Goal: Information Seeking & Learning: Check status

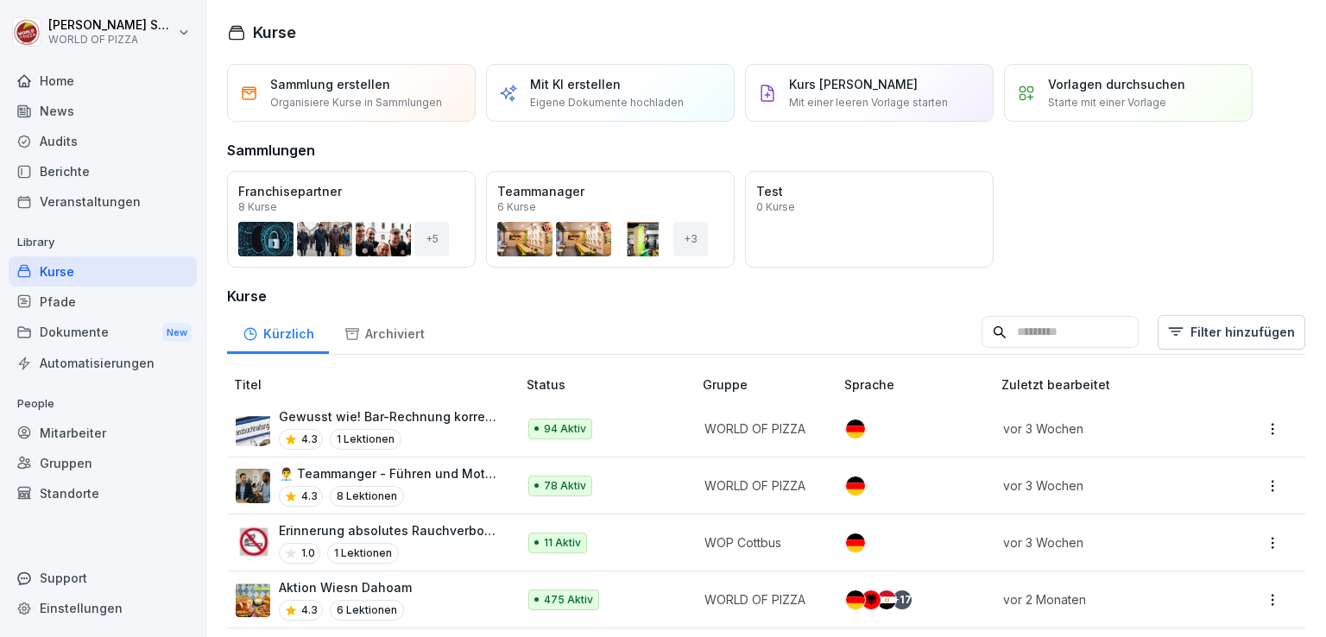
click at [79, 84] on div "Home" at bounding box center [103, 81] width 188 height 30
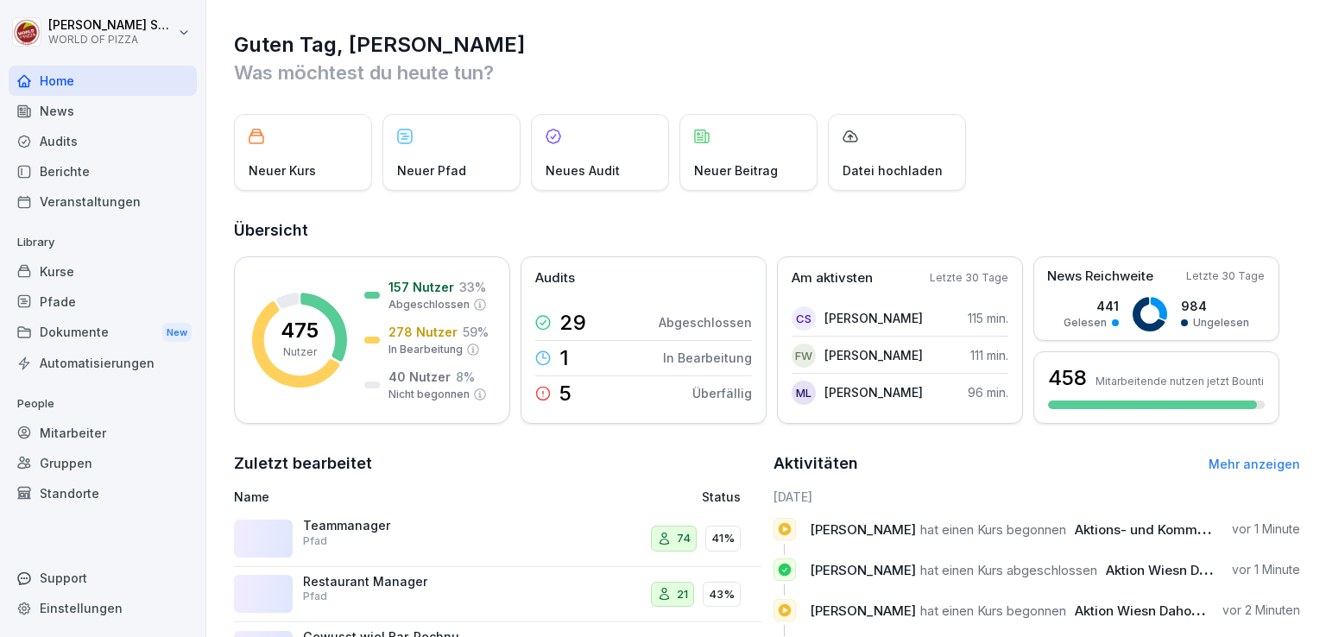
click at [55, 167] on div "Berichte" at bounding box center [103, 171] width 188 height 30
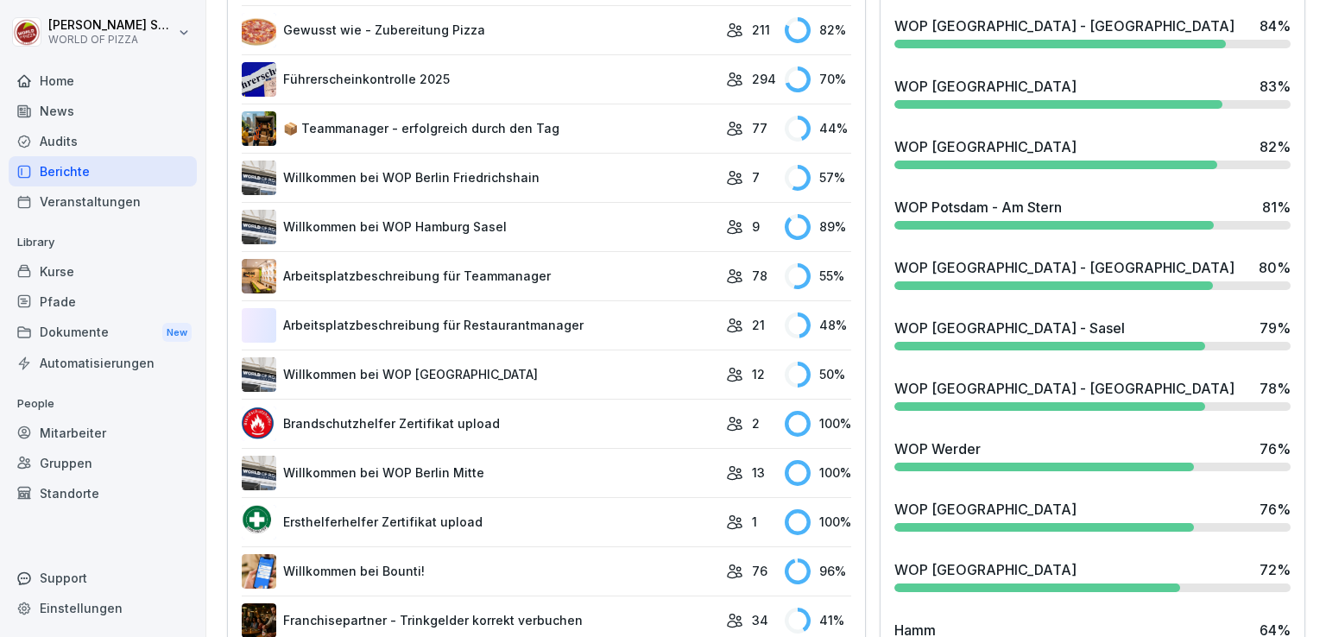
scroll to position [1107, 0]
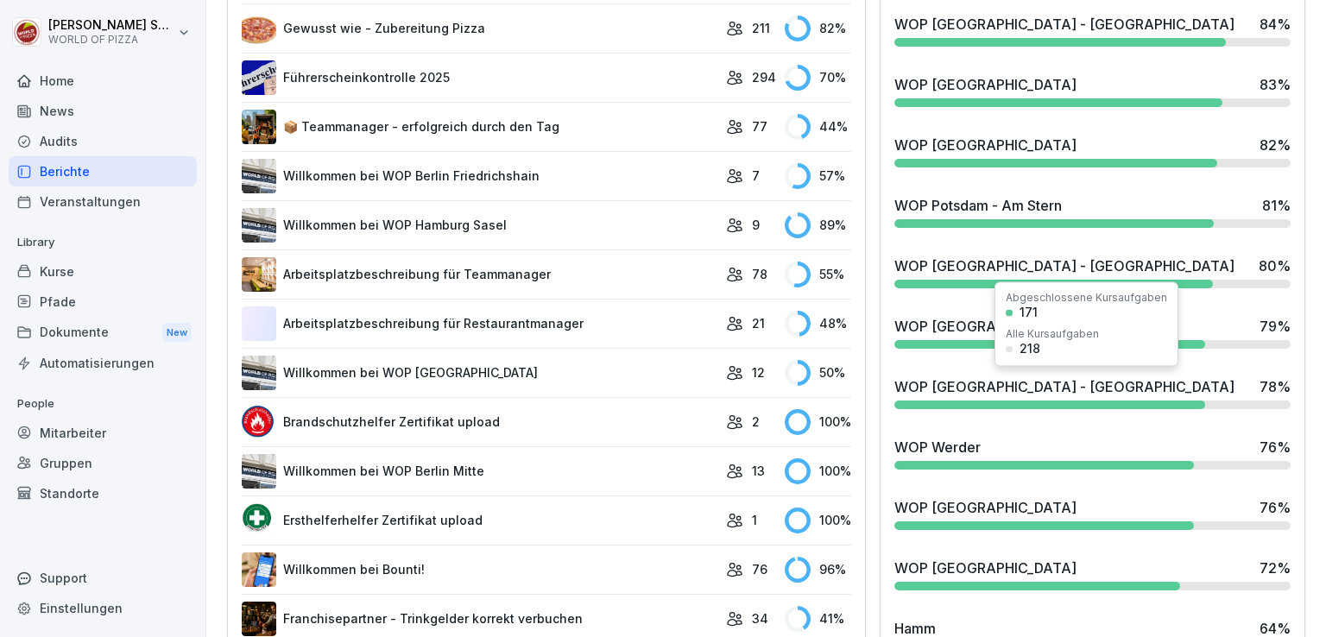
click at [904, 385] on div "WOP [GEOGRAPHIC_DATA] - [GEOGRAPHIC_DATA]" at bounding box center [1064, 386] width 340 height 21
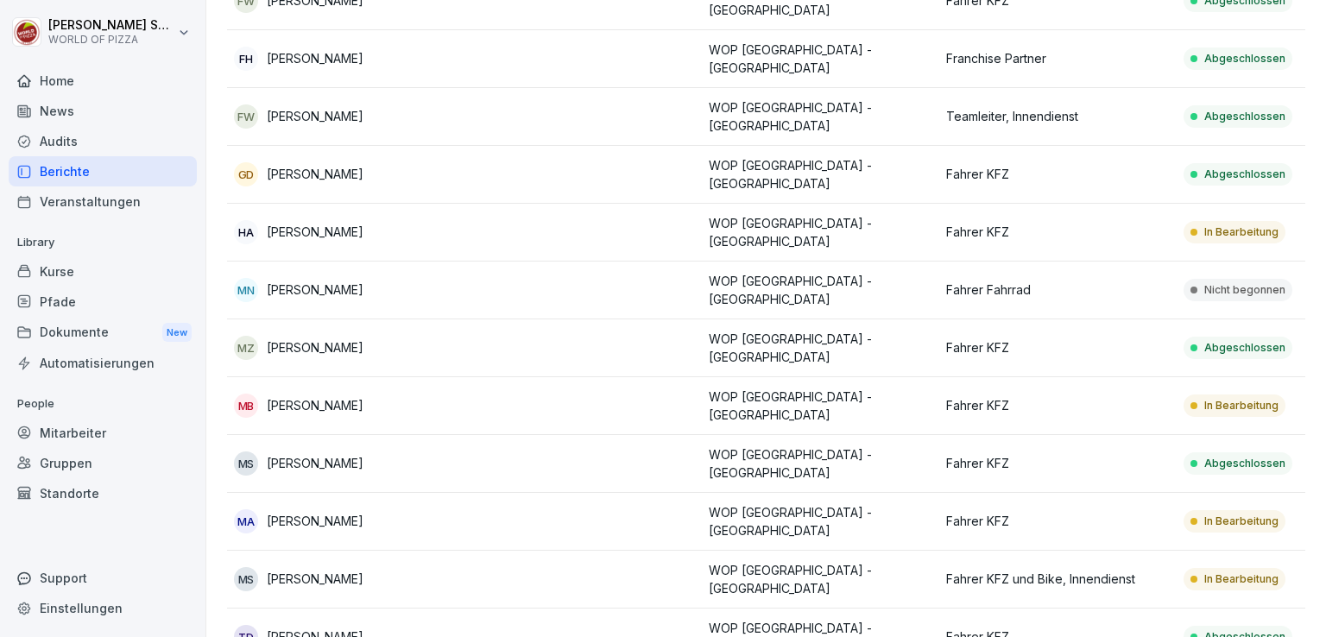
scroll to position [366, 0]
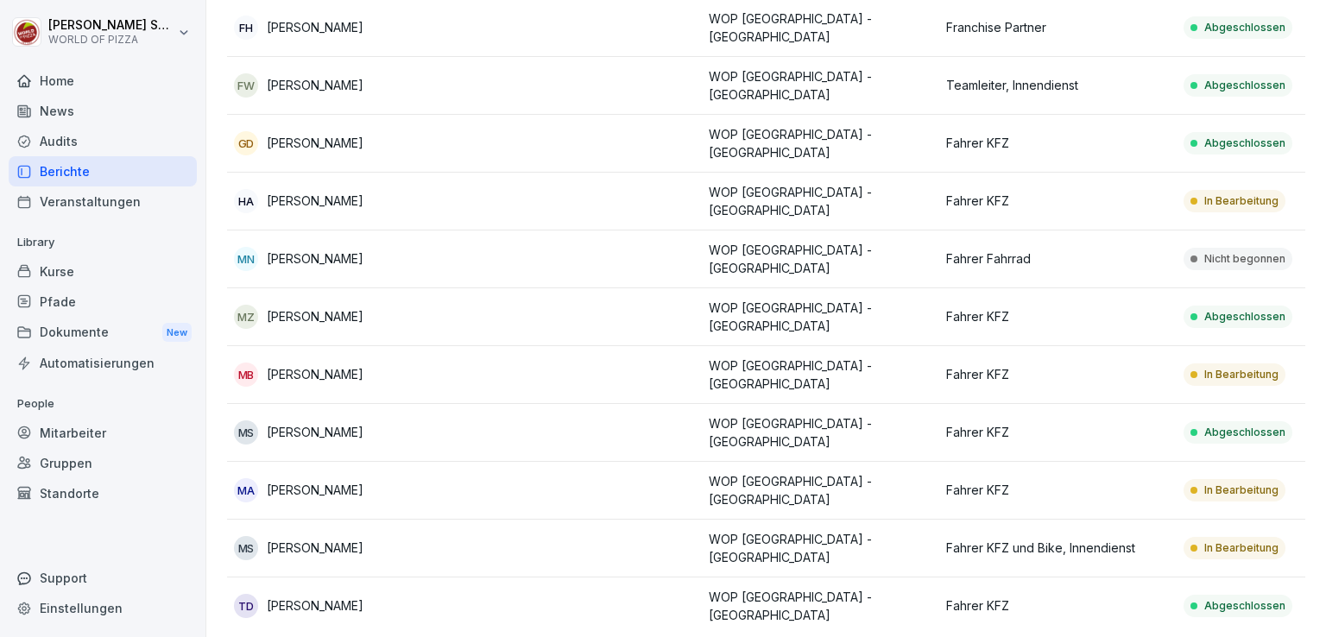
click at [386, 536] on div "MS [PERSON_NAME]" at bounding box center [346, 548] width 224 height 24
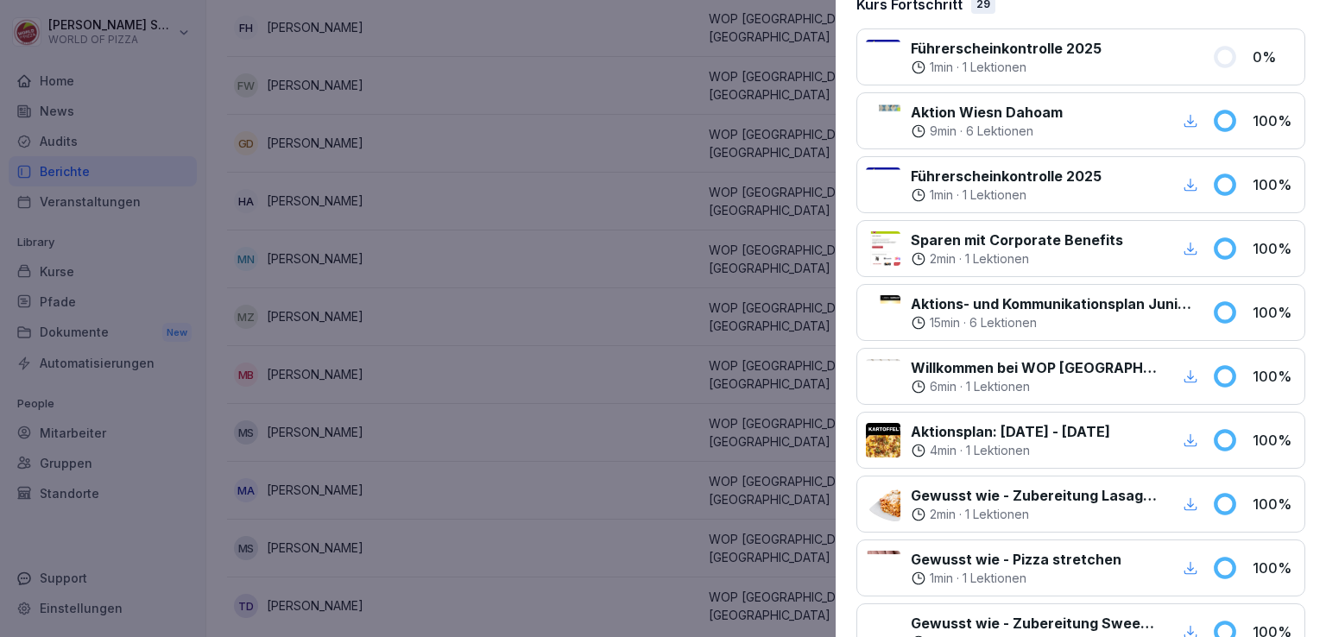
scroll to position [0, 0]
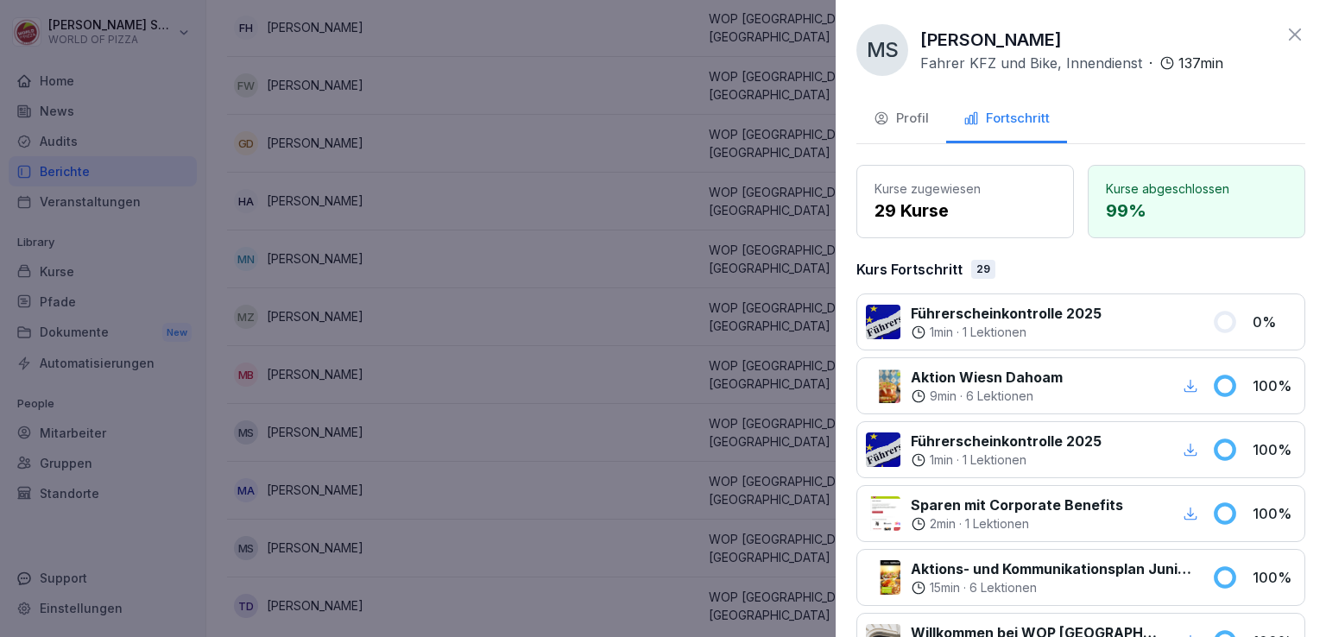
drag, startPoint x: 1060, startPoint y: 322, endPoint x: 1106, endPoint y: 319, distance: 45.9
drag, startPoint x: 1106, startPoint y: 319, endPoint x: 1135, endPoint y: 319, distance: 29.4
click at [1135, 319] on div at bounding box center [1157, 322] width 90 height 38
click at [1077, 452] on div "1 min · 1 Lektionen" at bounding box center [1006, 460] width 191 height 17
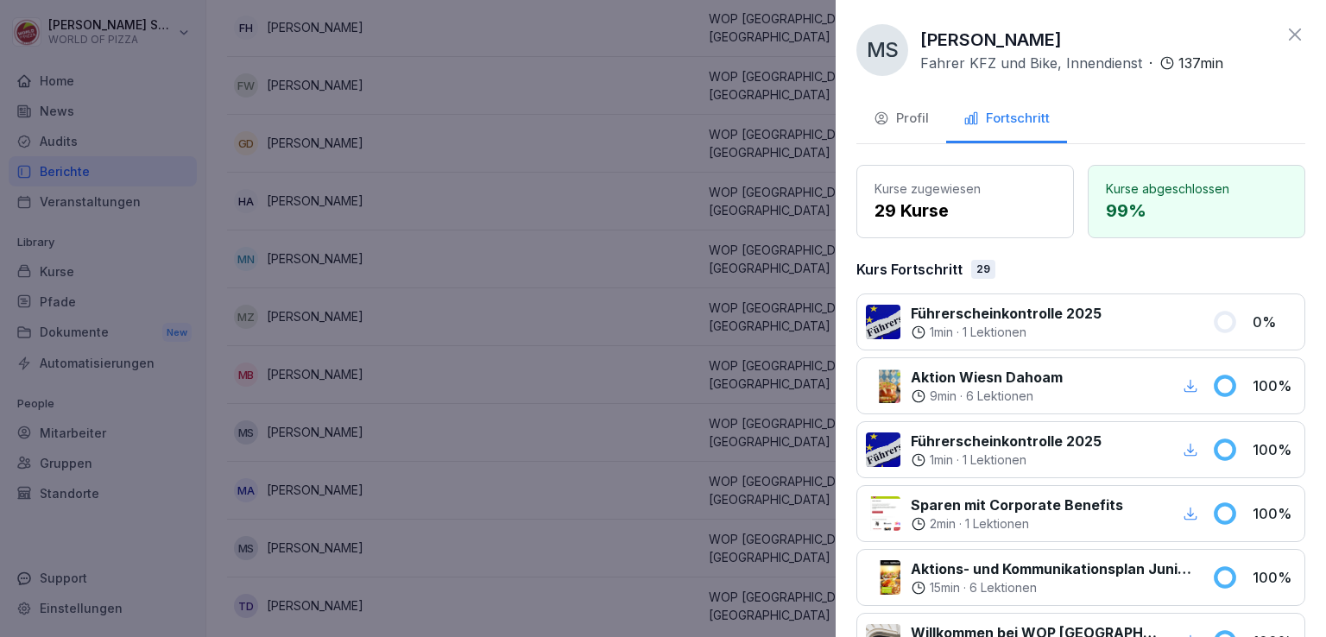
click at [1183, 452] on icon "button" at bounding box center [1191, 450] width 16 height 16
click at [1285, 35] on icon at bounding box center [1295, 34] width 21 height 21
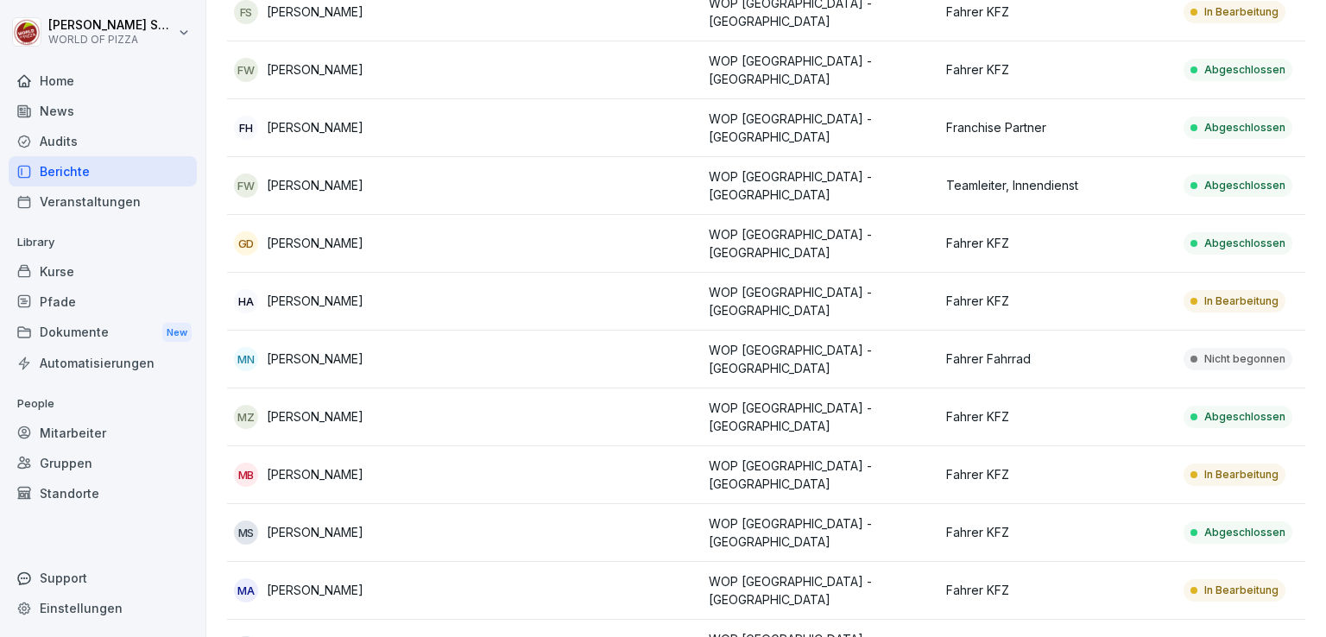
scroll to position [238, 0]
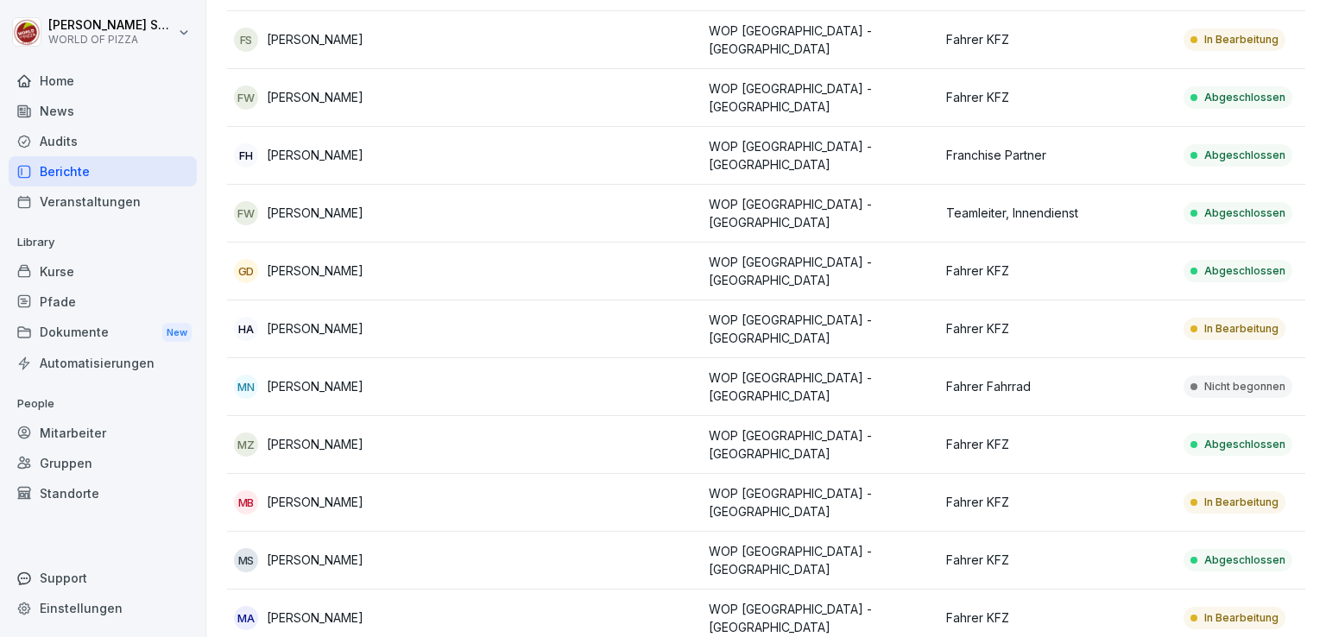
drag, startPoint x: 459, startPoint y: 297, endPoint x: 395, endPoint y: 298, distance: 64.8
click at [395, 317] on div "HA [PERSON_NAME]" at bounding box center [346, 329] width 224 height 24
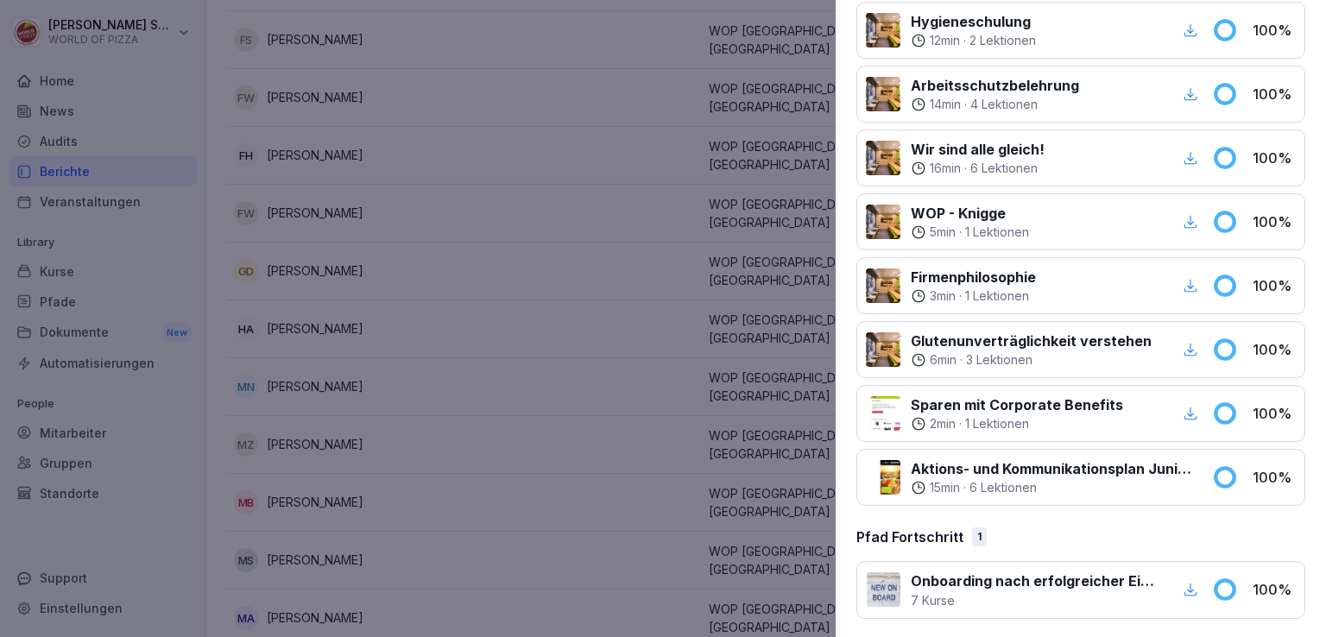
scroll to position [0, 0]
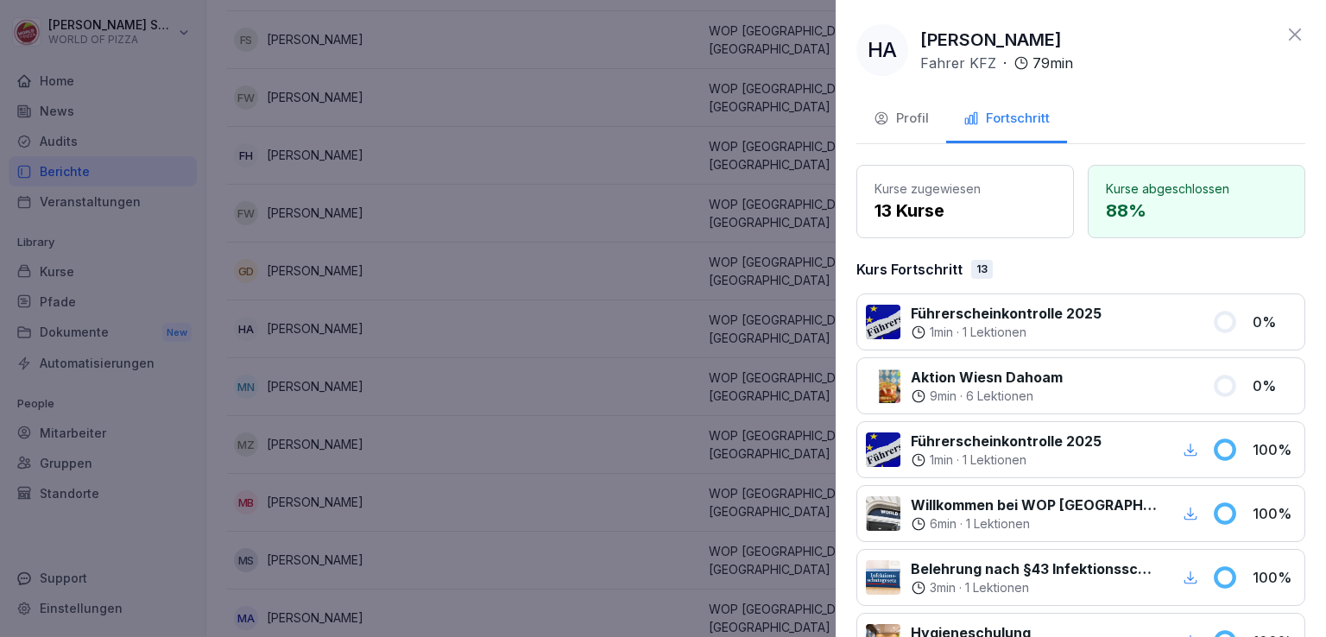
click at [1289, 35] on icon at bounding box center [1295, 34] width 12 height 12
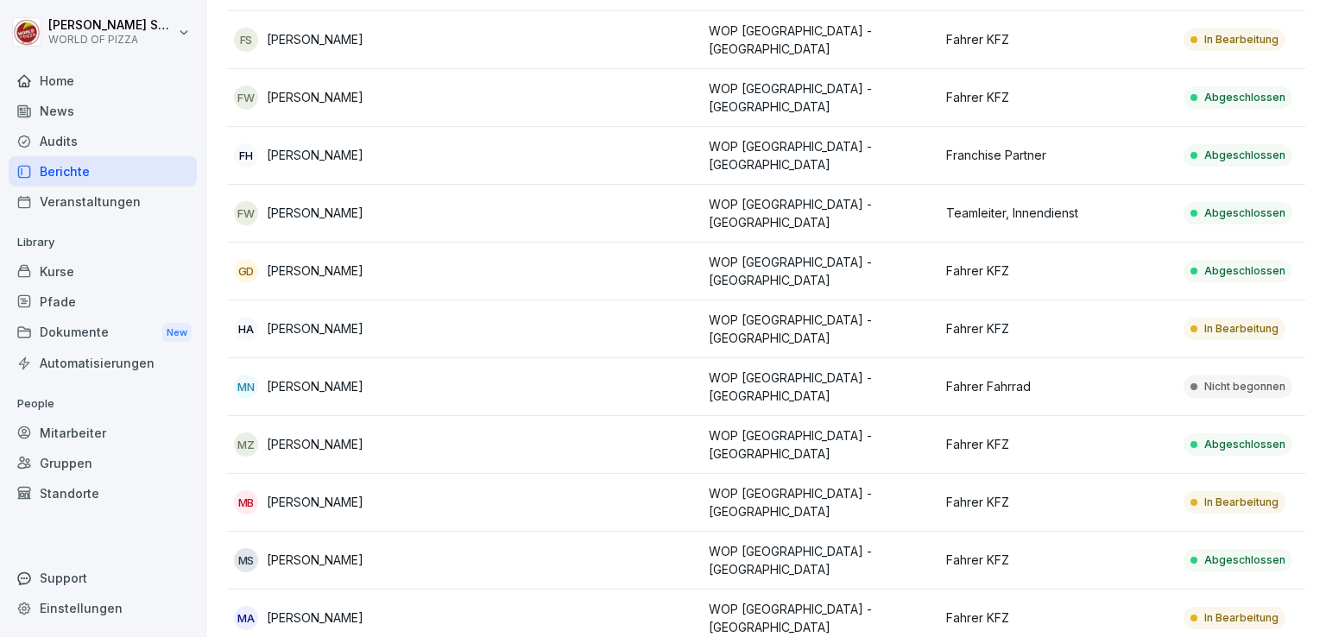
click at [293, 377] on p "[PERSON_NAME]" at bounding box center [315, 386] width 97 height 18
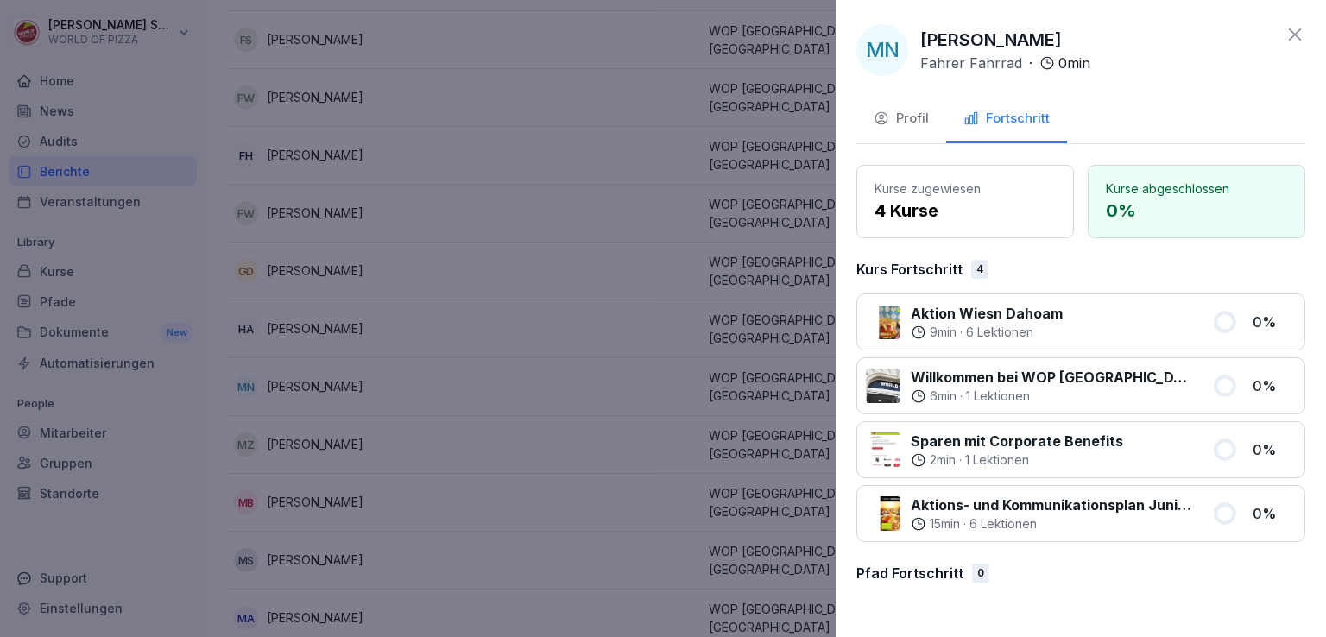
click at [905, 128] on div "Profil" at bounding box center [901, 119] width 55 height 20
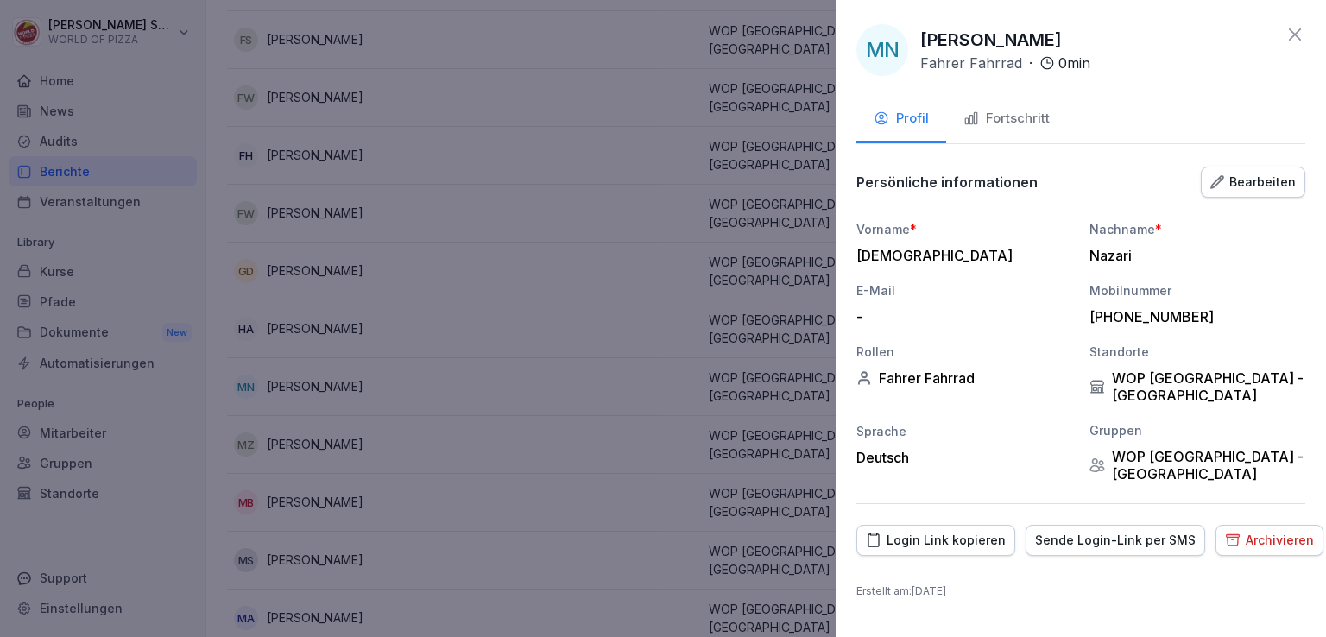
click at [1245, 185] on div "Bearbeiten" at bounding box center [1252, 182] width 85 height 19
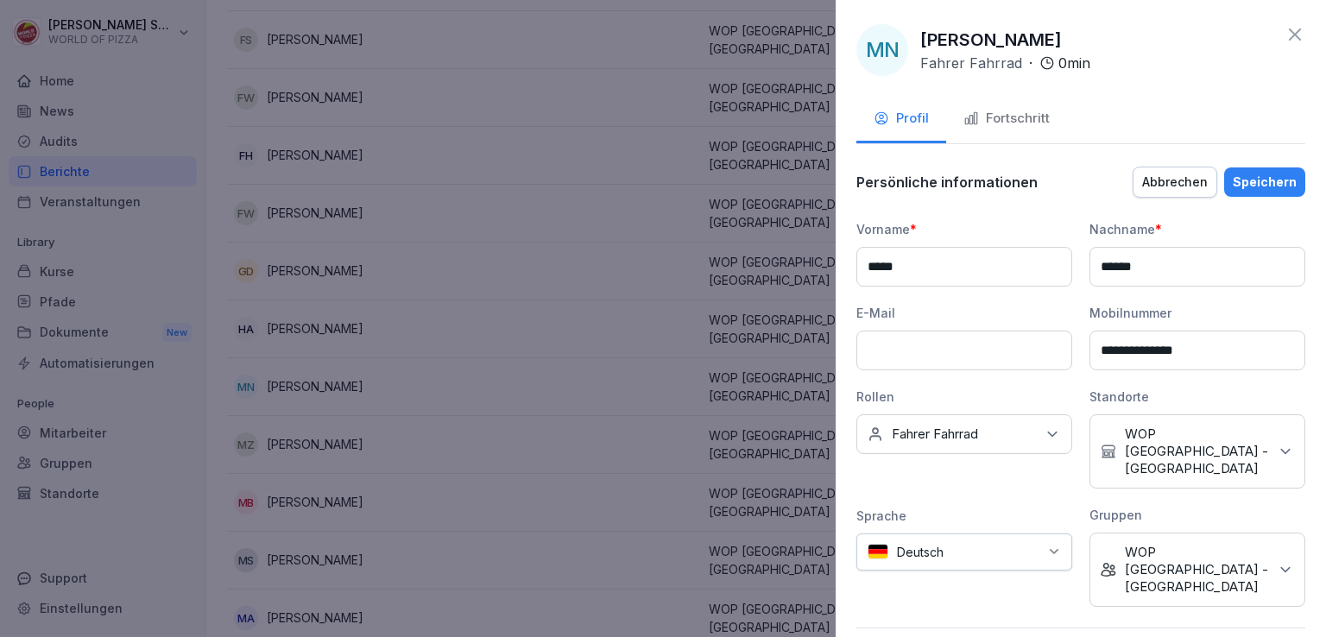
click at [926, 352] on input at bounding box center [964, 351] width 216 height 40
click at [991, 306] on div "E-Mail" at bounding box center [964, 313] width 216 height 18
click at [1285, 26] on icon at bounding box center [1295, 34] width 21 height 21
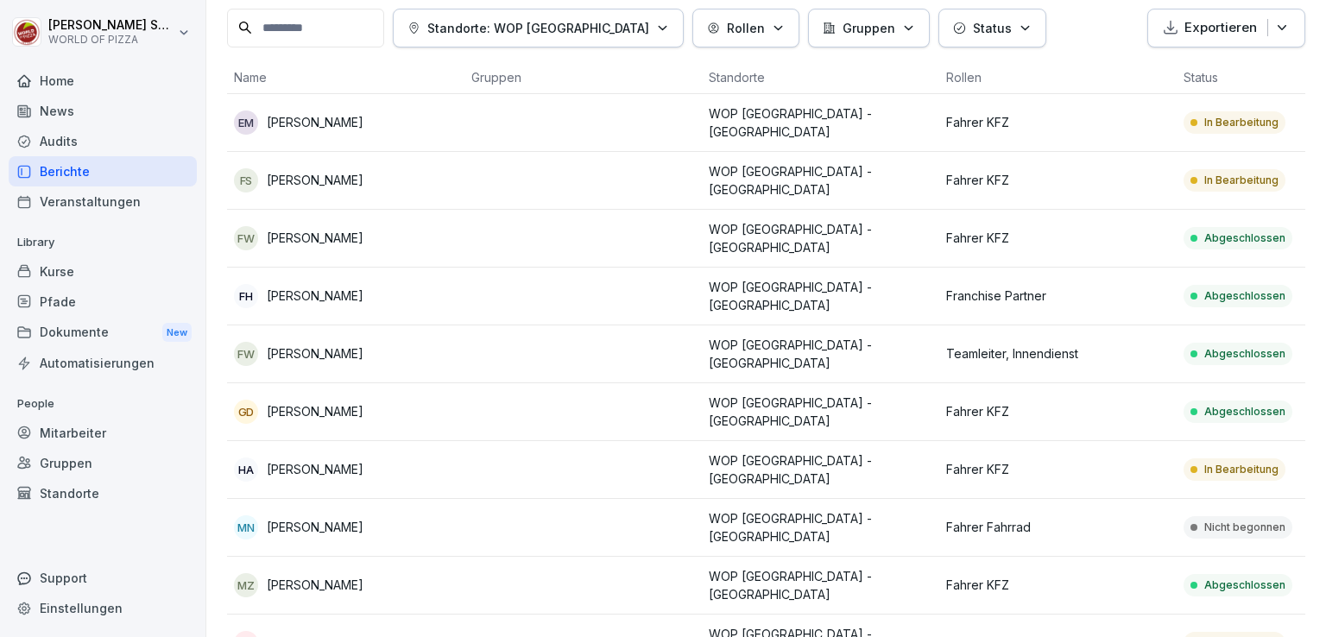
scroll to position [90, 0]
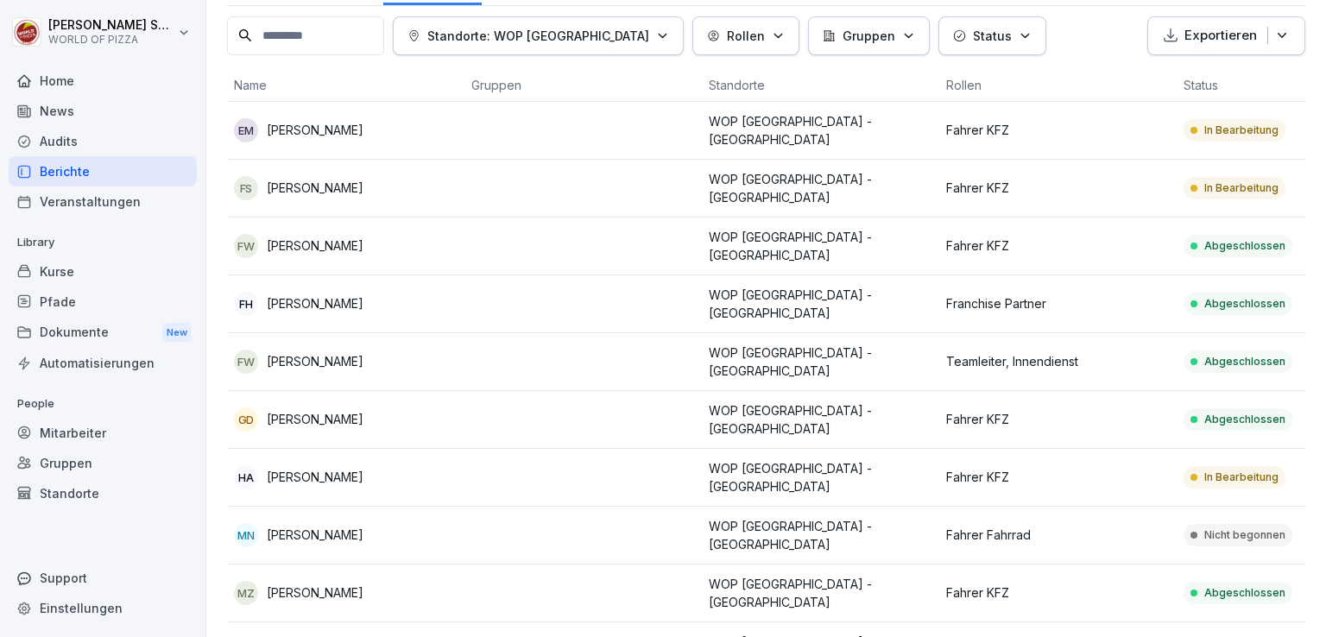
click at [387, 139] on td "EM [PERSON_NAME]" at bounding box center [345, 131] width 237 height 58
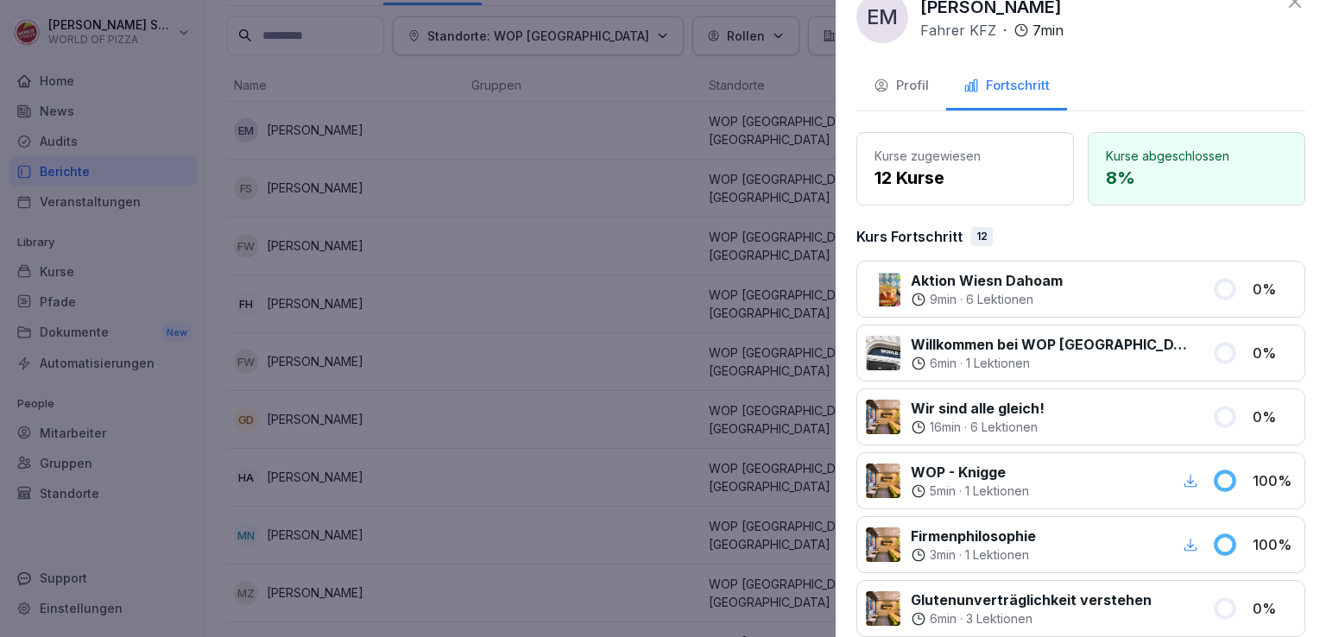
scroll to position [0, 0]
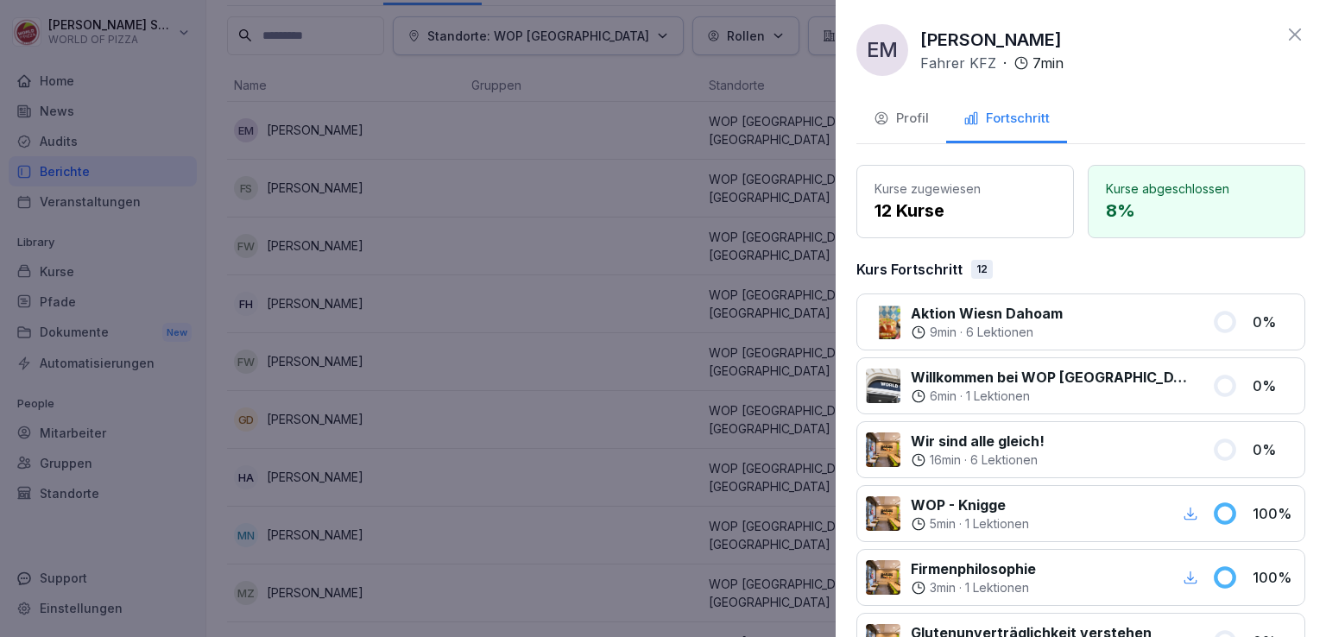
click at [1285, 30] on icon at bounding box center [1295, 34] width 21 height 21
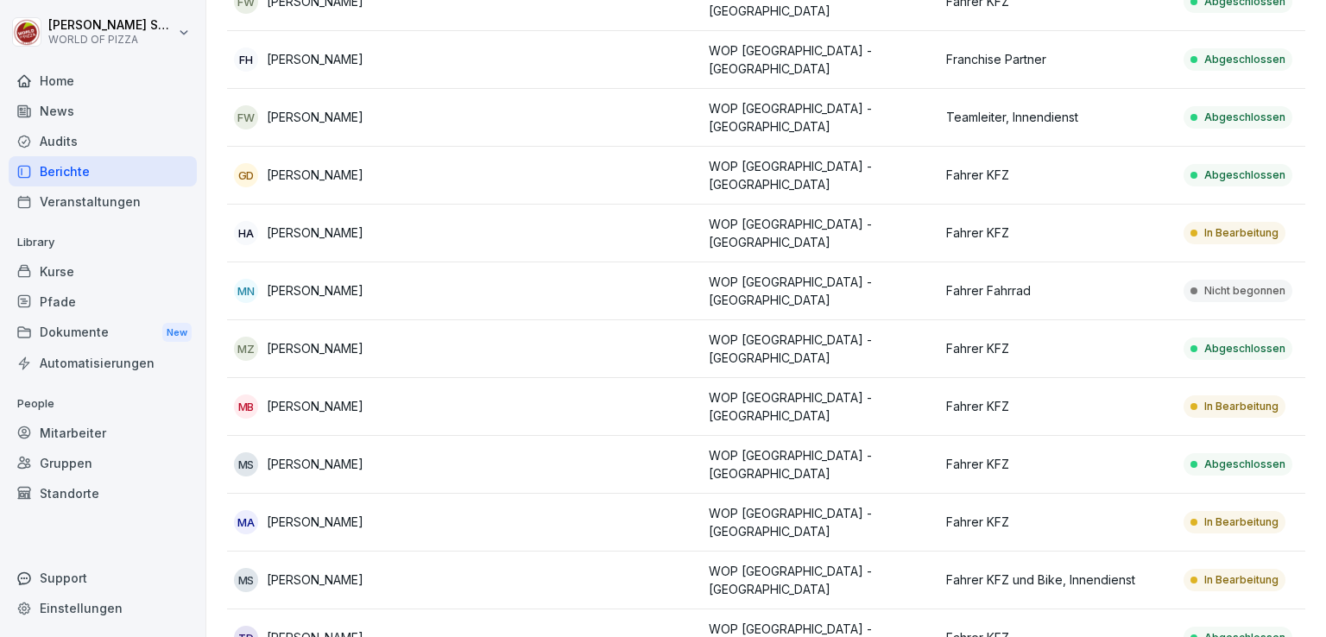
scroll to position [366, 0]
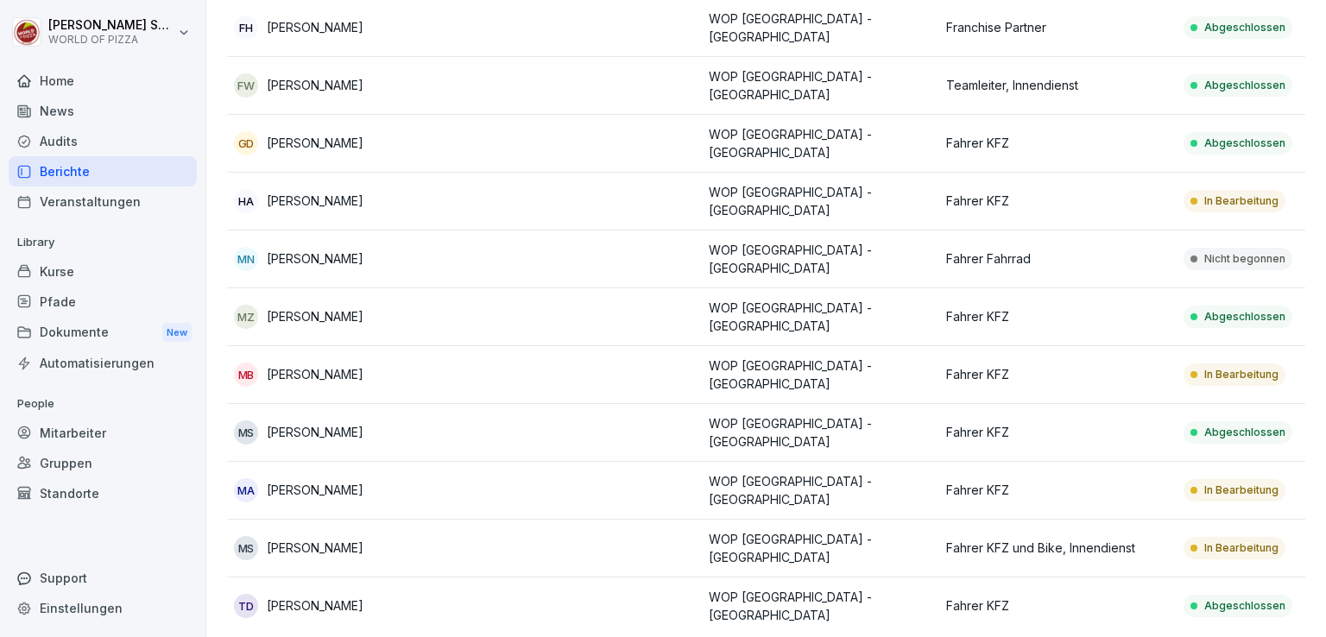
click at [386, 247] on div "MN [PERSON_NAME]" at bounding box center [346, 259] width 224 height 24
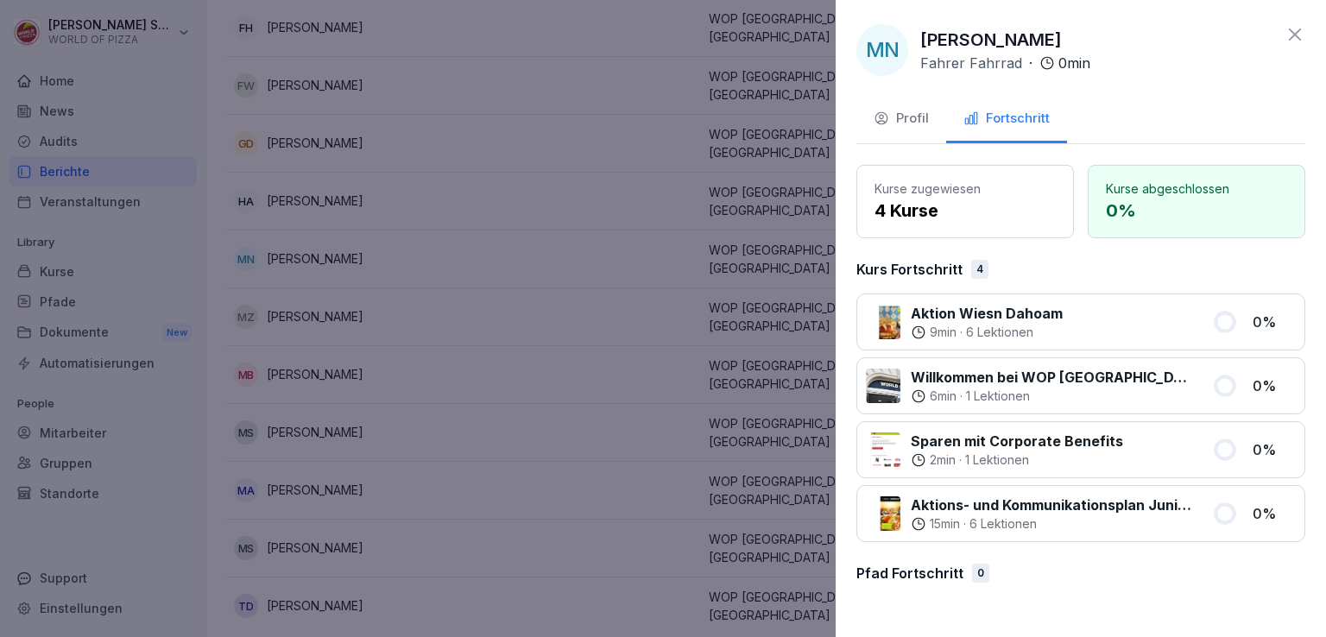
click at [1287, 27] on icon at bounding box center [1295, 34] width 21 height 21
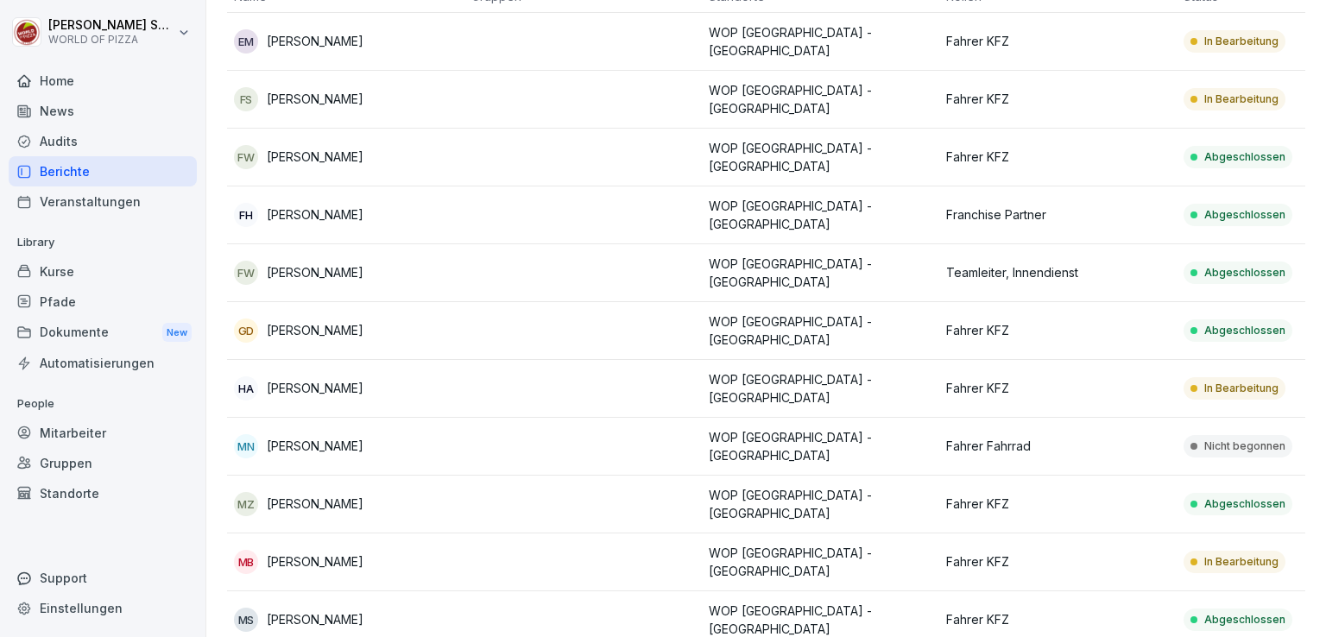
scroll to position [169, 0]
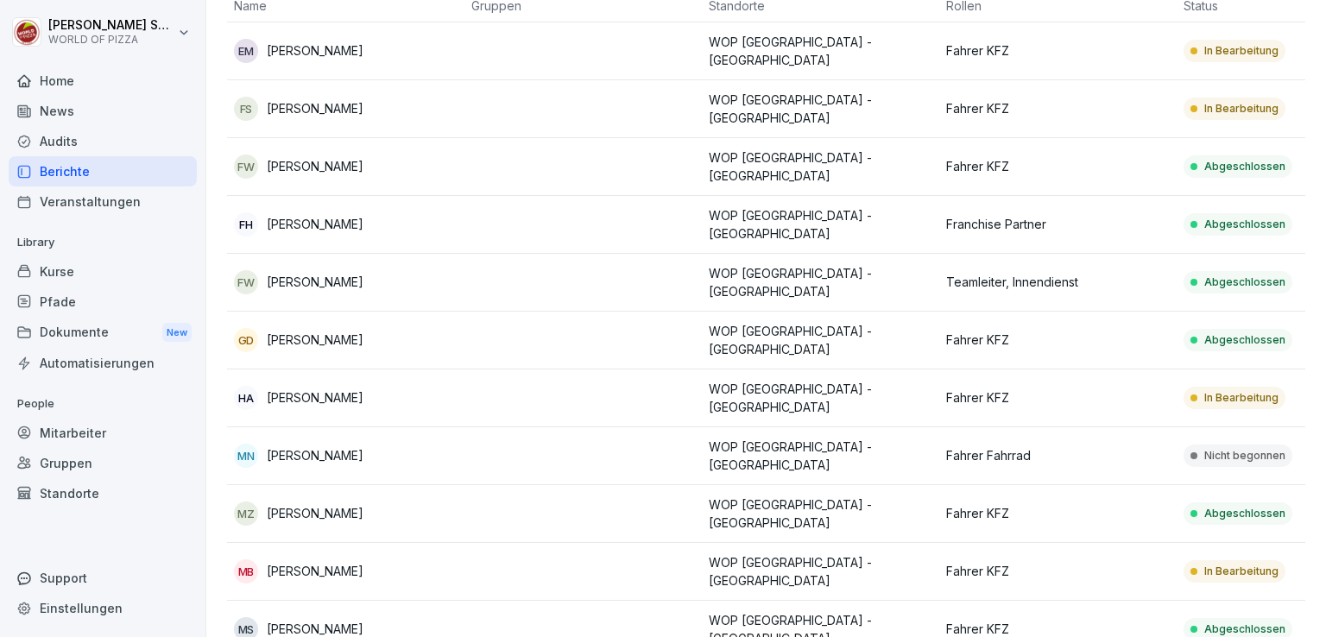
click at [336, 113] on div "FS [PERSON_NAME]" at bounding box center [346, 109] width 224 height 24
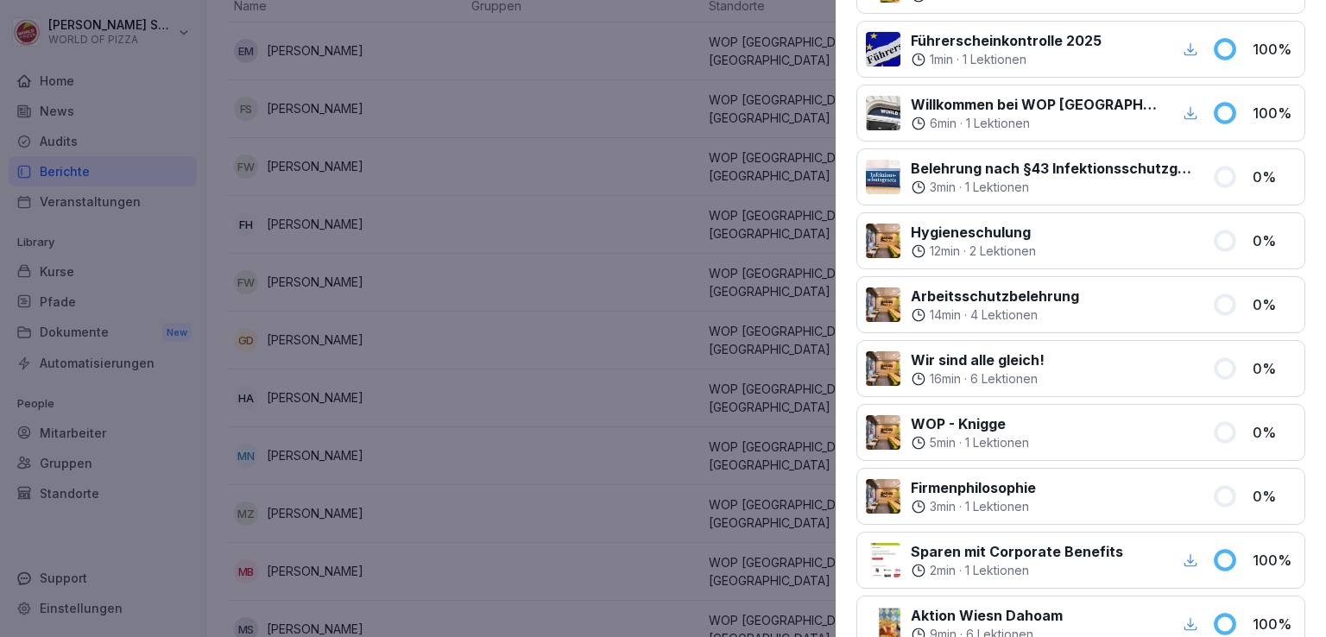
scroll to position [0, 0]
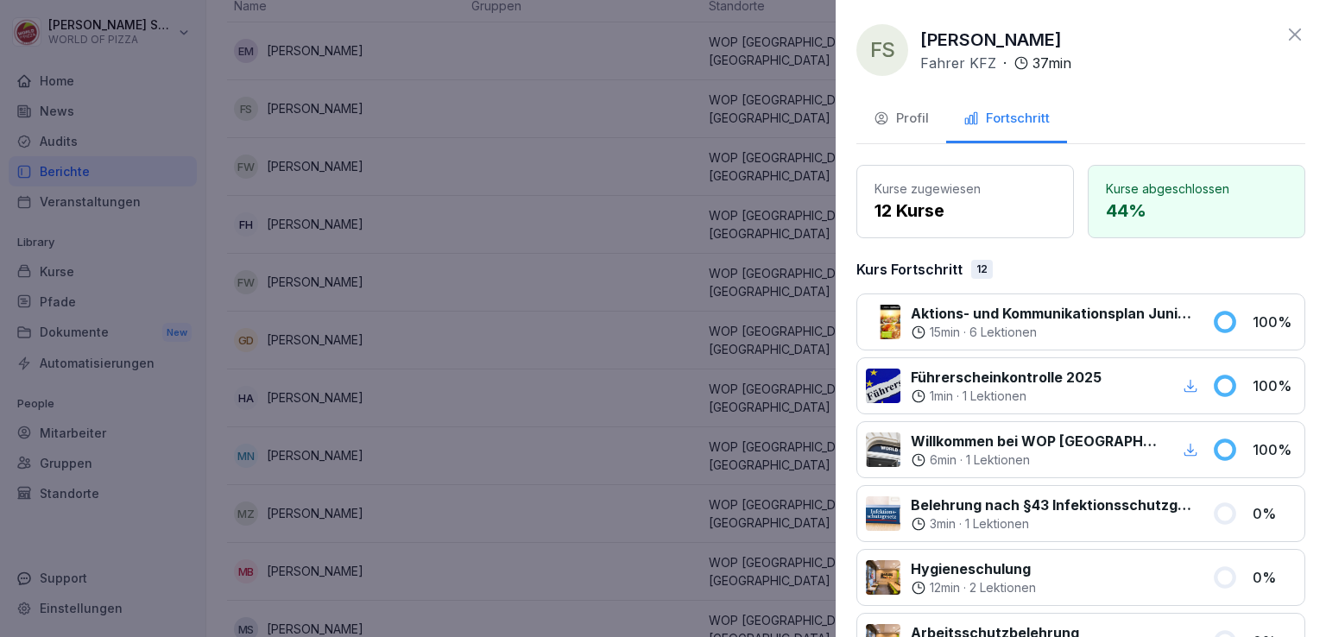
click at [1285, 27] on icon at bounding box center [1295, 34] width 21 height 21
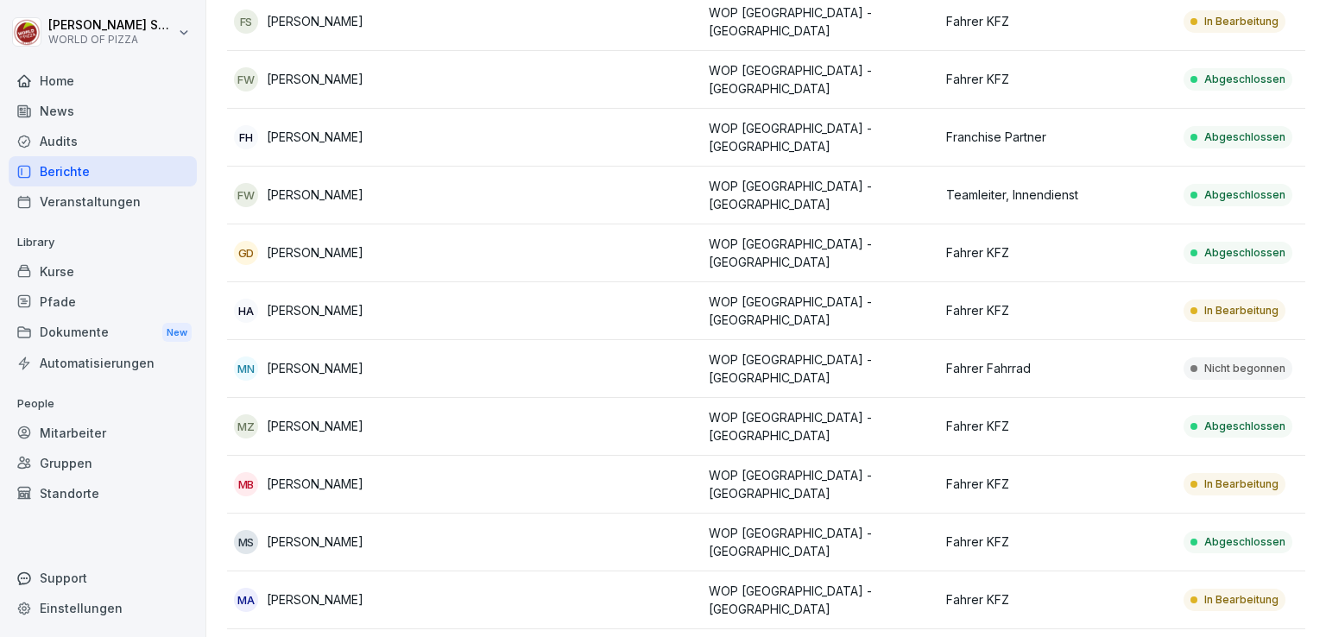
scroll to position [366, 0]
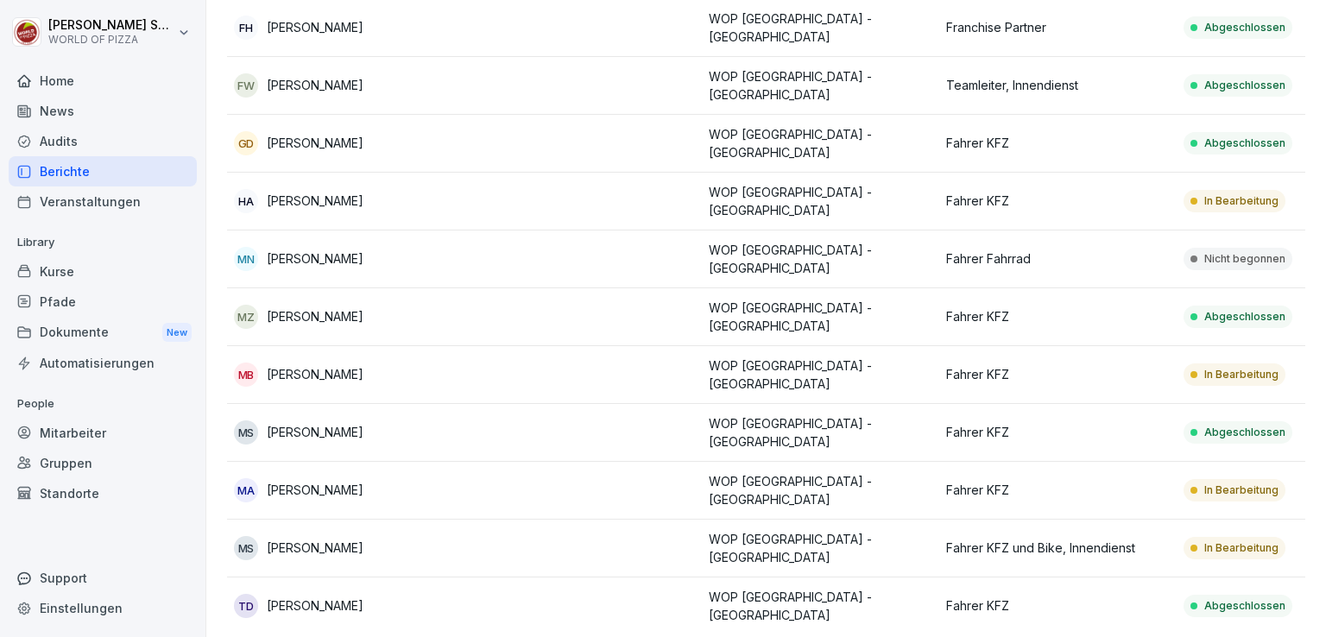
drag, startPoint x: 392, startPoint y: 462, endPoint x: 395, endPoint y: 471, distance: 9.0
click at [395, 471] on td "MA [PERSON_NAME]" at bounding box center [345, 491] width 237 height 58
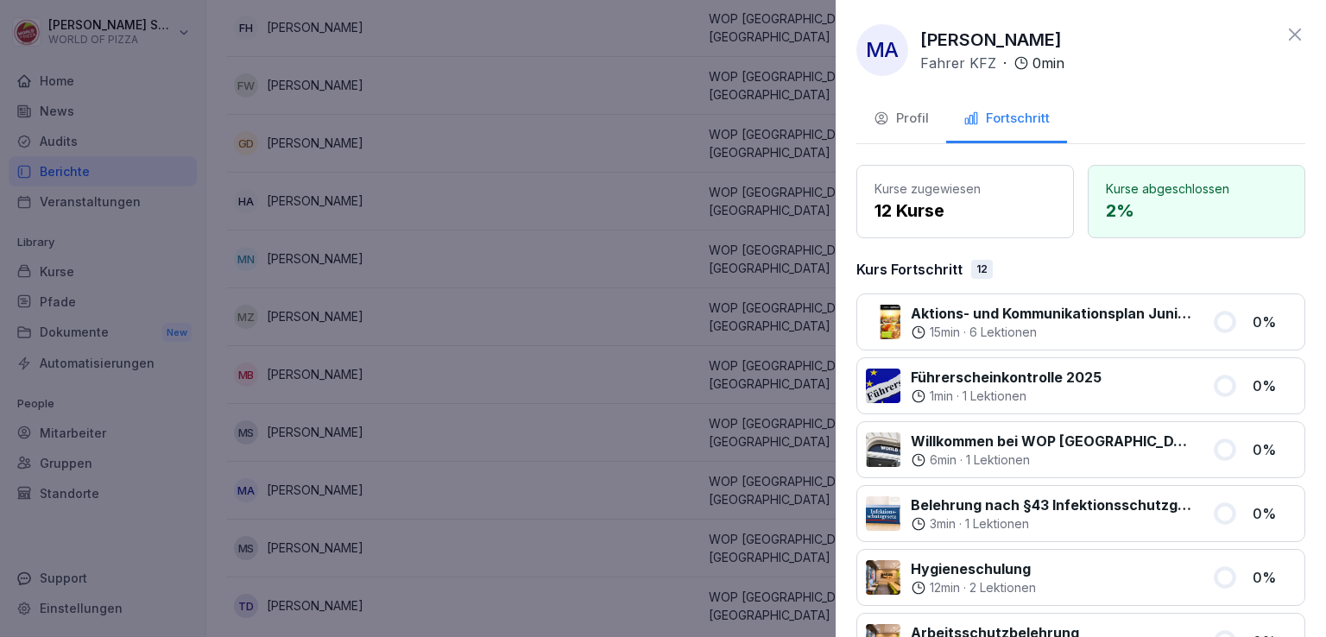
click at [1289, 38] on icon at bounding box center [1295, 34] width 12 height 12
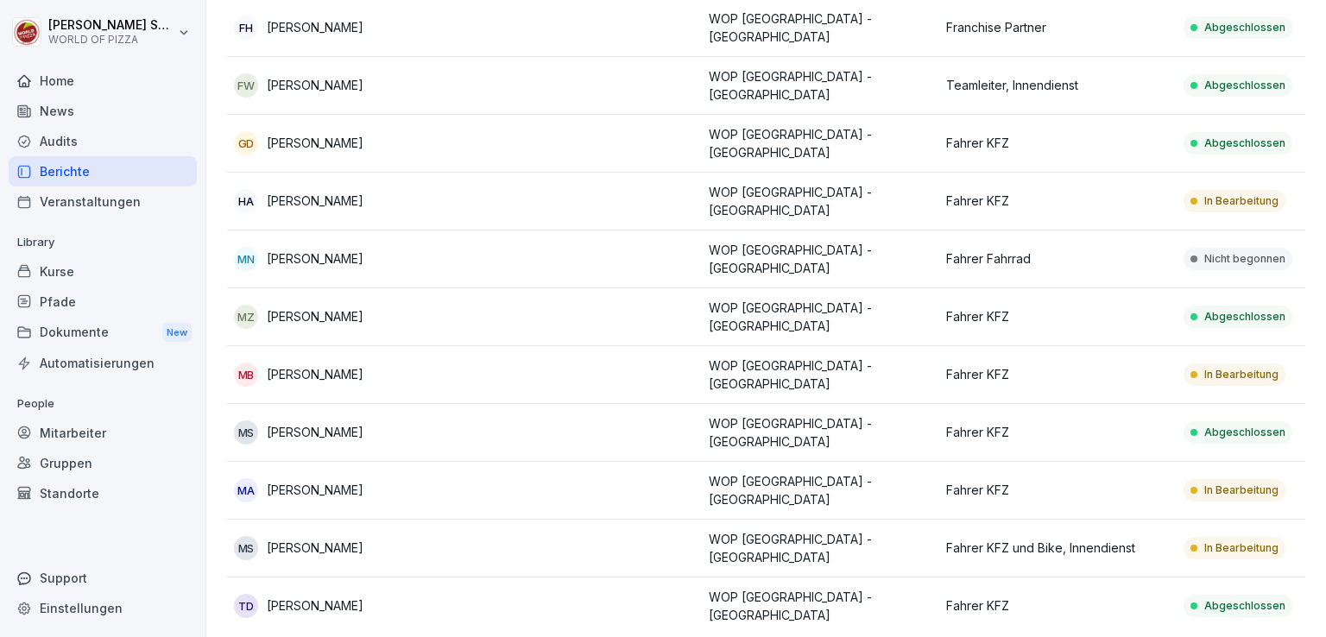
click at [417, 360] on td "MB [PERSON_NAME]" at bounding box center [345, 375] width 237 height 58
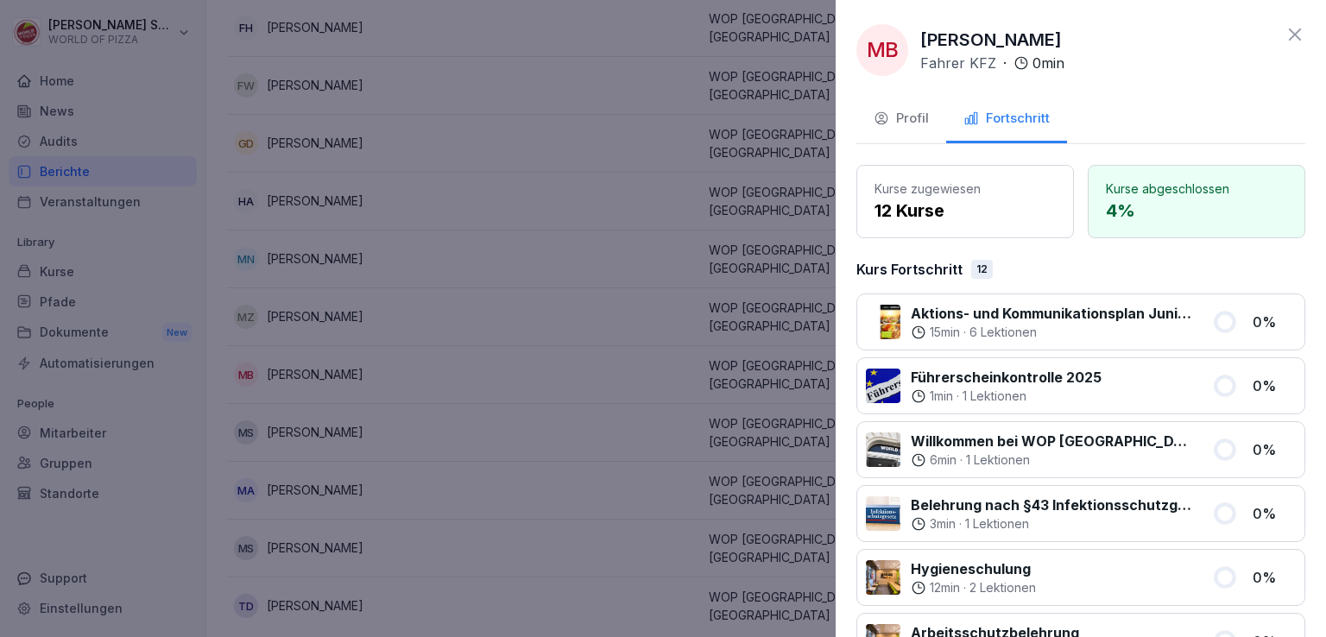
click at [1285, 39] on icon at bounding box center [1295, 34] width 21 height 21
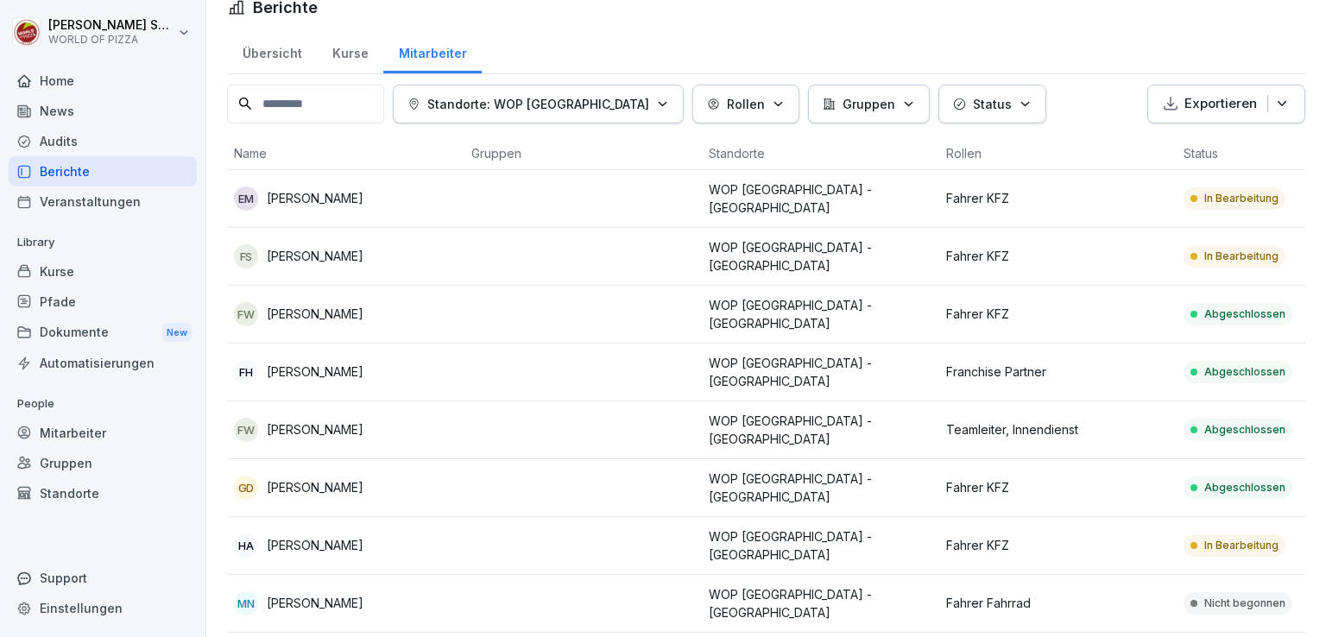
scroll to position [0, 0]
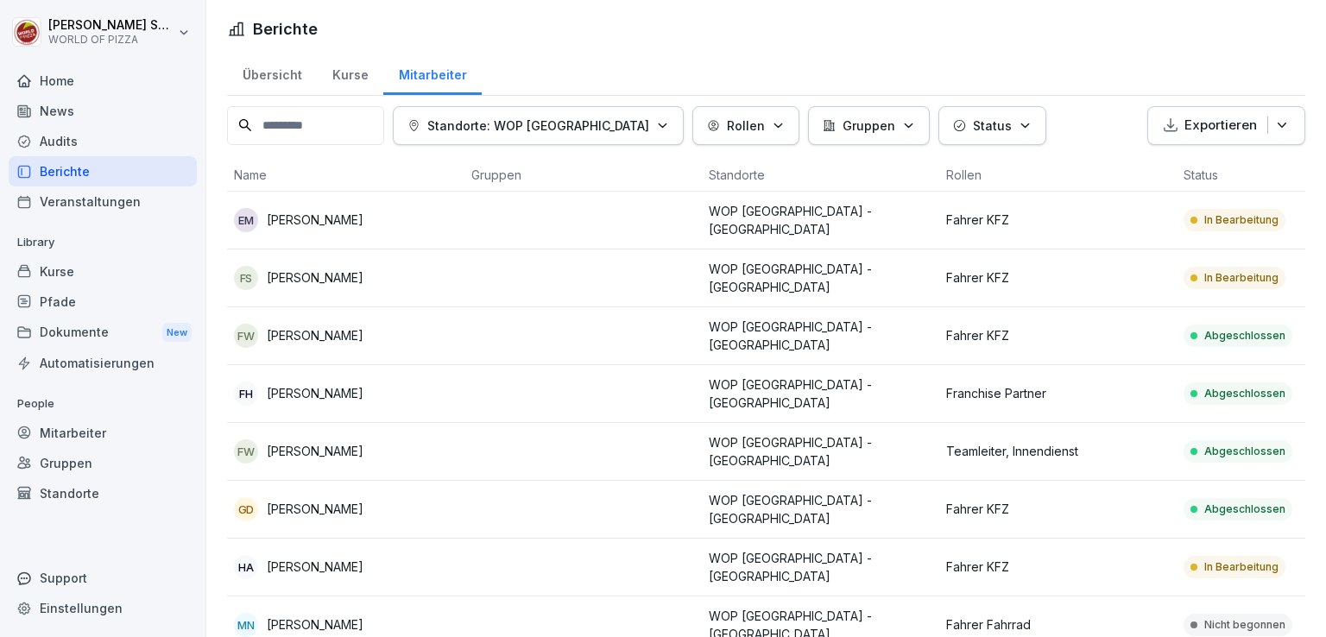
click at [266, 68] on div "Übersicht" at bounding box center [272, 73] width 90 height 44
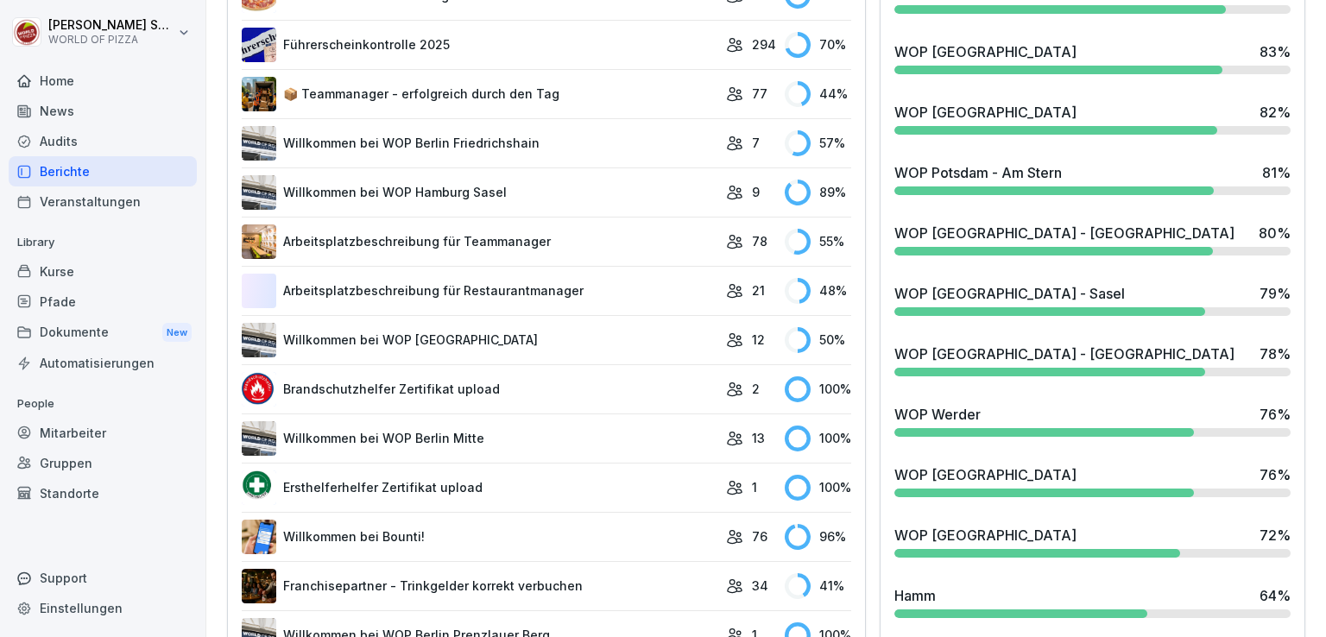
scroll to position [1233, 0]
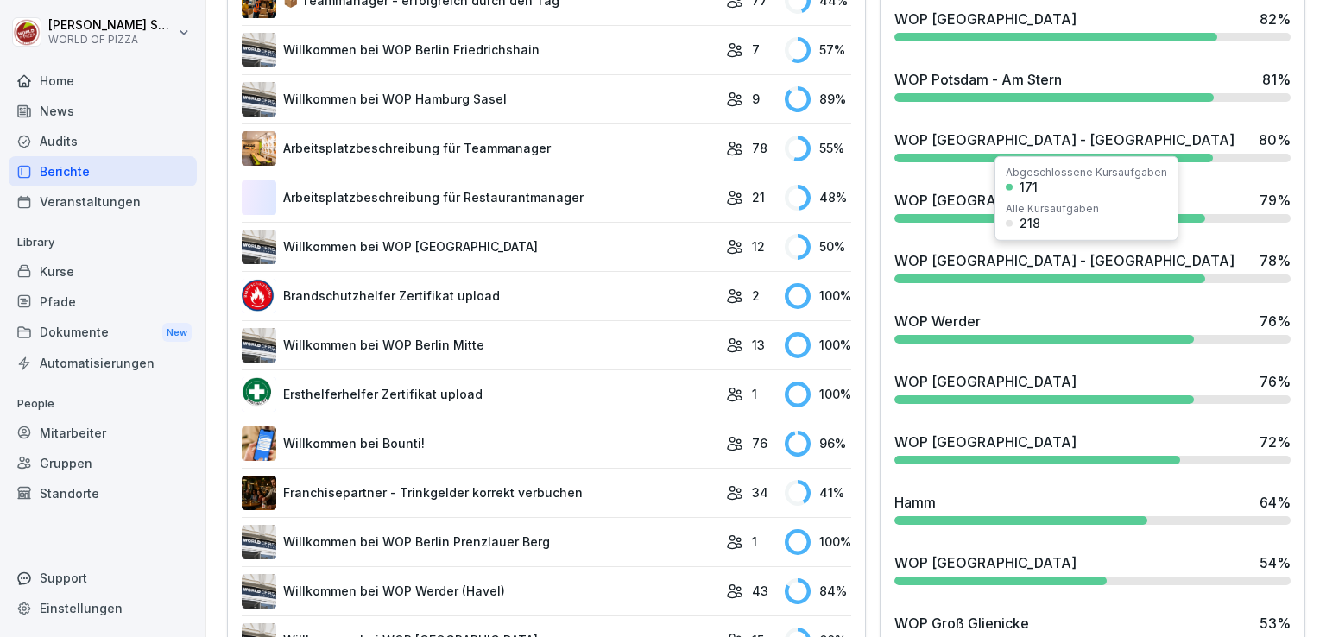
click at [965, 268] on div "WOP [GEOGRAPHIC_DATA] - [GEOGRAPHIC_DATA] 78 %" at bounding box center [1093, 266] width 410 height 47
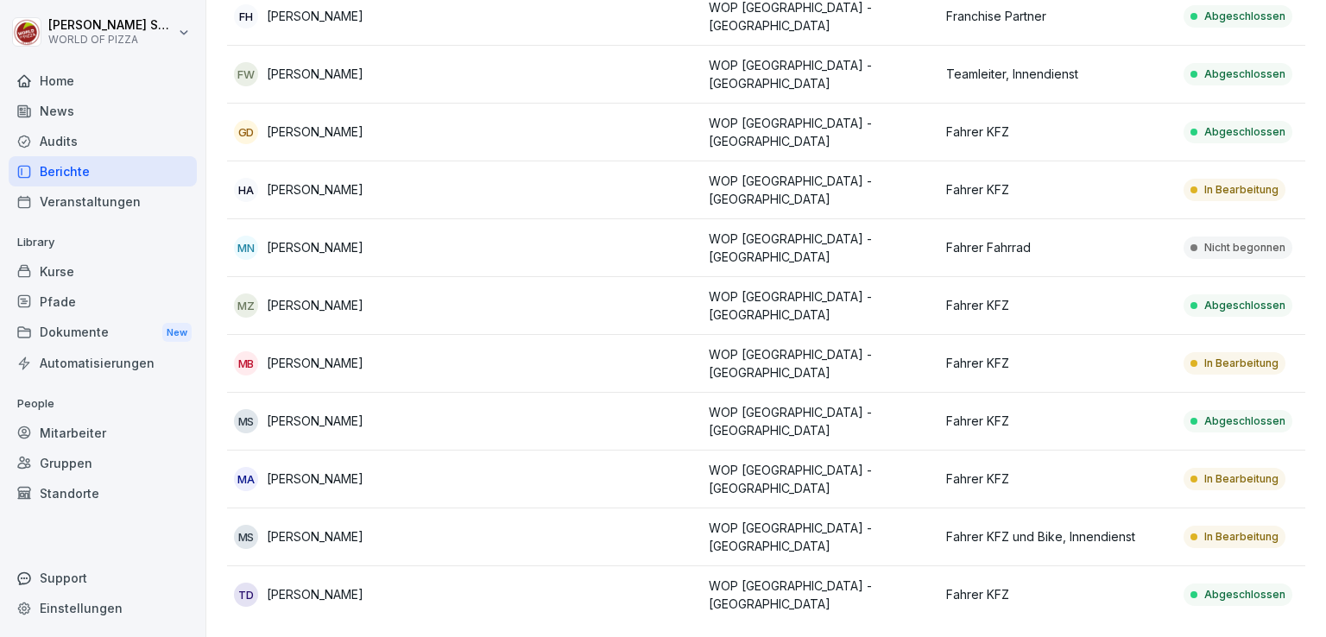
scroll to position [105, 0]
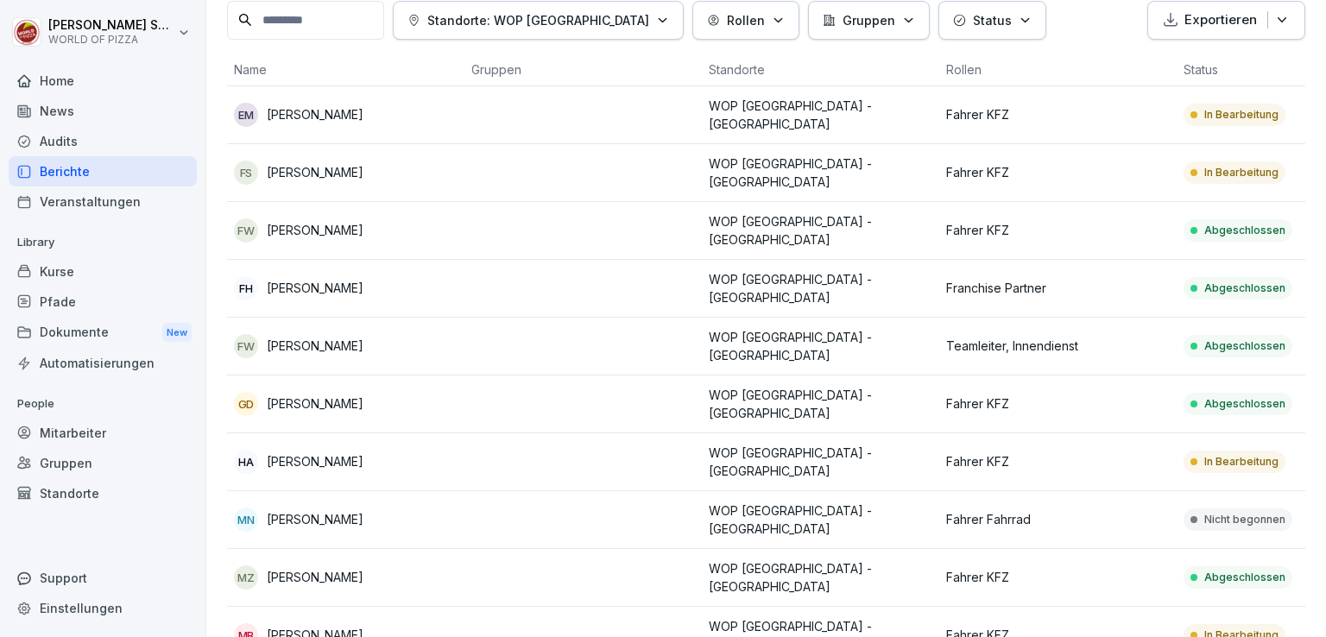
click at [363, 230] on p "[PERSON_NAME]" at bounding box center [315, 230] width 97 height 18
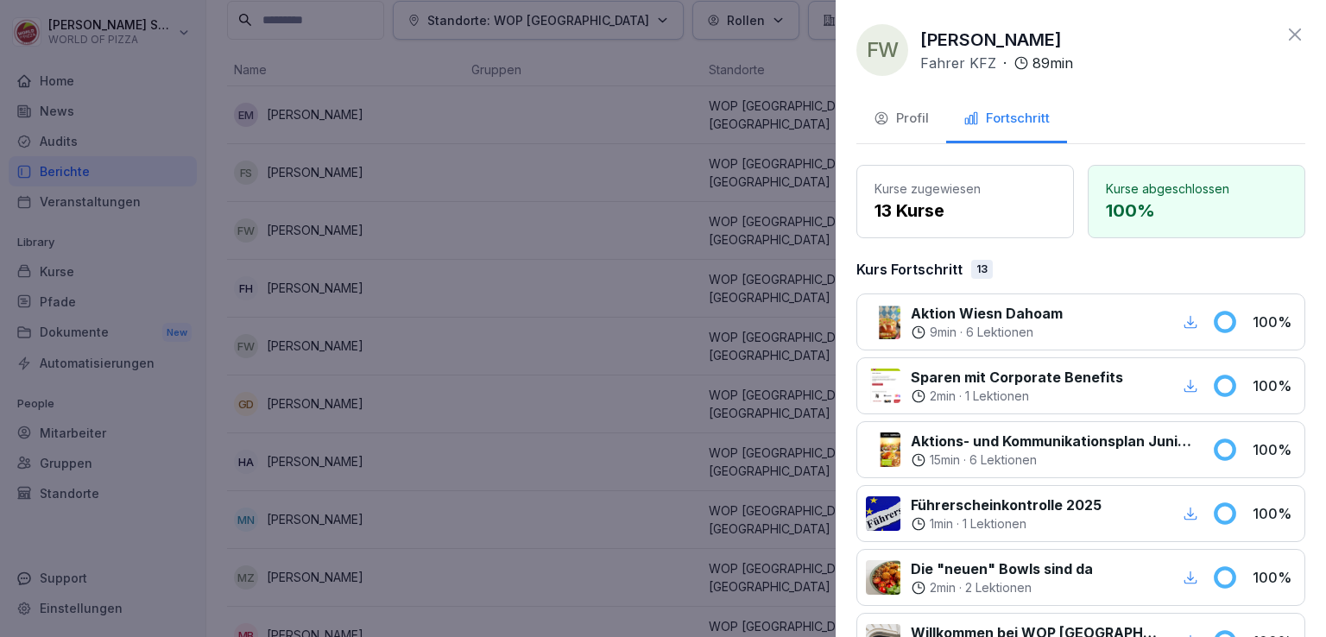
click at [1289, 35] on icon at bounding box center [1295, 34] width 12 height 12
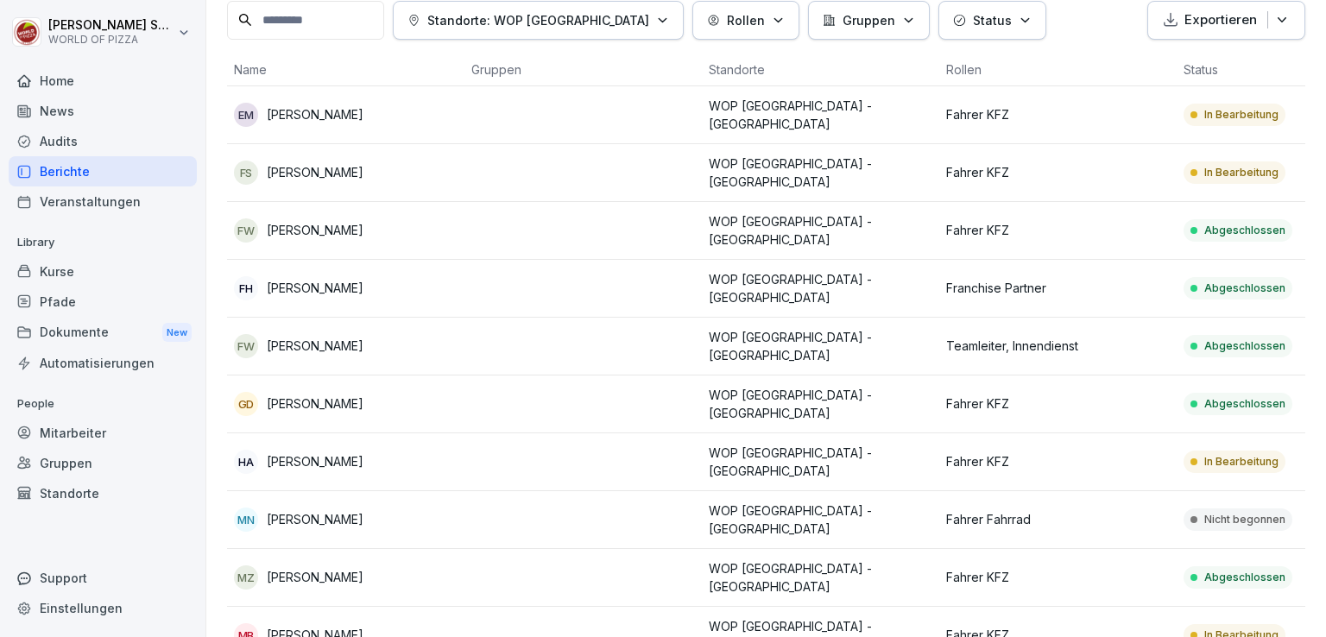
click at [73, 142] on div "Audits" at bounding box center [103, 141] width 188 height 30
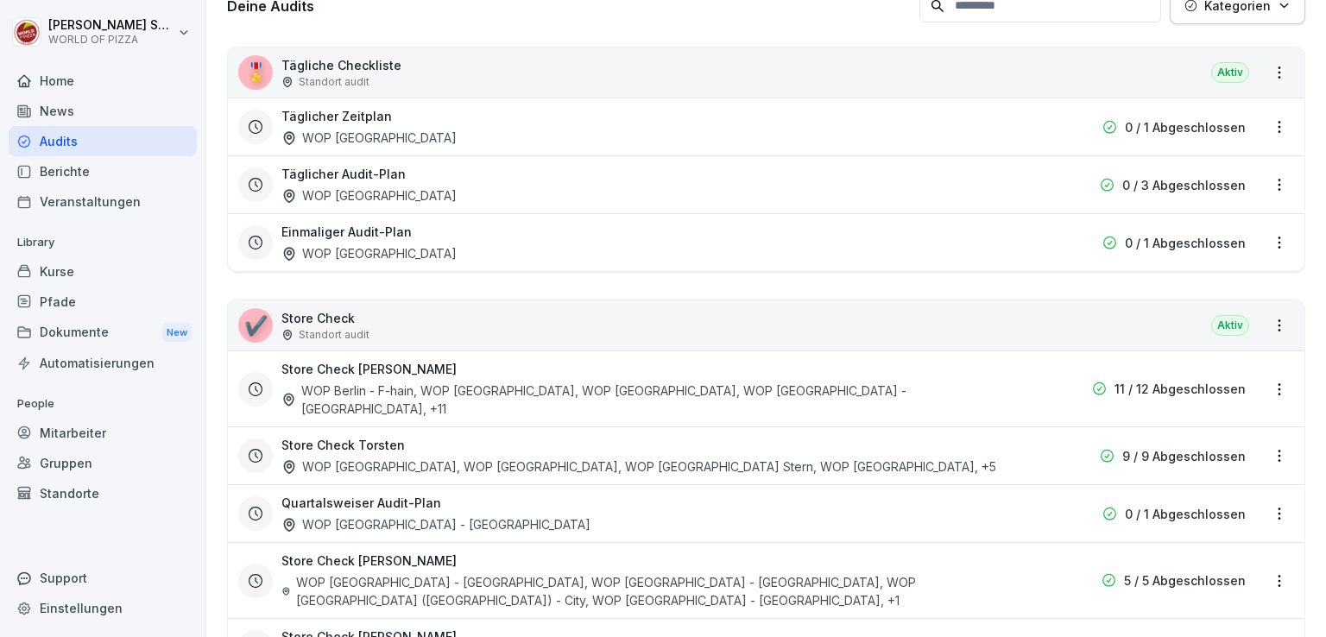
scroll to position [287, 0]
click at [497, 381] on div "WOP Berlin - F-hain, WOP [GEOGRAPHIC_DATA] - HSH, WOP [GEOGRAPHIC_DATA], WOP [G…" at bounding box center [655, 399] width 749 height 36
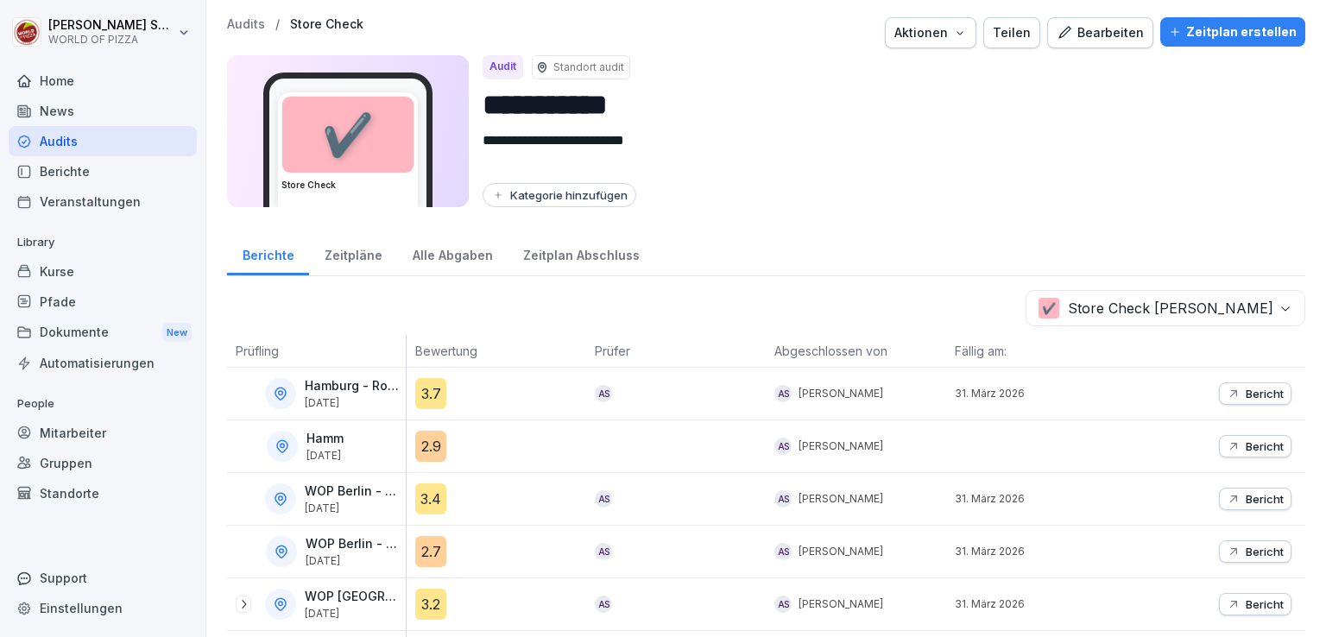
click at [953, 36] on div "Aktionen" at bounding box center [930, 32] width 73 height 19
click at [1075, 35] on div "Bearbeiten" at bounding box center [1100, 32] width 87 height 19
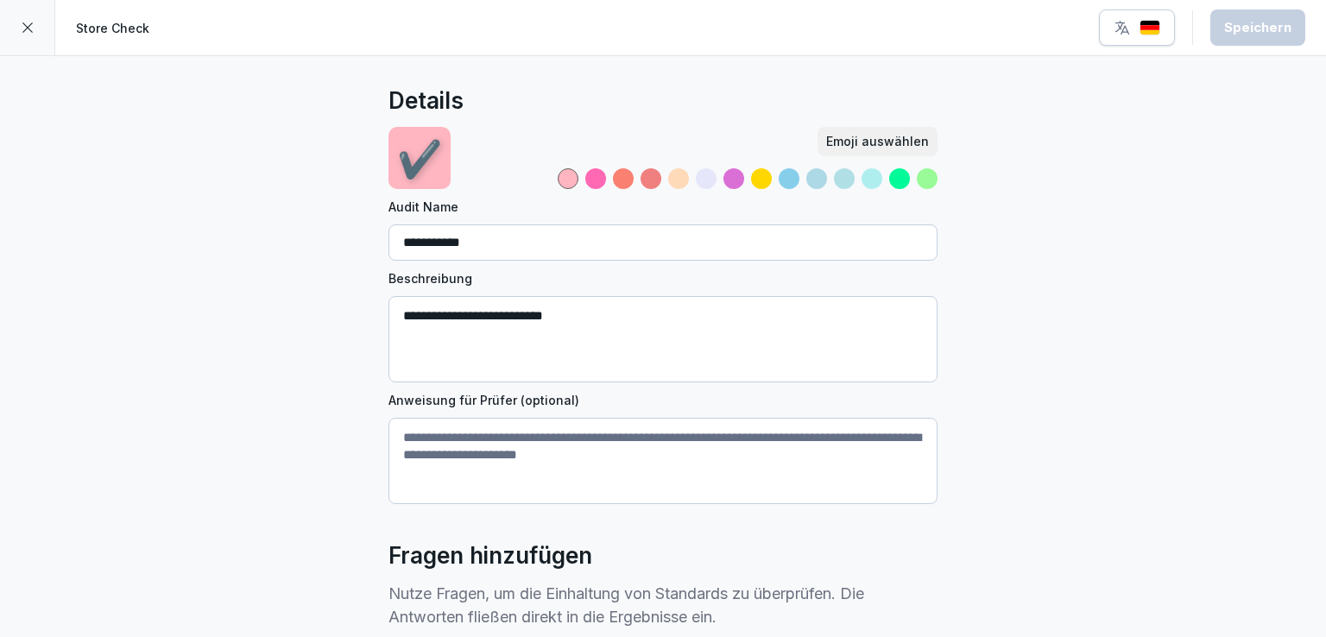
click at [23, 19] on div at bounding box center [27, 27] width 55 height 55
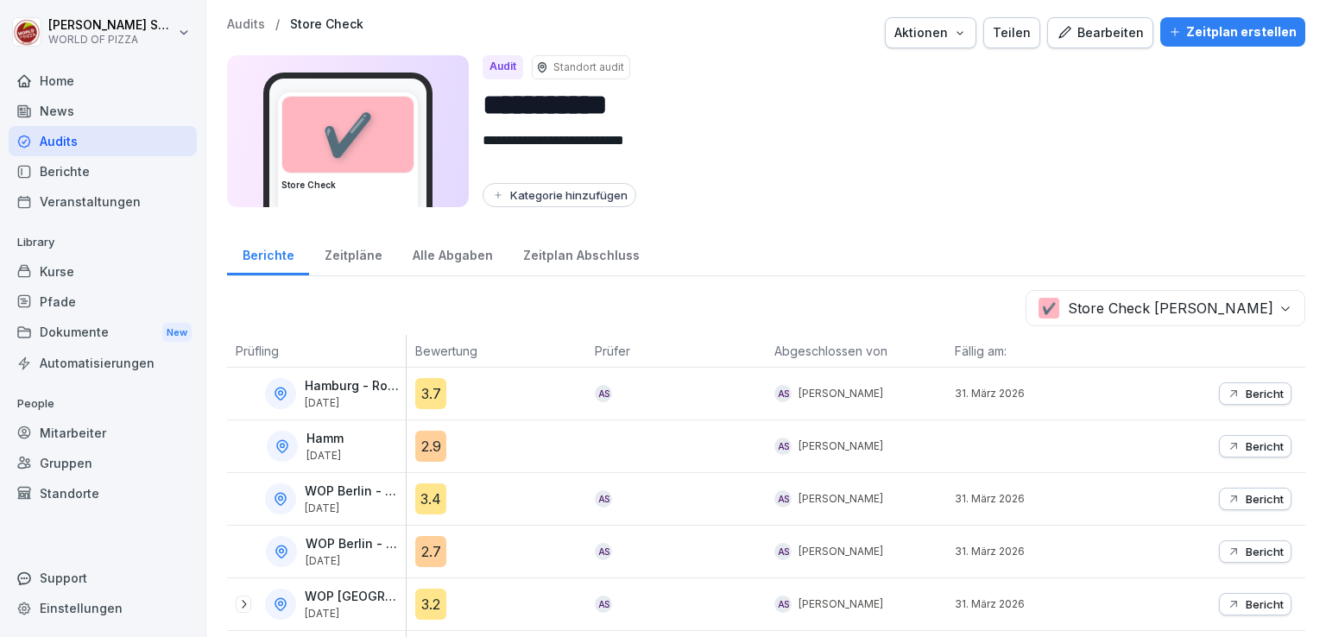
click at [240, 29] on p "Audits" at bounding box center [246, 24] width 38 height 15
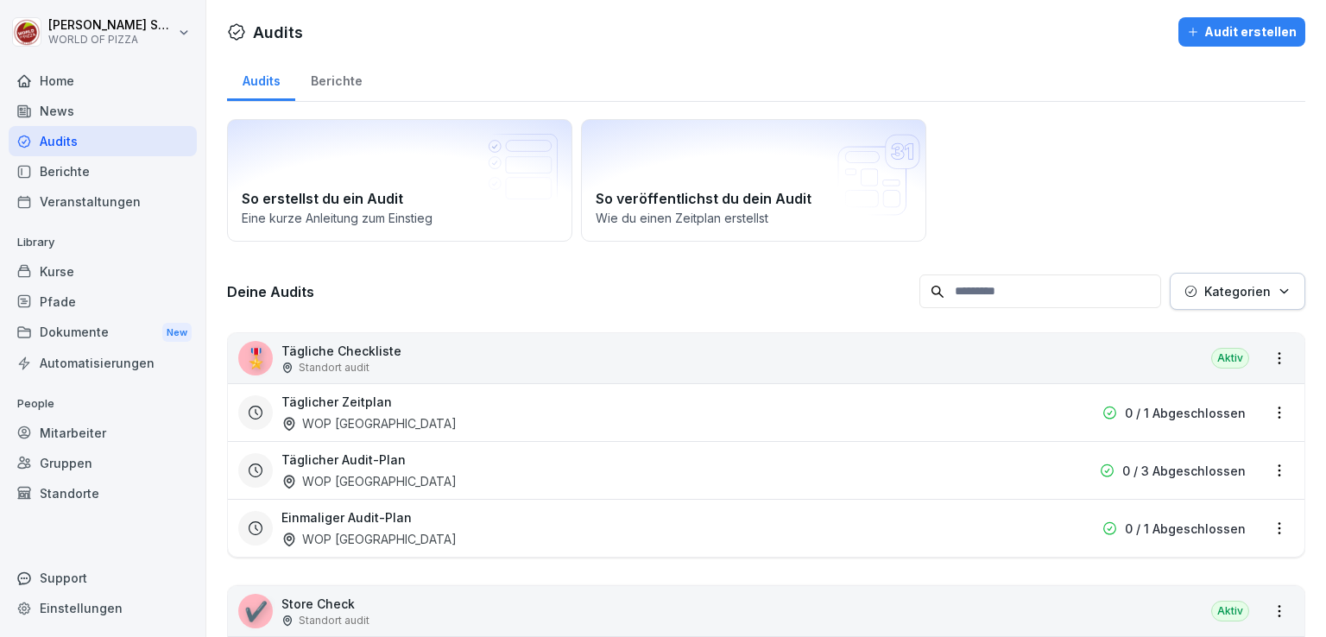
click at [335, 85] on div "Berichte" at bounding box center [336, 79] width 82 height 44
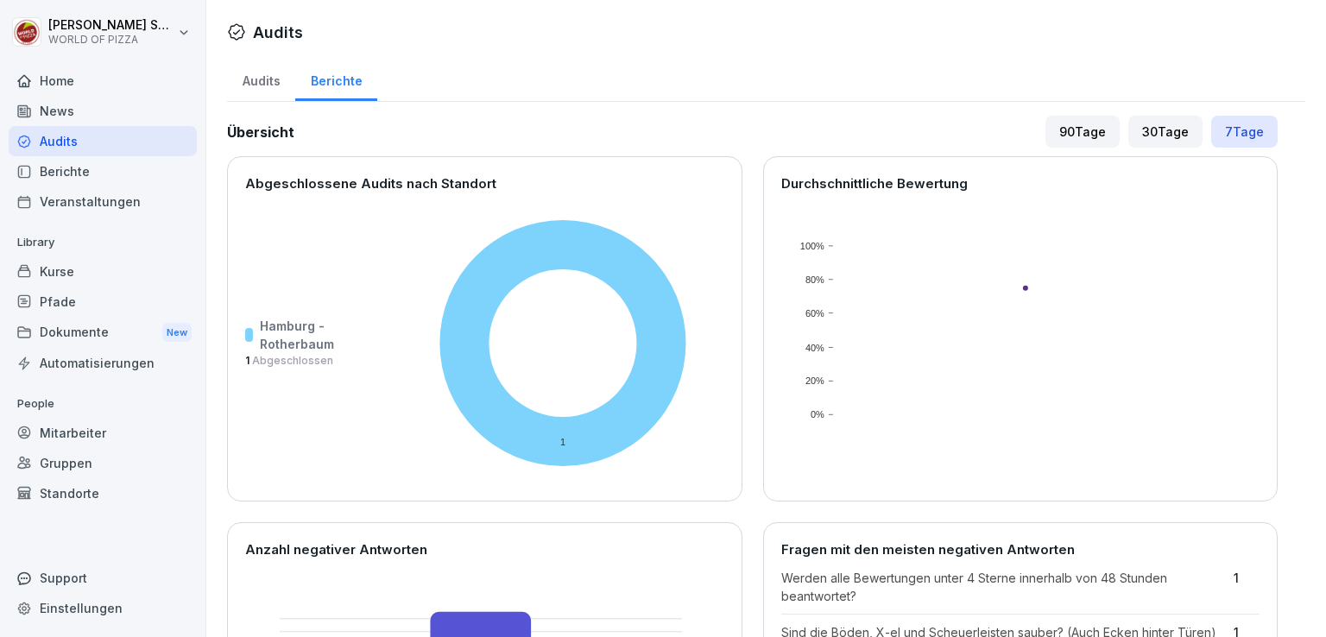
click at [278, 84] on div "Audits" at bounding box center [261, 79] width 68 height 44
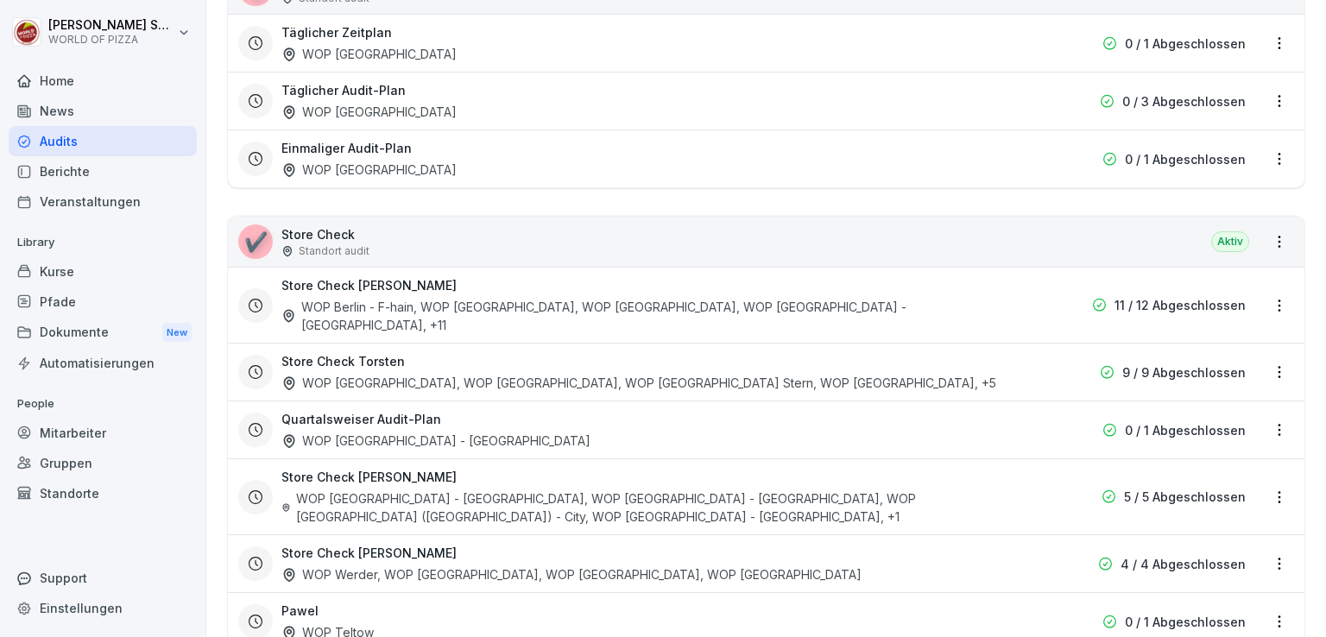
scroll to position [368, 0]
click at [1268, 294] on html "[PERSON_NAME] WORLD OF PIZZA Home News Audits Berichte Veranstaltungen Library …" at bounding box center [663, 318] width 1326 height 637
click at [0, 0] on link "Zeitplan bearbeiten" at bounding box center [0, 0] width 0 height 0
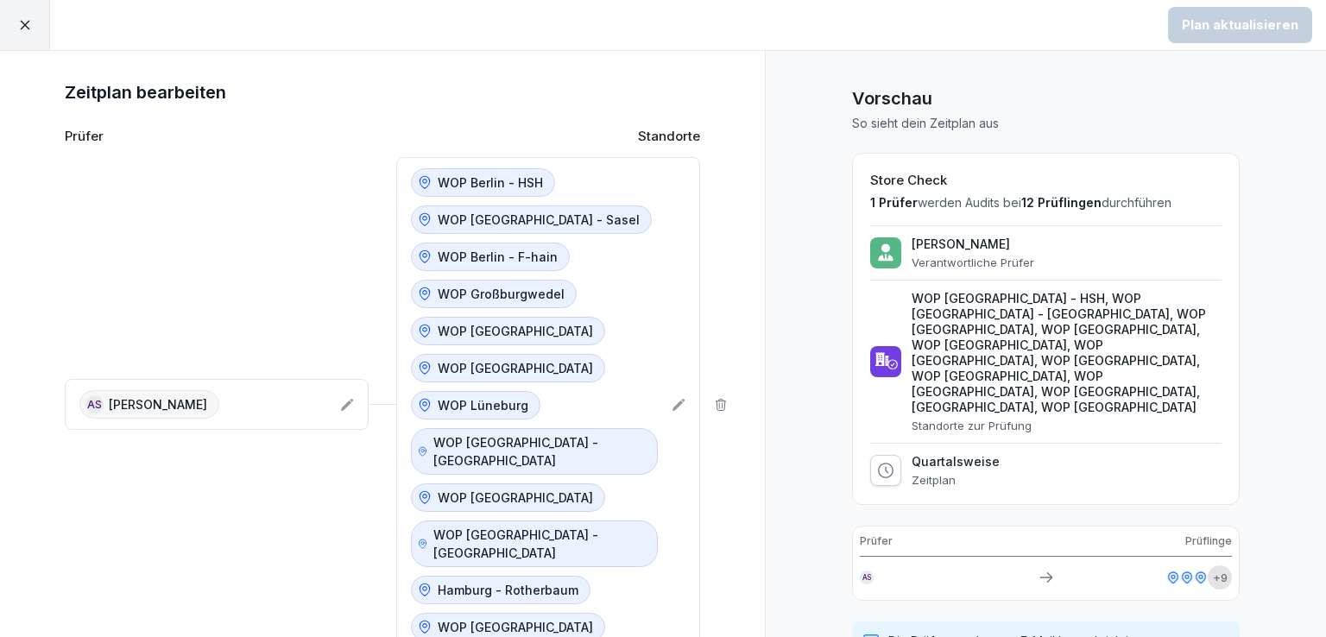
click at [438, 184] on p "WOP Berlin - HSH" at bounding box center [490, 183] width 105 height 18
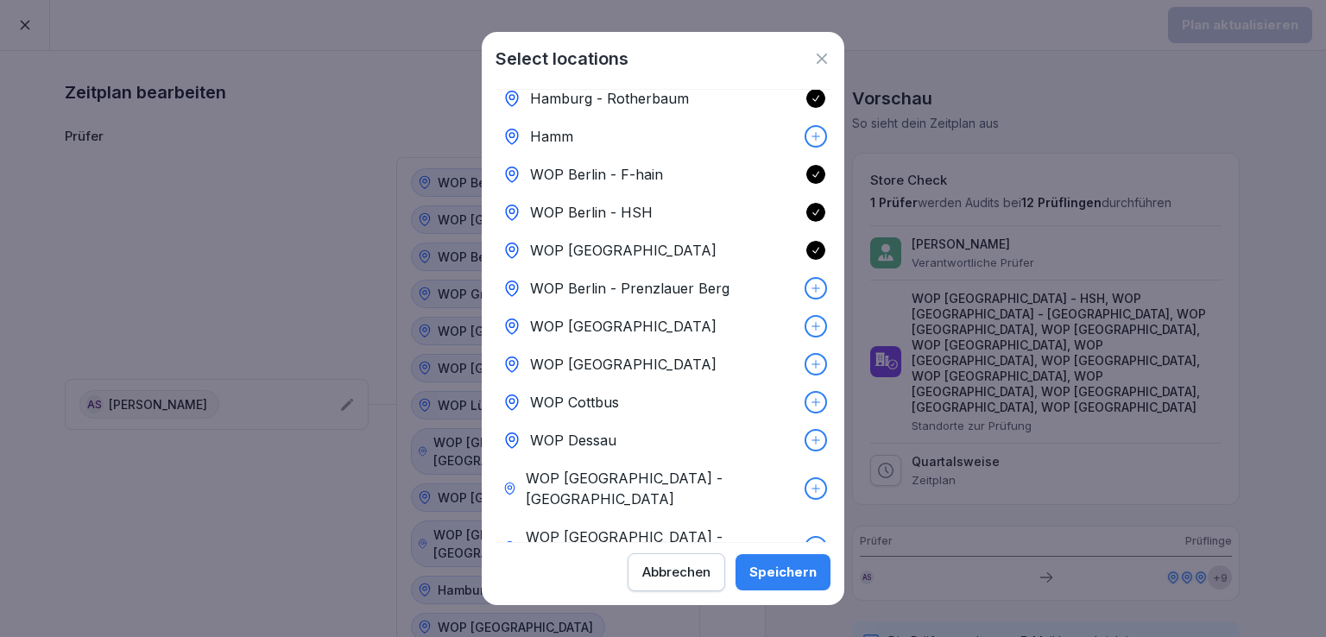
scroll to position [24, 0]
click at [806, 208] on div at bounding box center [815, 212] width 19 height 19
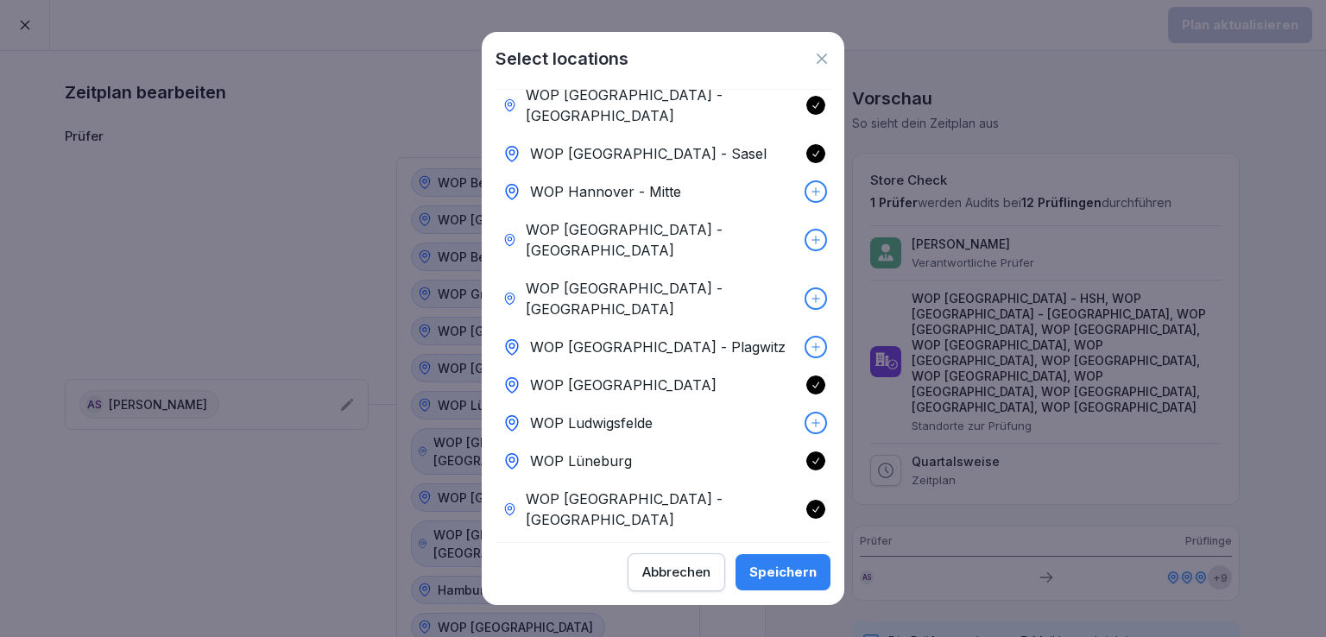
scroll to position [844, 0]
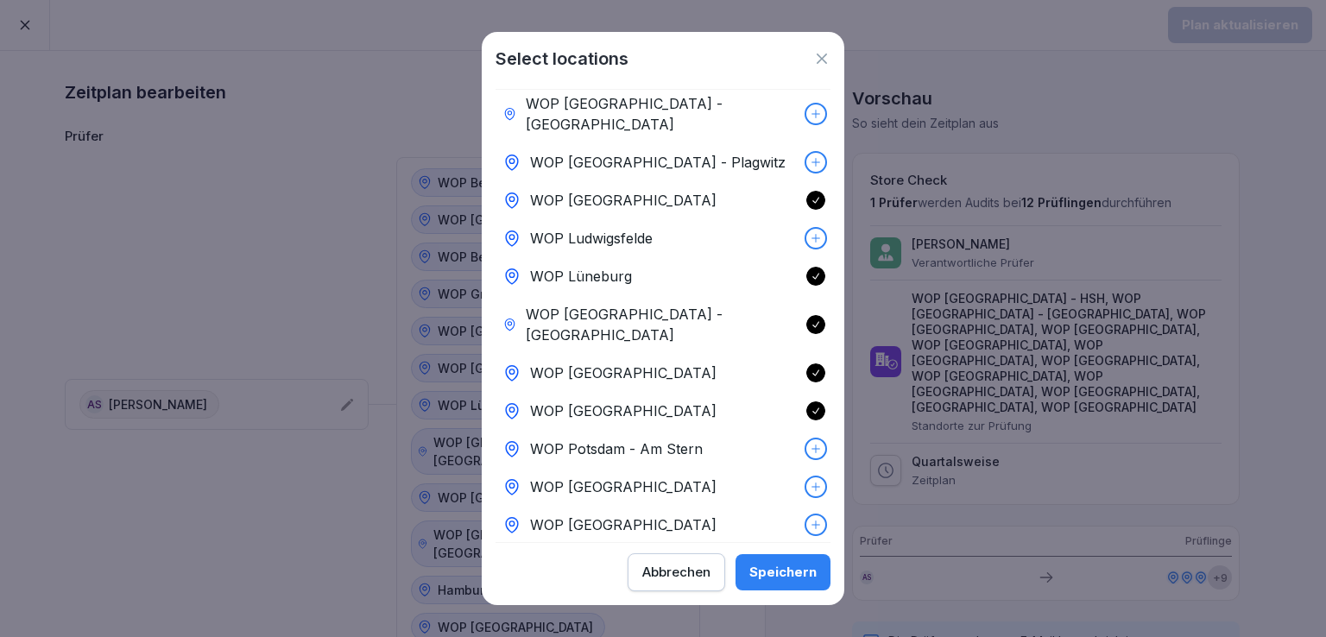
click at [772, 572] on div "Speichern" at bounding box center [782, 572] width 67 height 19
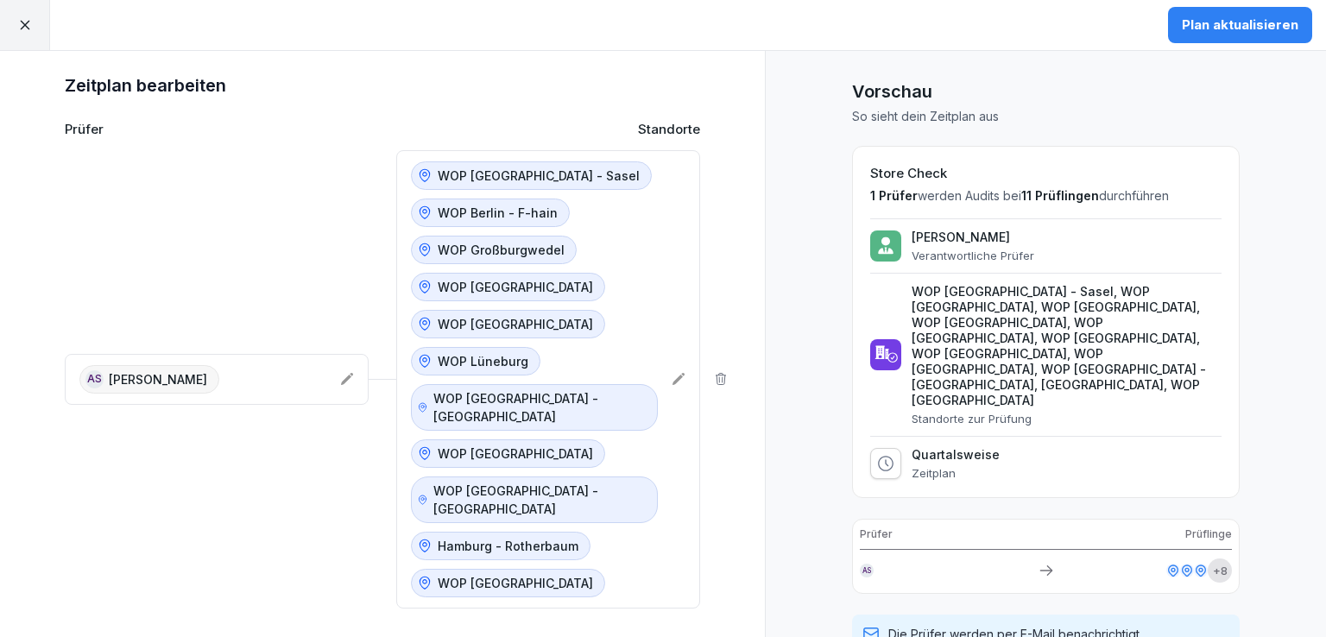
scroll to position [0, 0]
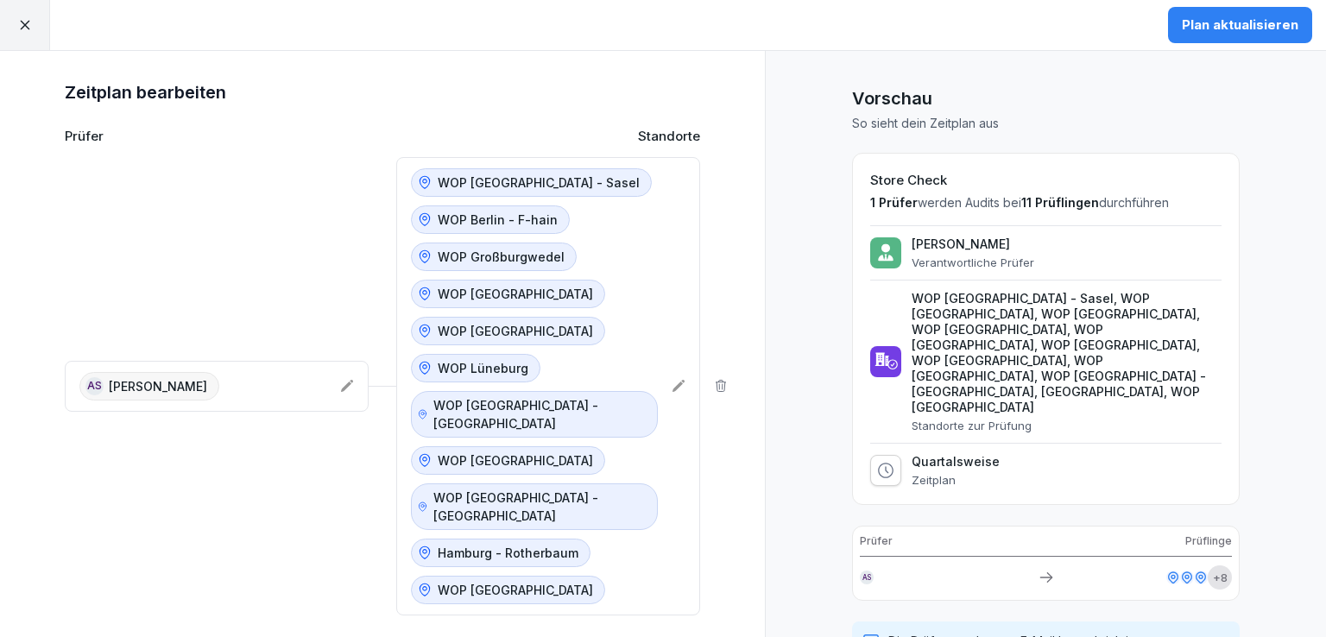
click at [1202, 18] on div "Plan aktualisieren" at bounding box center [1240, 25] width 117 height 19
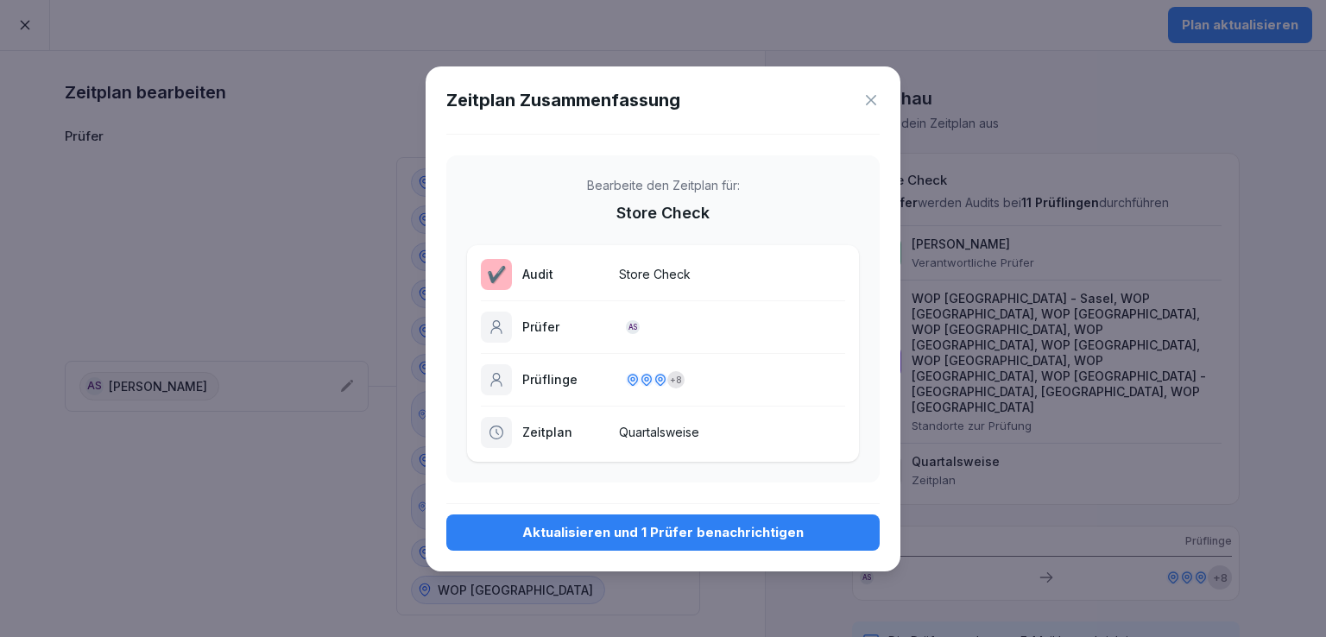
click at [568, 537] on div "Aktualisieren und 1 Prüfer benachrichtigen" at bounding box center [663, 532] width 406 height 19
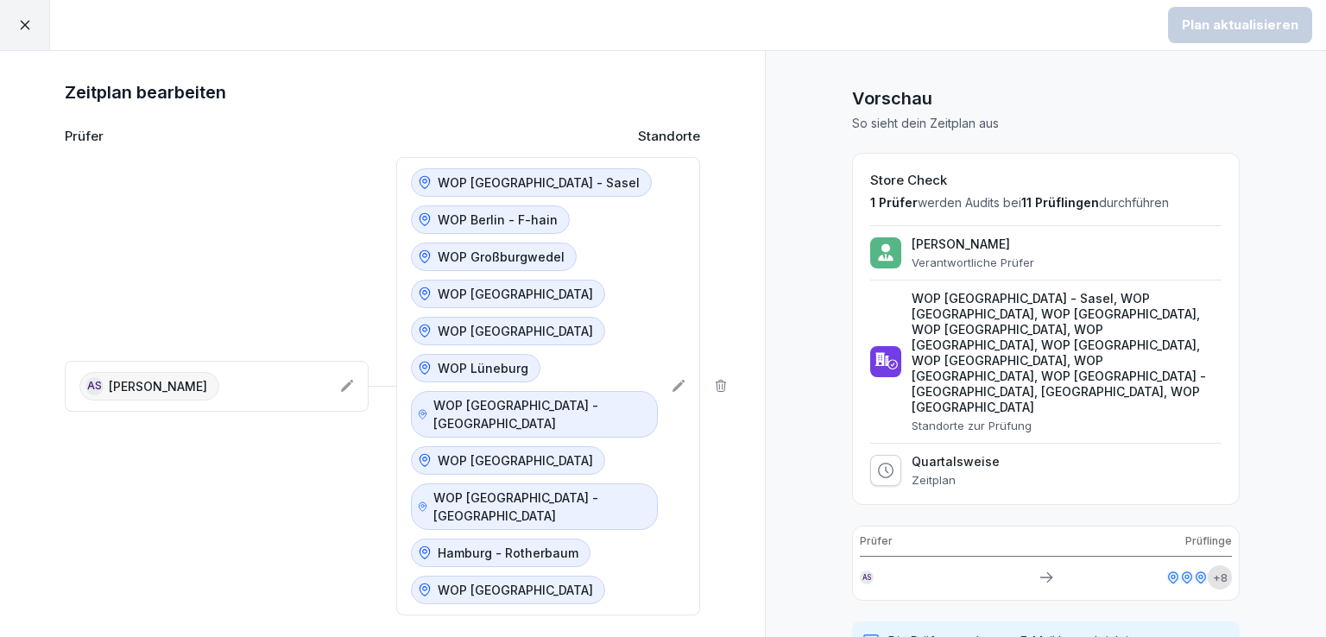
click at [25, 35] on div at bounding box center [25, 25] width 50 height 50
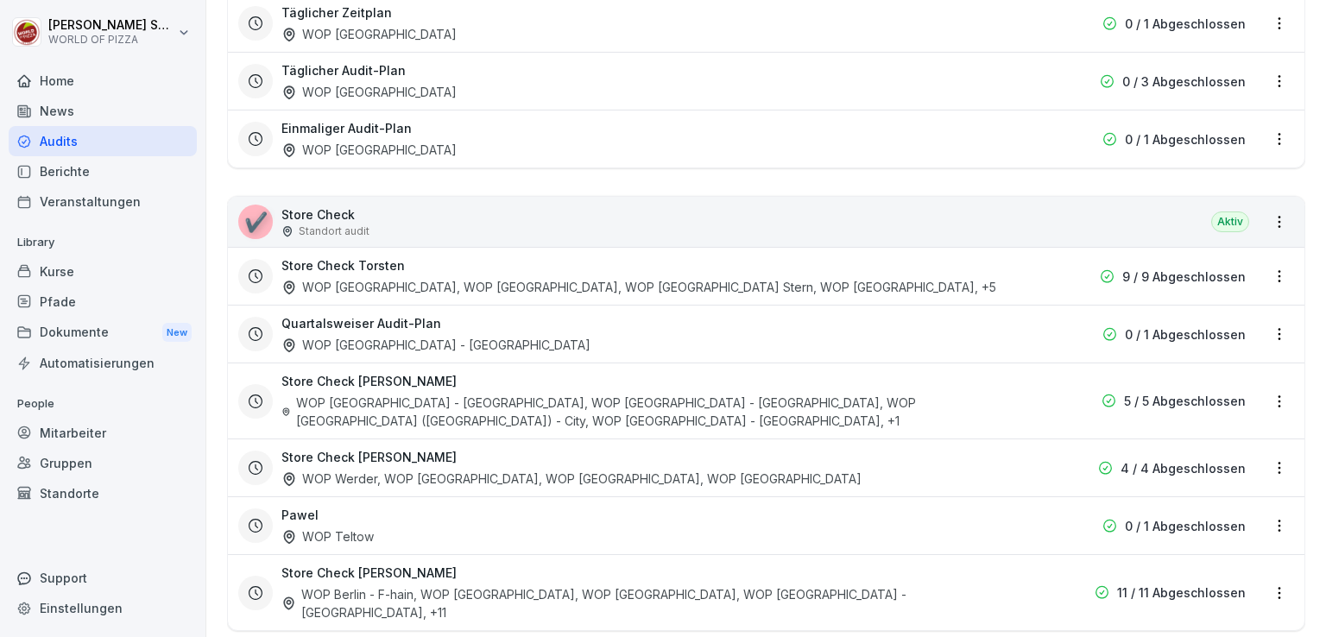
scroll to position [398, 0]
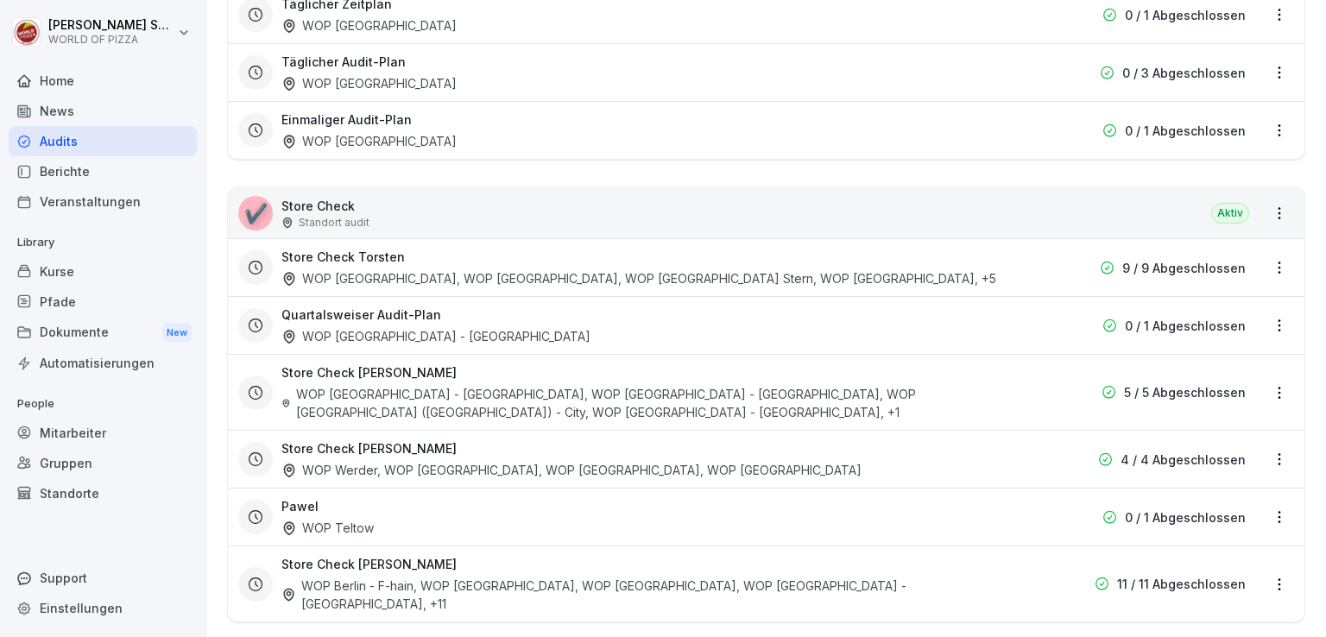
click at [1264, 554] on html "[PERSON_NAME] WORLD OF PIZZA Home News Audits Berichte Veranstaltungen Library …" at bounding box center [663, 318] width 1326 height 637
click at [961, 557] on html "[PERSON_NAME] WORLD OF PIZZA Home News Audits Berichte Veranstaltungen Library …" at bounding box center [663, 318] width 1326 height 637
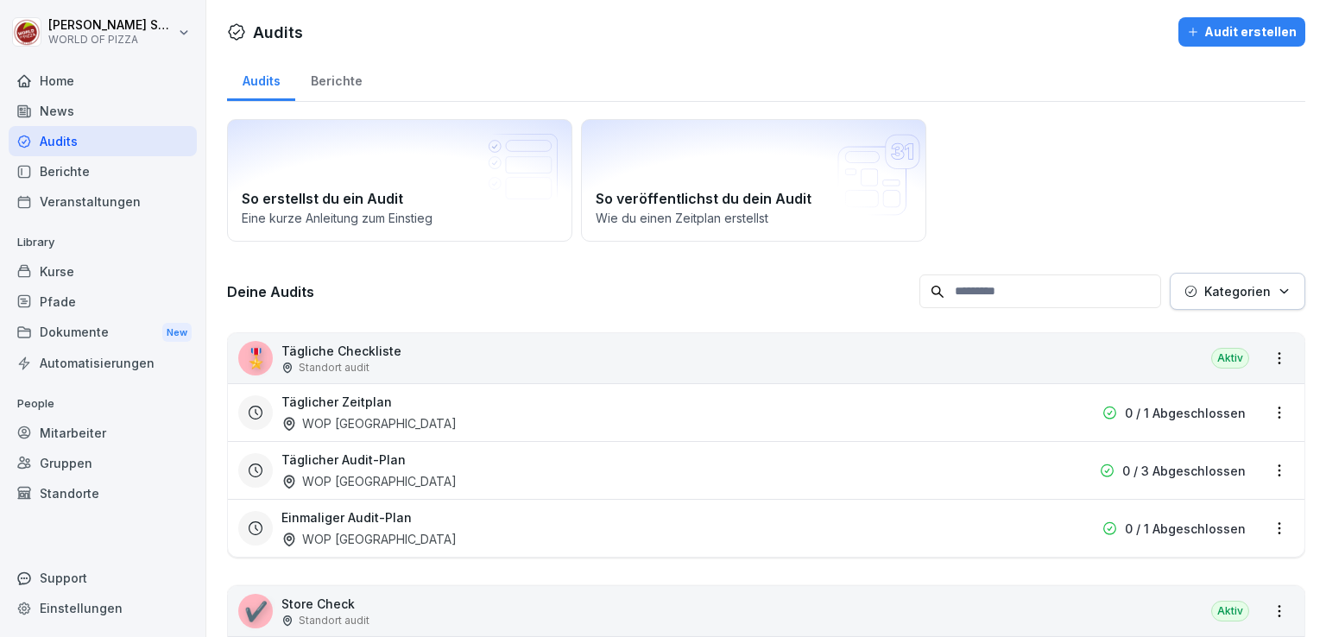
click at [342, 73] on div "Berichte" at bounding box center [336, 79] width 82 height 44
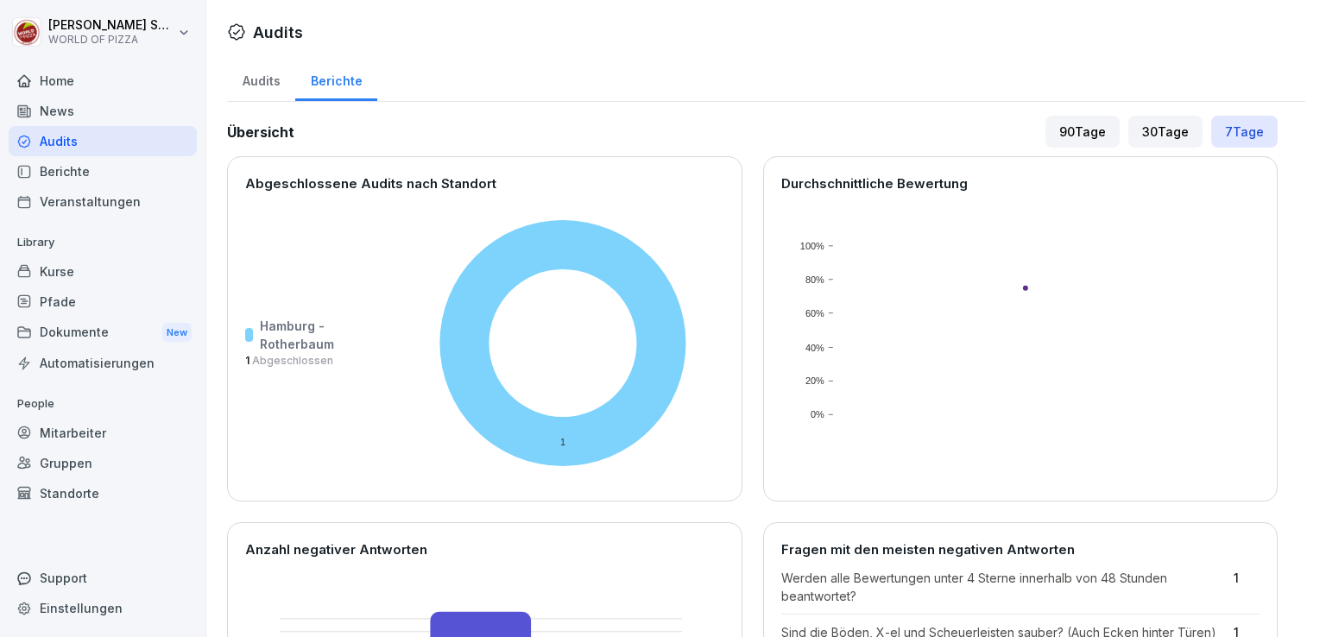
click at [257, 81] on div "Audits" at bounding box center [261, 79] width 68 height 44
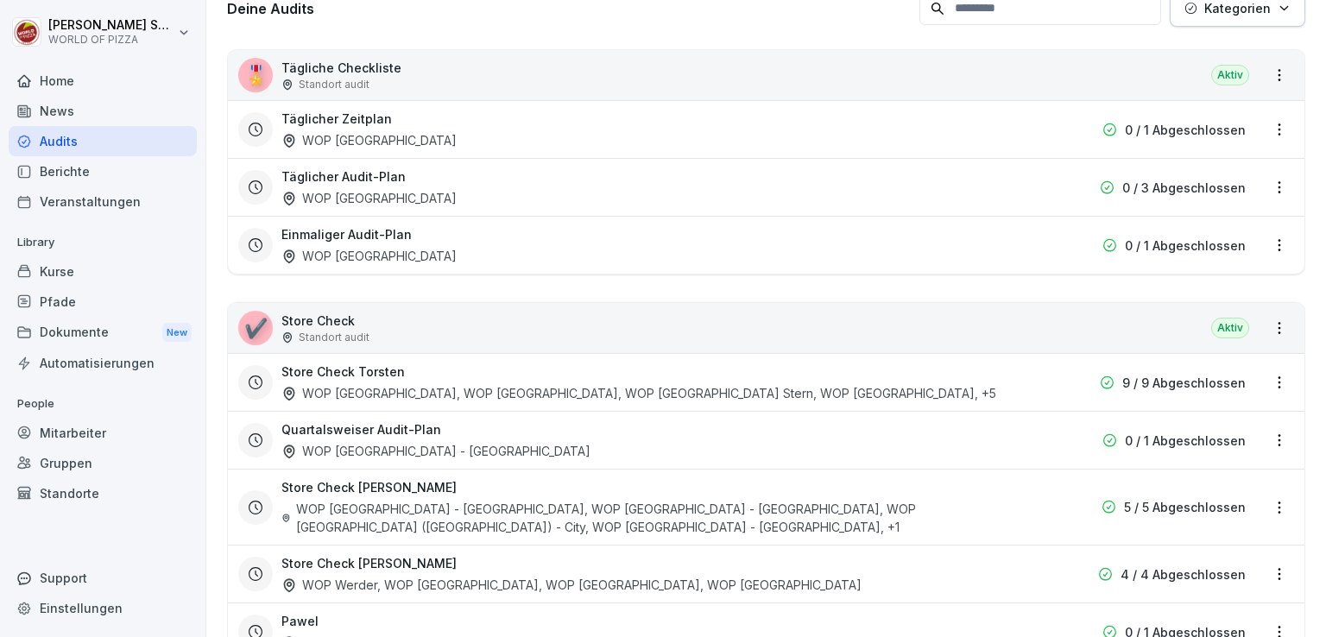
scroll to position [283, 0]
click at [836, 76] on div "🎖️ Tägliche Checkliste Standort audit Aktiv" at bounding box center [766, 75] width 1077 height 50
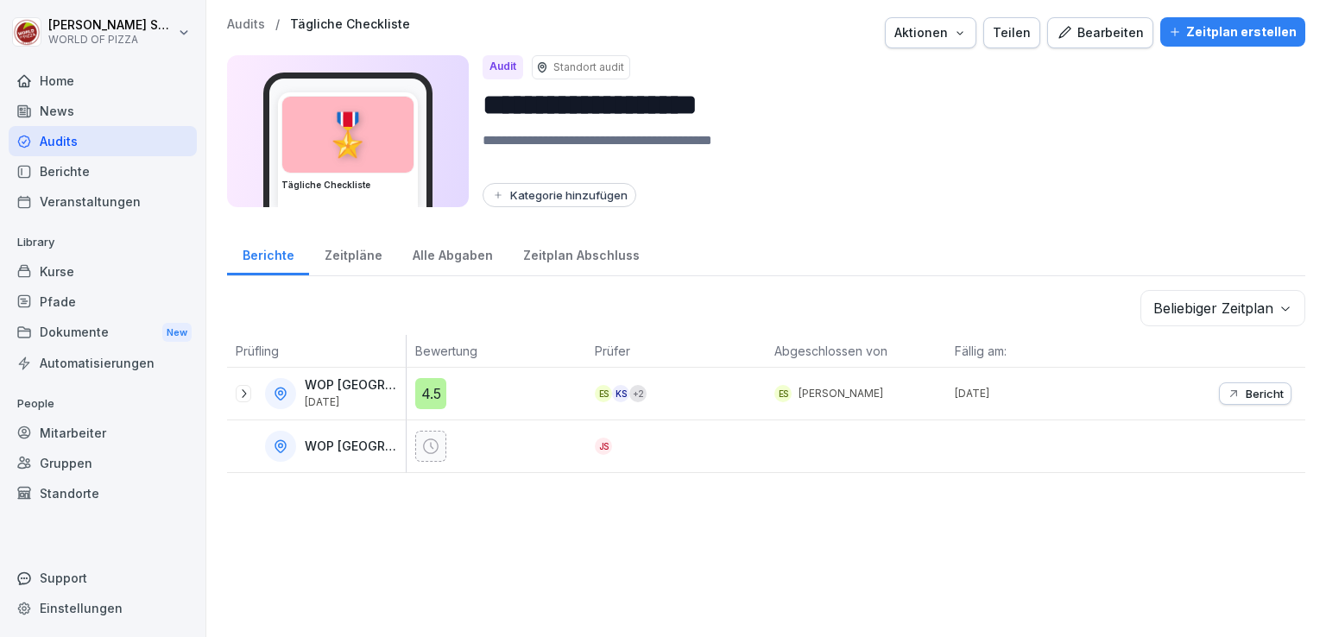
click at [239, 27] on p "Audits" at bounding box center [246, 24] width 38 height 15
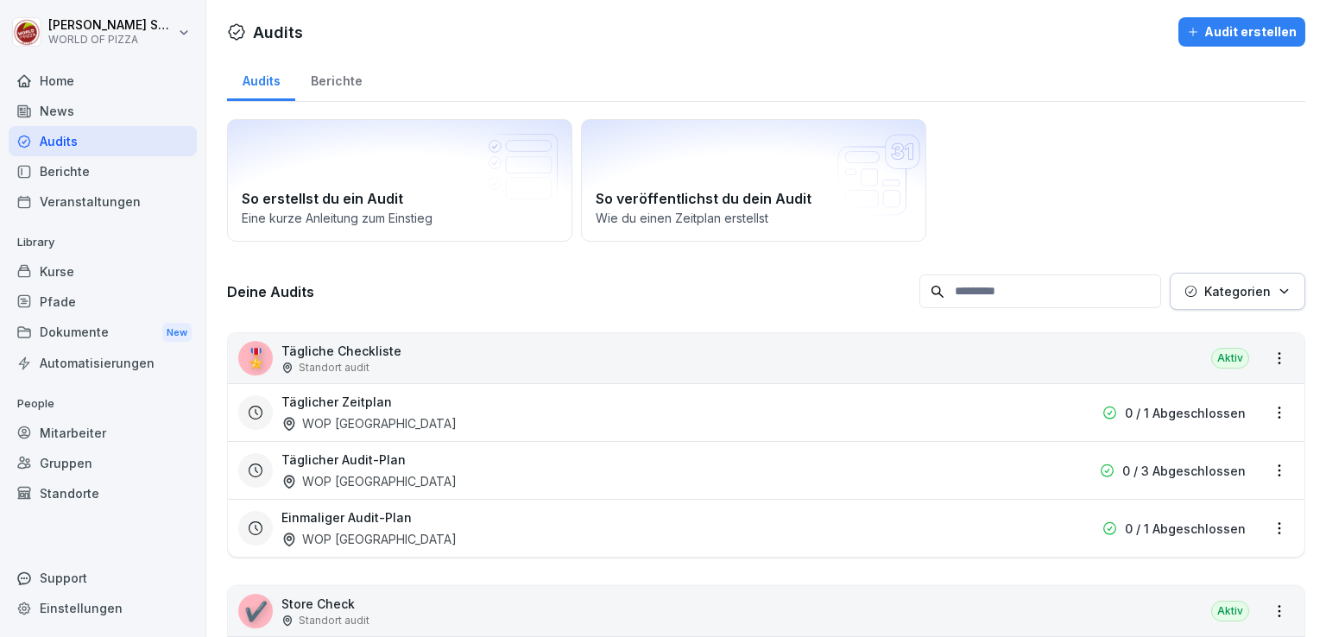
click at [335, 87] on div "Berichte" at bounding box center [336, 79] width 82 height 44
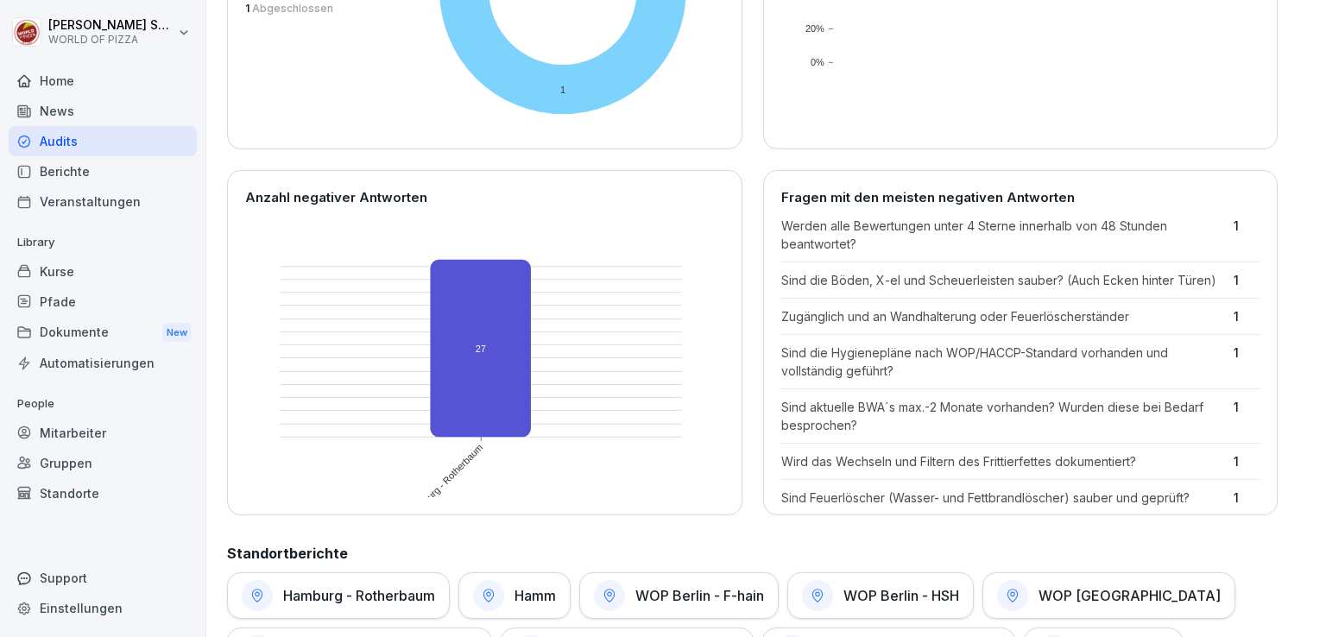
click at [459, 521] on div "Übersicht 90 Tage 30 Tage 7 Tage Abgeschlossene Audits nach Standort [GEOGRAPHI…" at bounding box center [766, 497] width 1078 height 1469
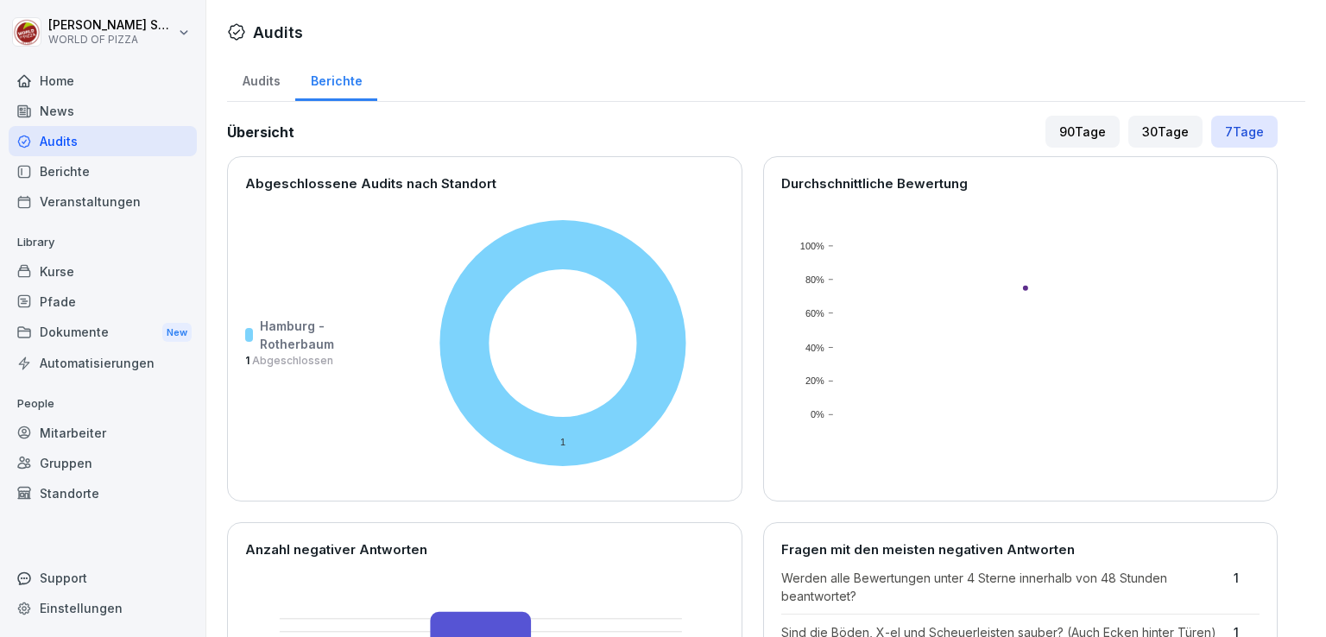
click at [276, 77] on div "Audits" at bounding box center [261, 79] width 68 height 44
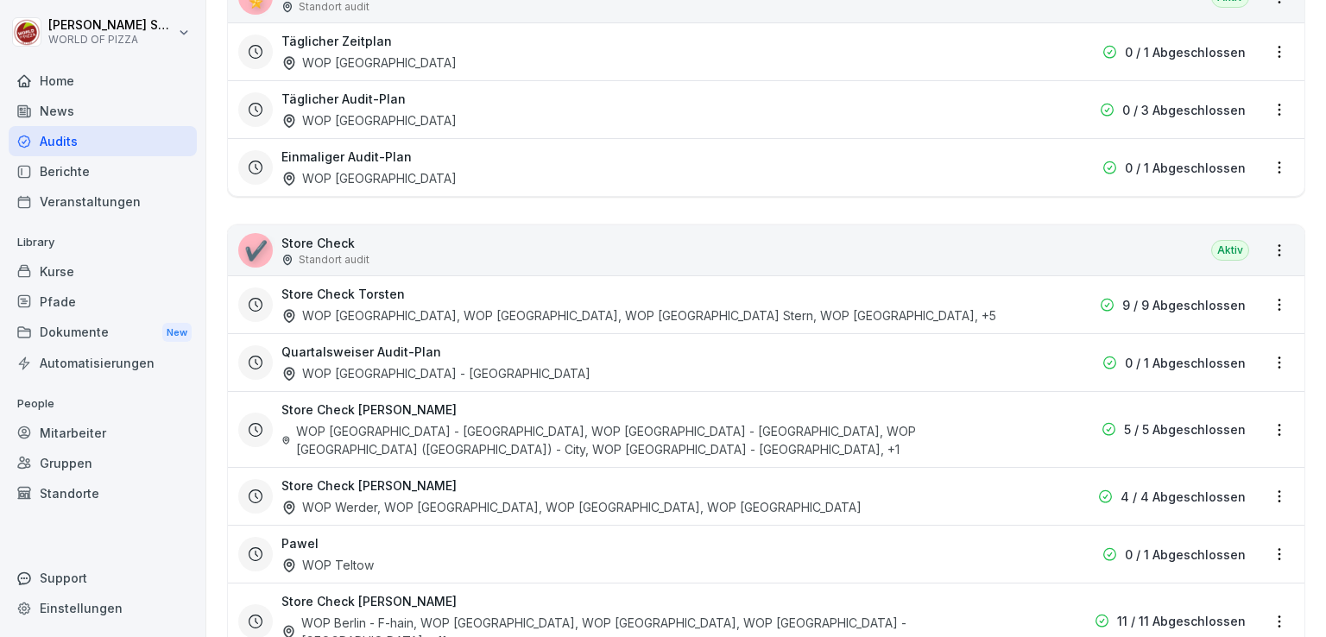
scroll to position [366, 0]
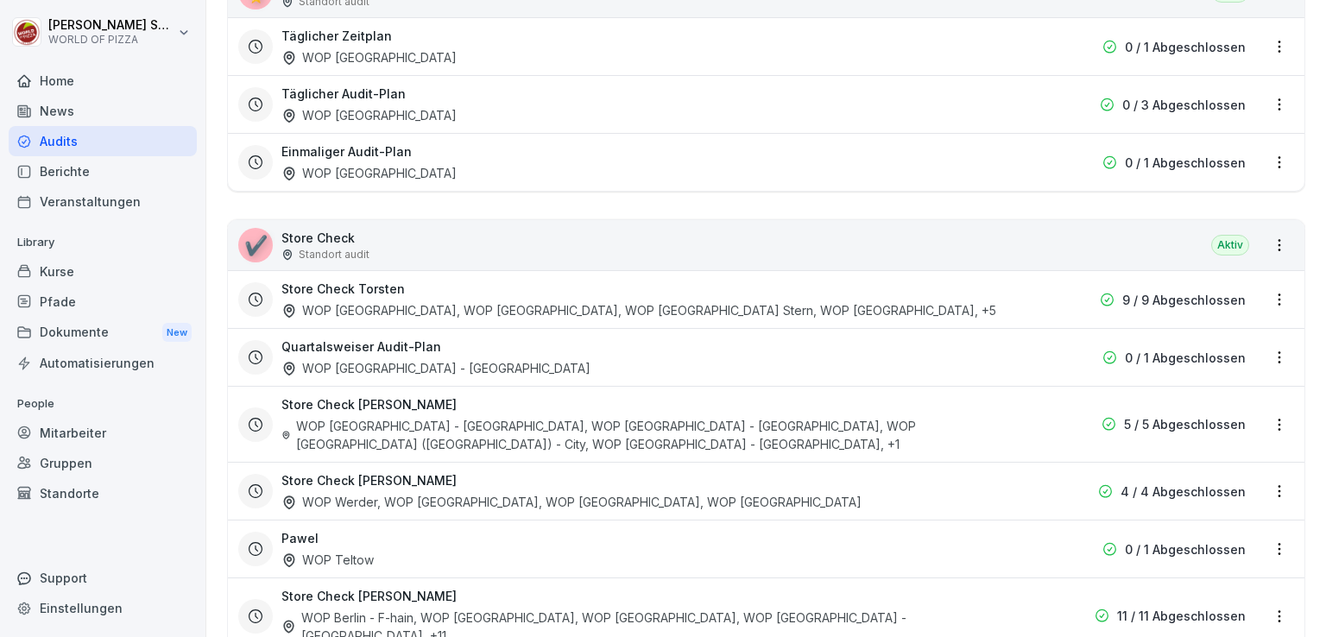
click at [404, 587] on div "Store Check Aaron WOP Berlin - F-hain, WOP [GEOGRAPHIC_DATA], WOP [GEOGRAPHIC_D…" at bounding box center [655, 616] width 749 height 58
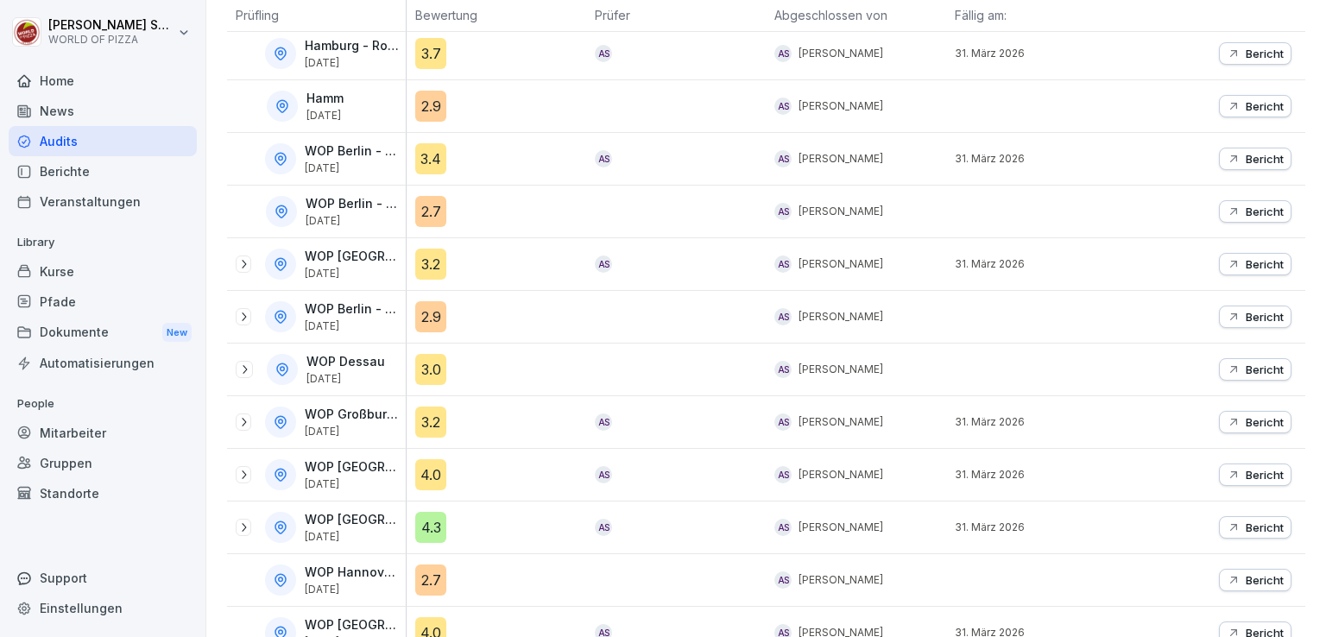
scroll to position [386, 0]
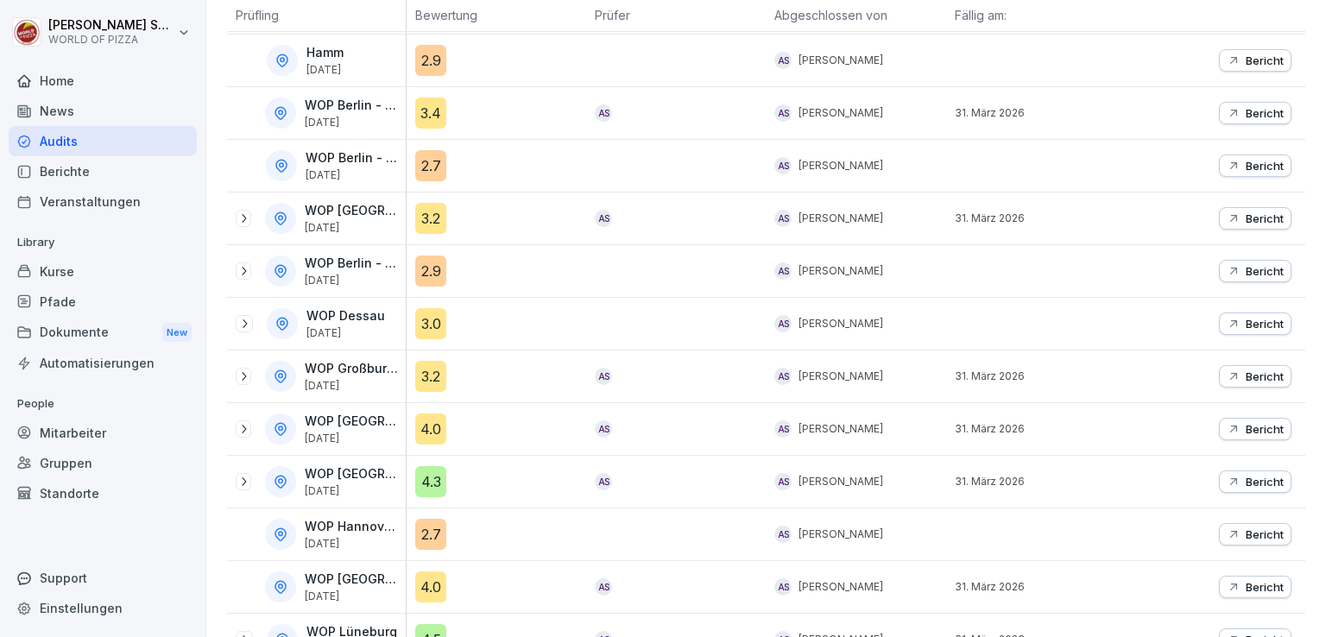
click at [241, 218] on icon at bounding box center [244, 219] width 14 height 14
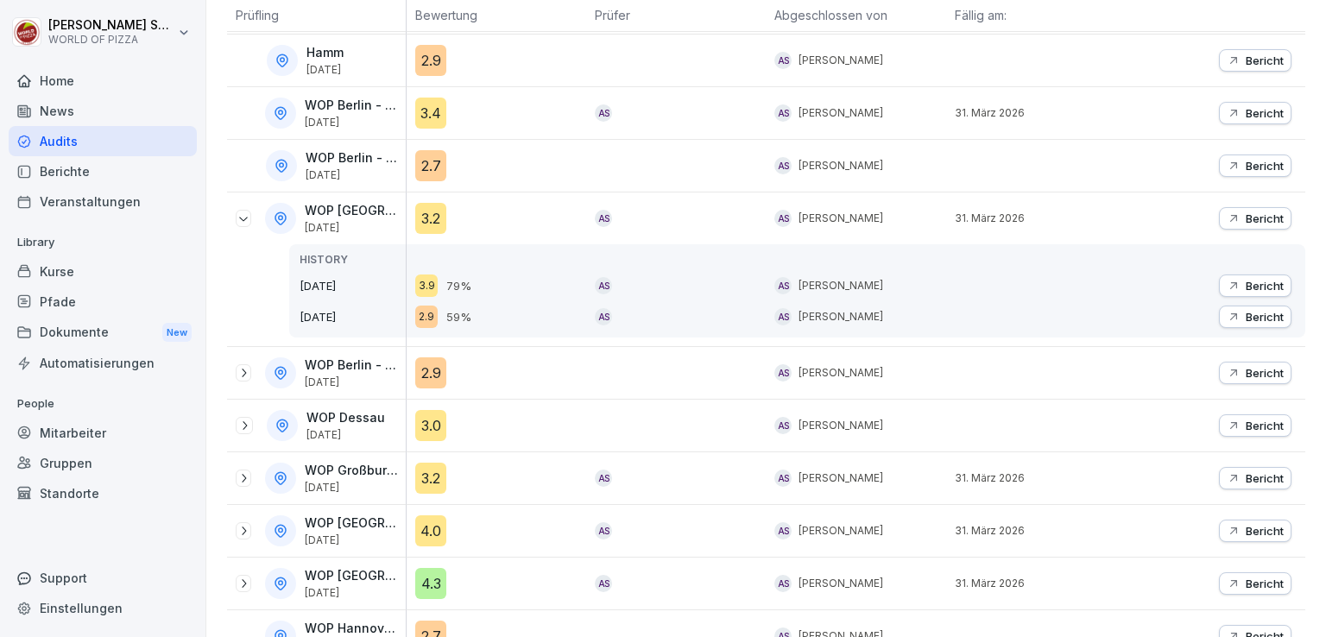
drag, startPoint x: 242, startPoint y: 221, endPoint x: 252, endPoint y: 257, distance: 37.7
click at [252, 257] on div "WOP [GEOGRAPHIC_DATA] - Mitte [DATE] HISTORY [DATE] [DATE]" at bounding box center [316, 270] width 179 height 154
click at [243, 218] on icon at bounding box center [243, 220] width 9 height 4
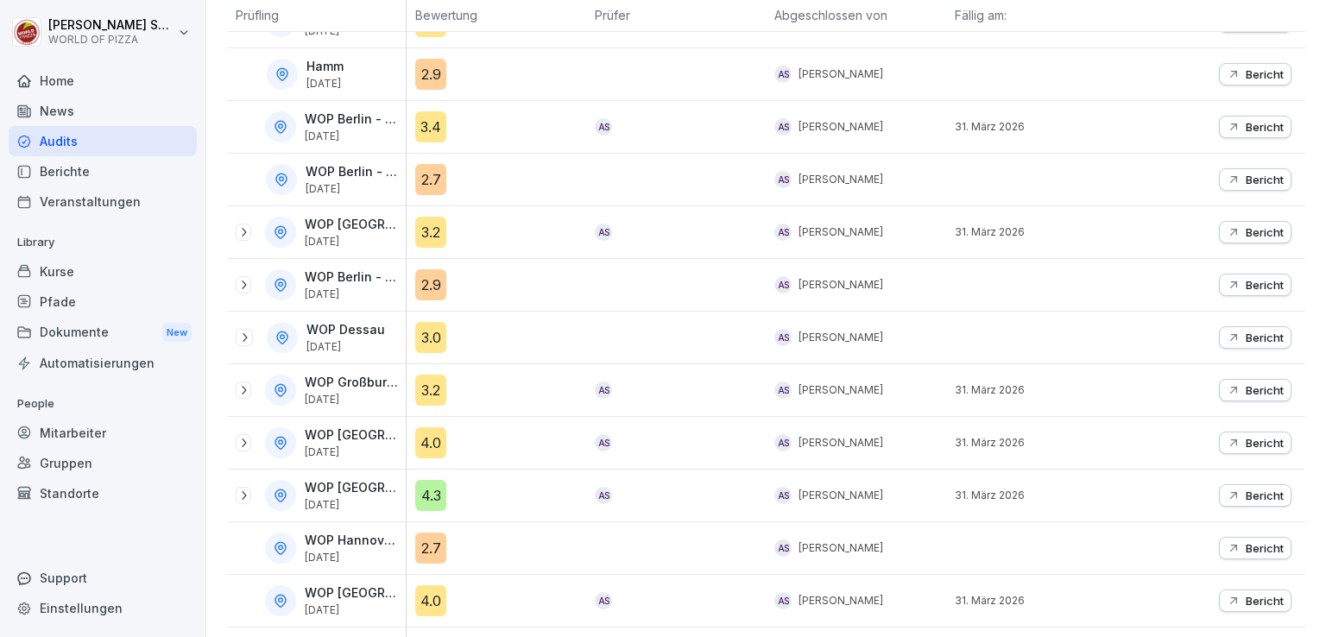
scroll to position [369, 0]
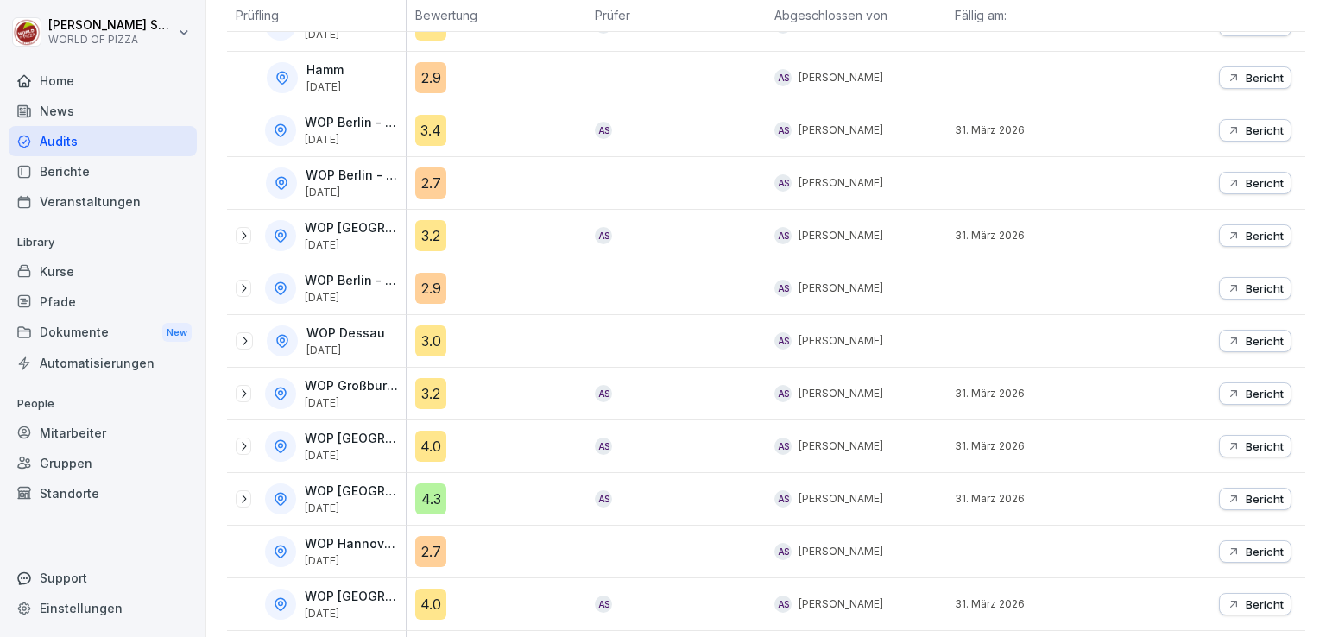
click at [238, 283] on icon at bounding box center [244, 288] width 14 height 14
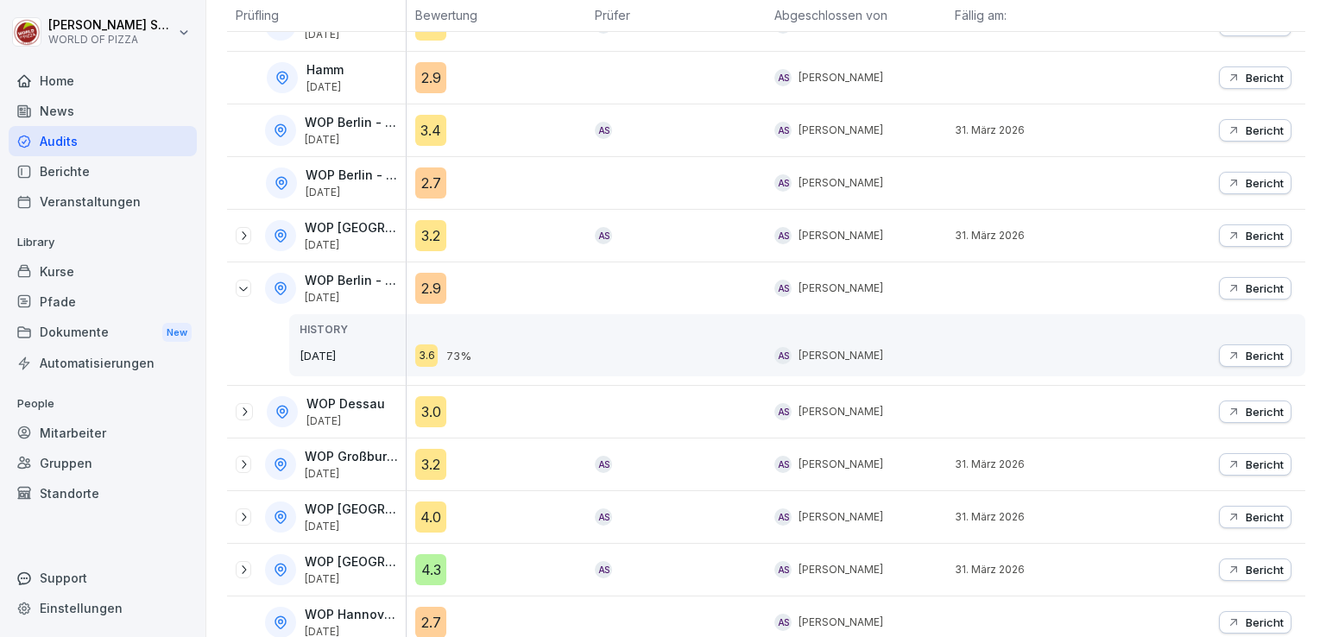
click at [238, 283] on icon at bounding box center [244, 288] width 14 height 14
click at [243, 284] on icon at bounding box center [244, 288] width 14 height 14
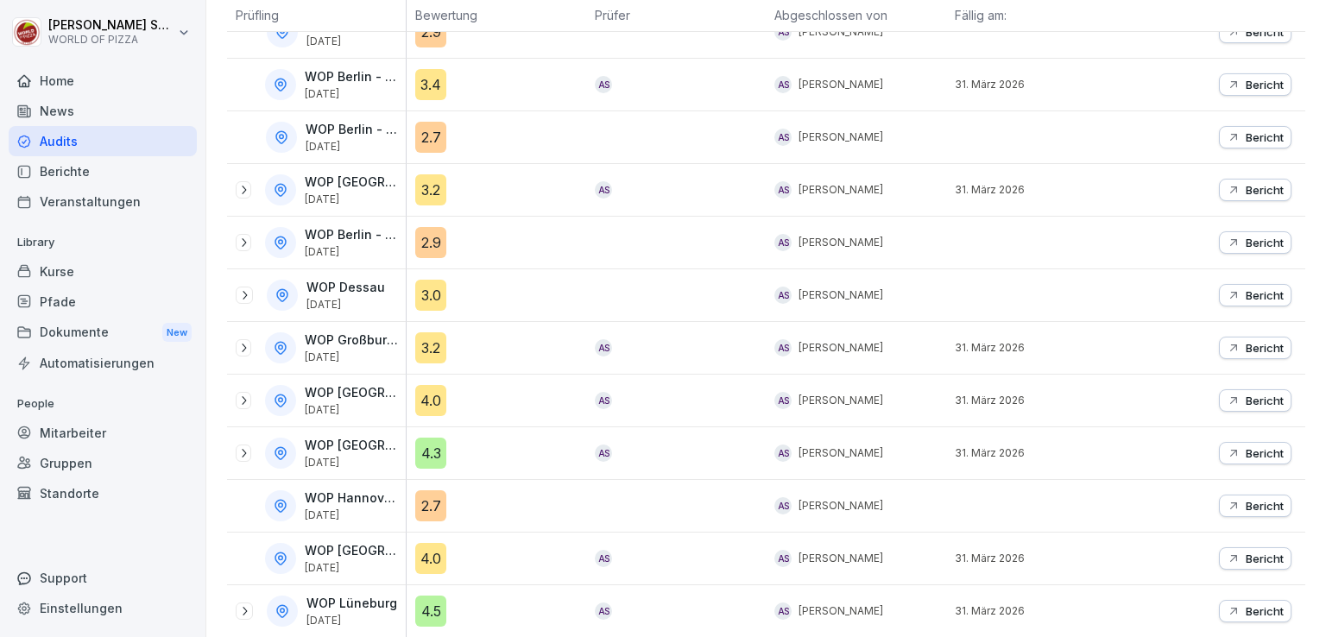
scroll to position [416, 0]
click at [242, 287] on icon at bounding box center [244, 294] width 14 height 14
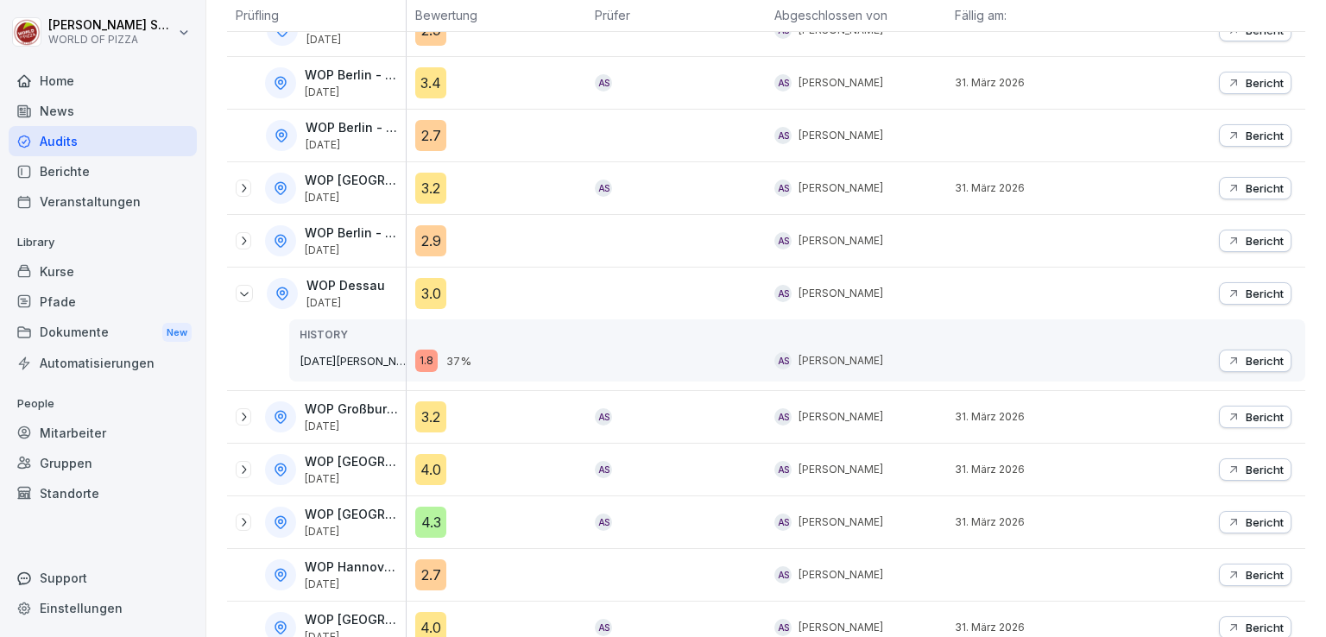
click at [242, 287] on icon at bounding box center [244, 294] width 14 height 14
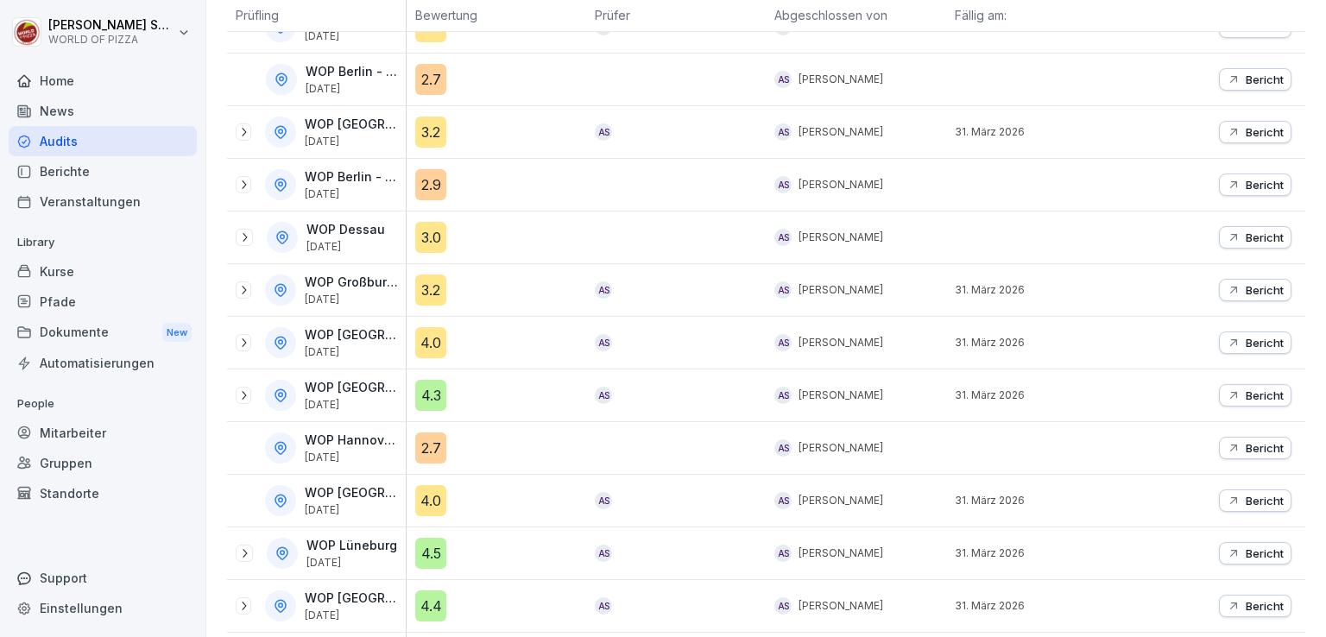
scroll to position [473, 0]
click at [242, 287] on icon at bounding box center [244, 289] width 14 height 14
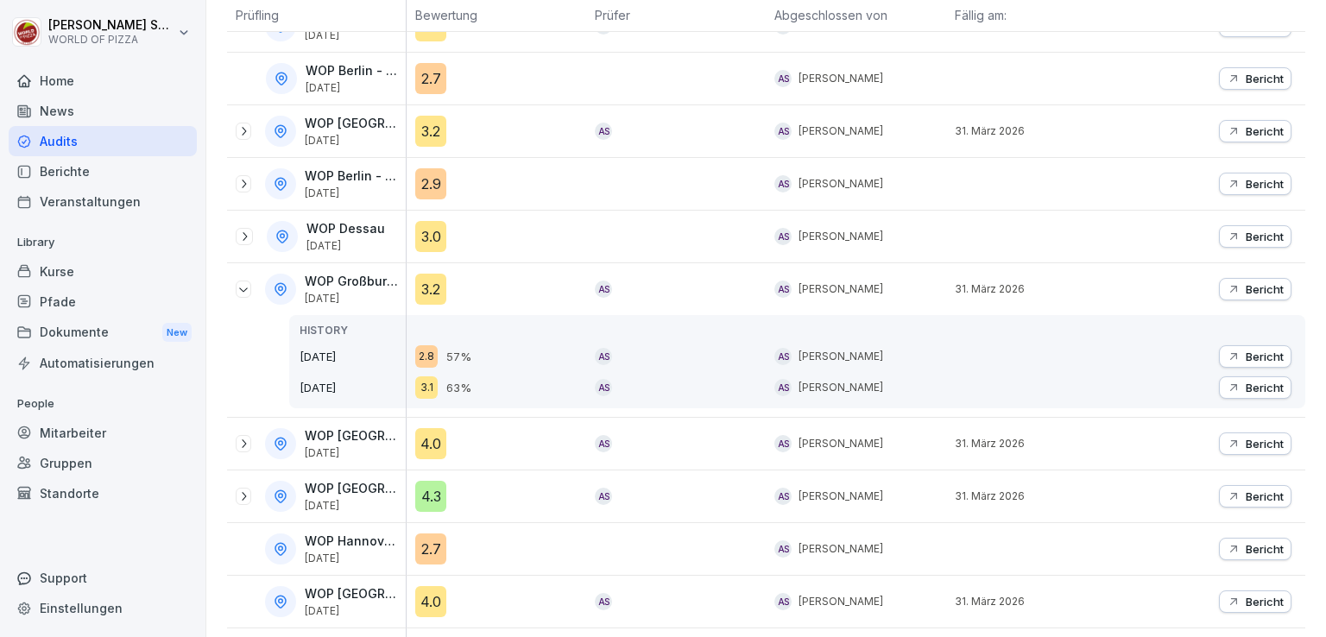
click at [242, 287] on icon at bounding box center [244, 289] width 14 height 14
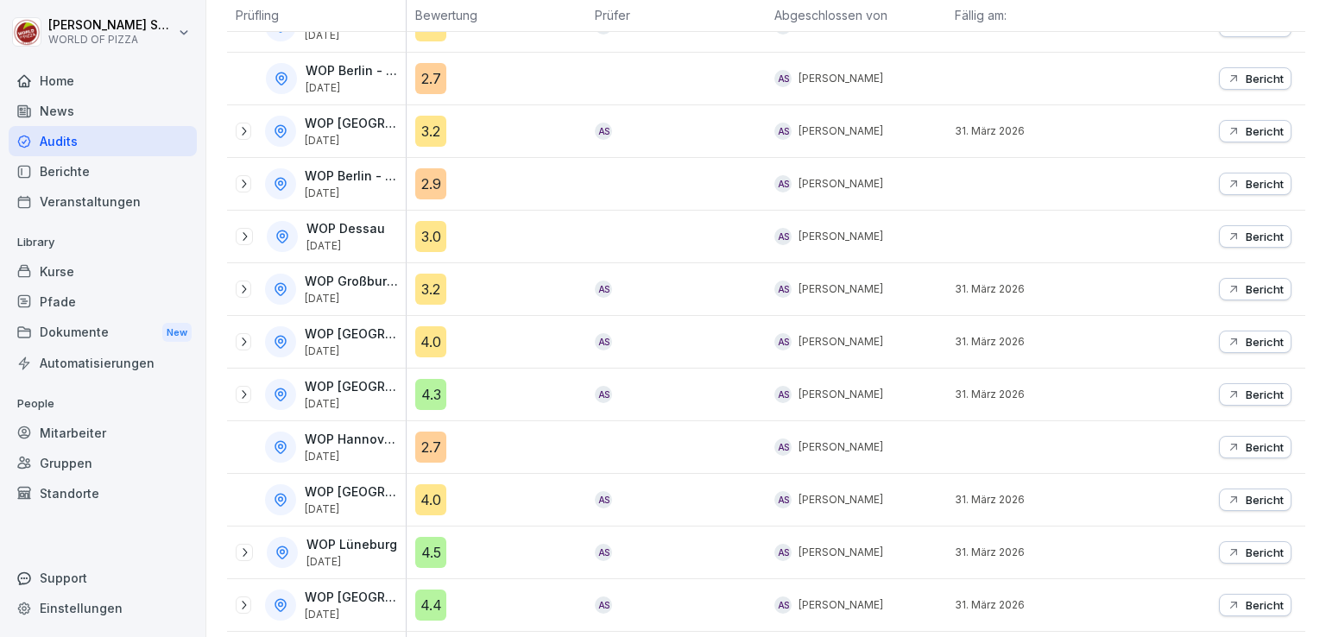
click at [242, 335] on icon at bounding box center [244, 342] width 14 height 14
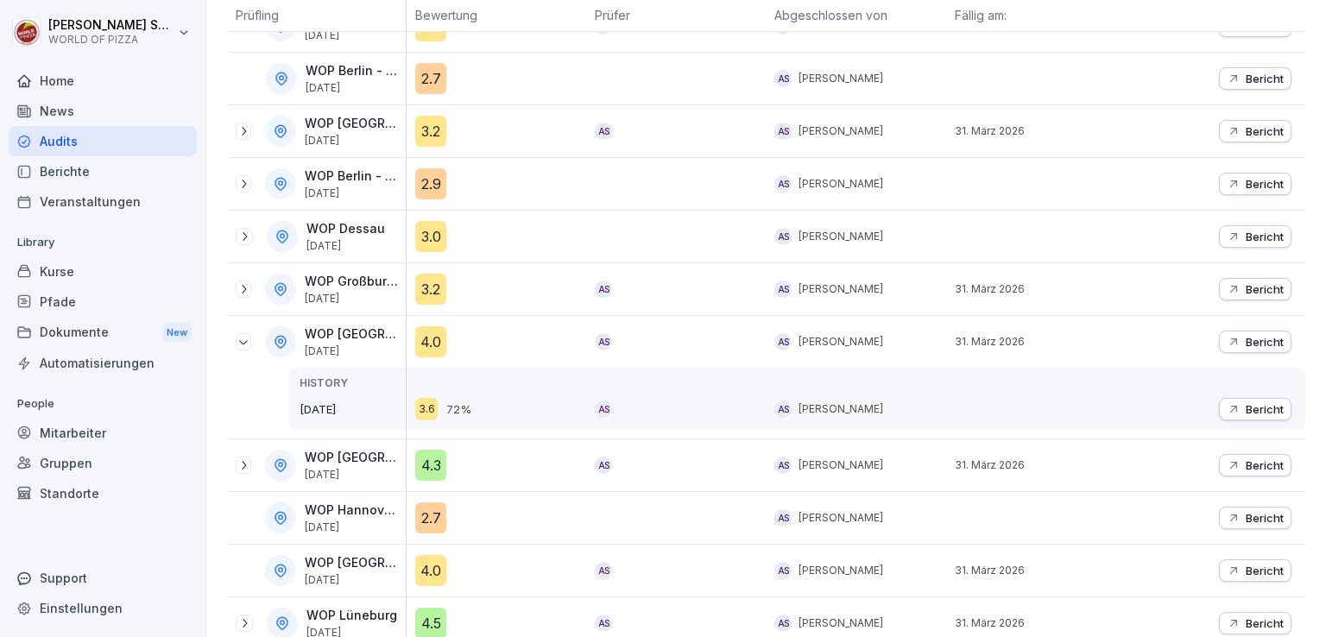
click at [1227, 339] on icon "button" at bounding box center [1234, 342] width 14 height 14
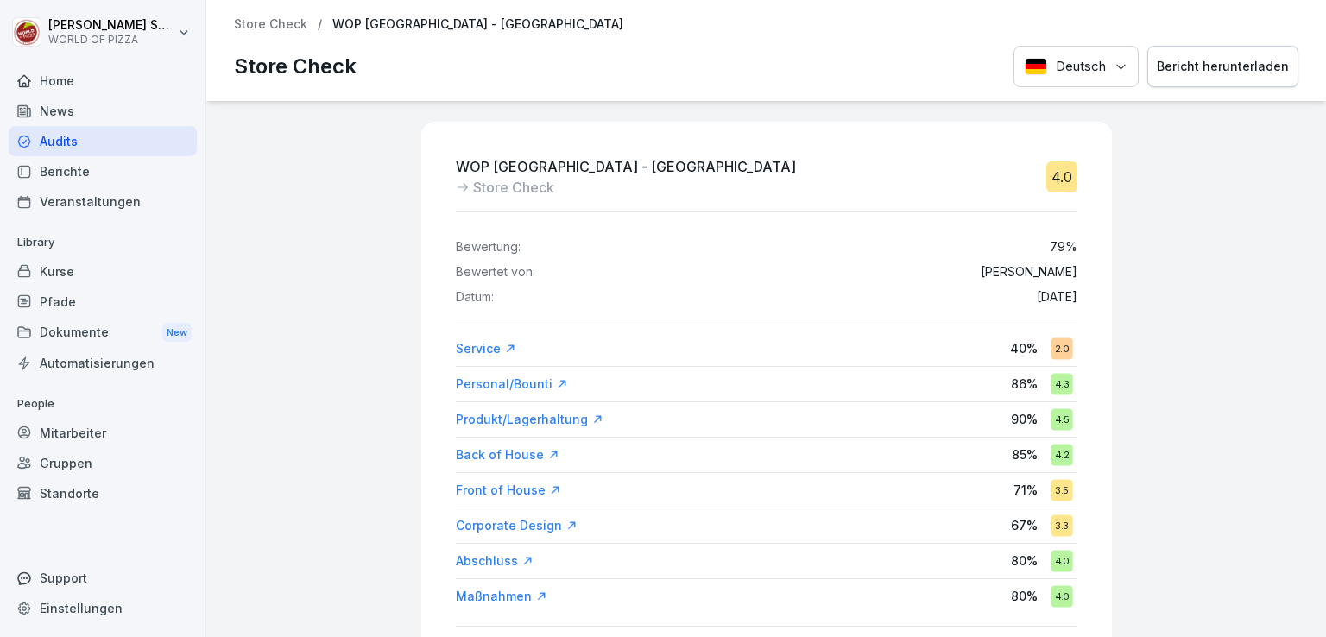
click at [283, 29] on p "Store Check" at bounding box center [270, 24] width 73 height 15
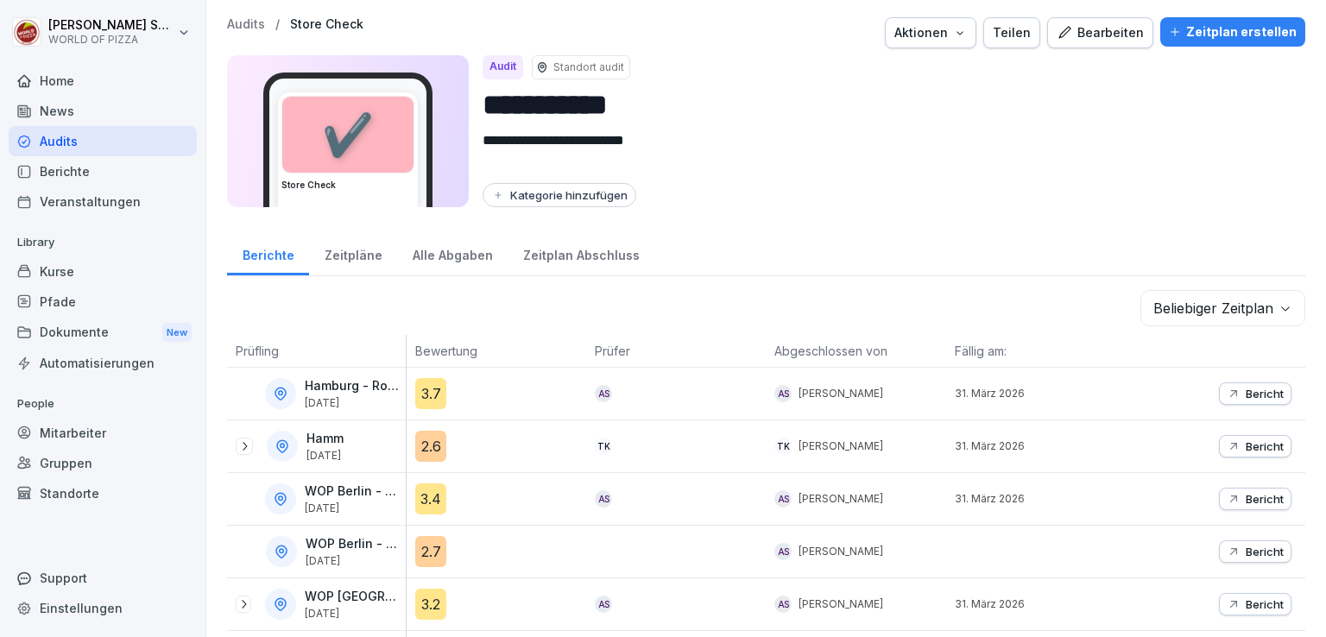
click at [258, 26] on p "Audits" at bounding box center [246, 24] width 38 height 15
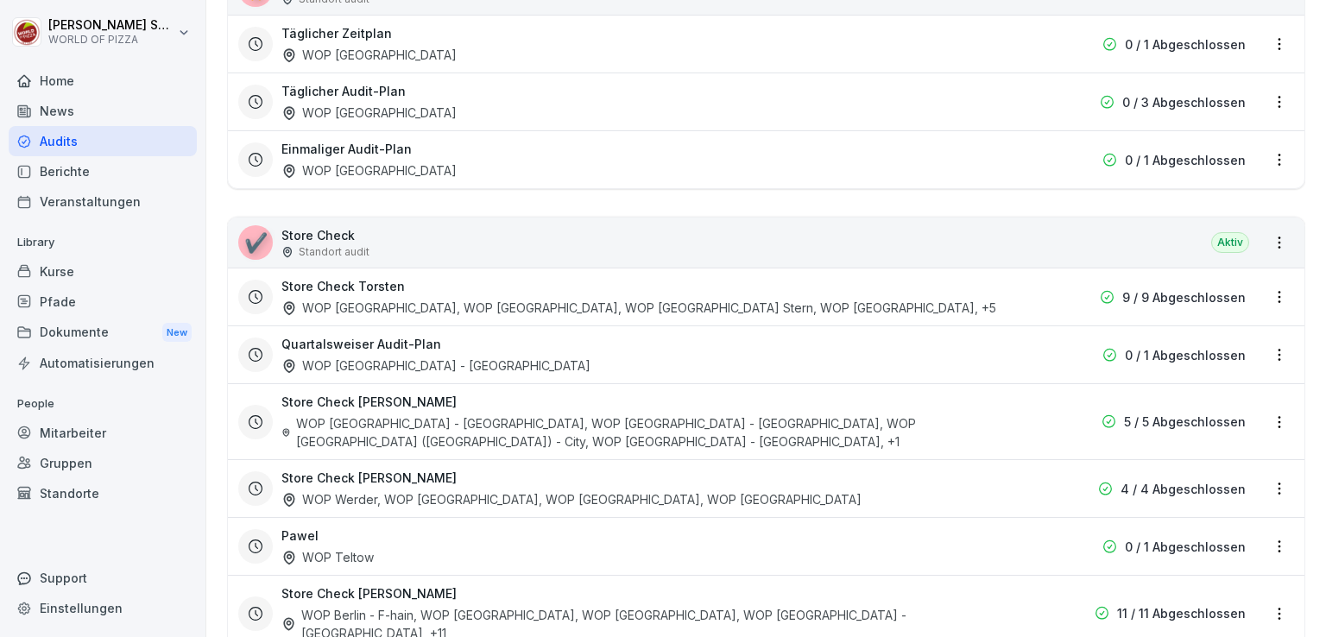
scroll to position [398, 0]
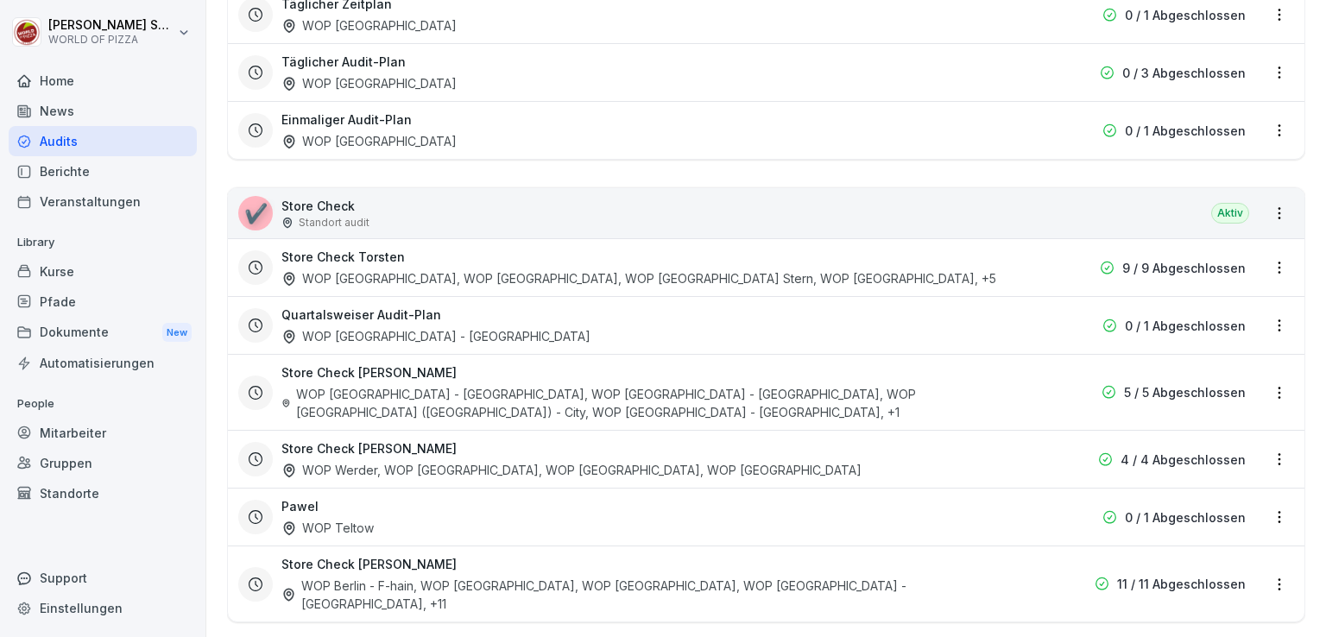
click at [339, 577] on div "WOP Berlin - F-hain, WOP [GEOGRAPHIC_DATA] - HSH, WOP [GEOGRAPHIC_DATA], WOP [G…" at bounding box center [655, 595] width 749 height 36
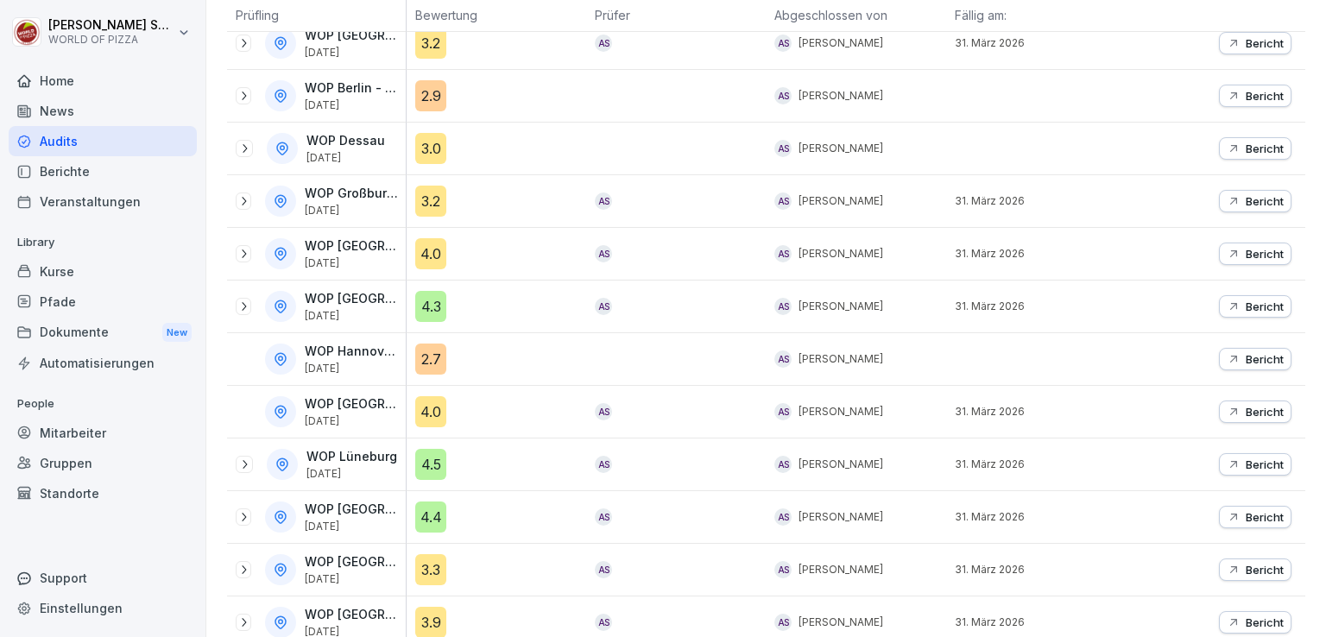
scroll to position [582, 0]
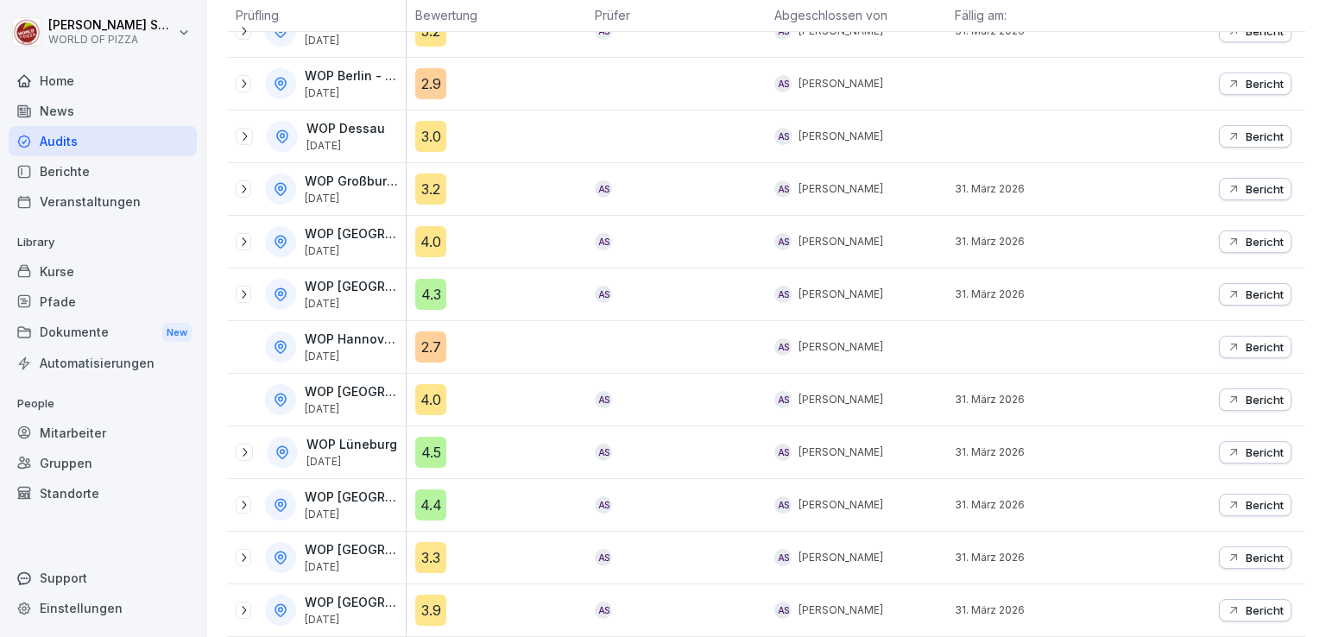
click at [247, 446] on icon at bounding box center [244, 453] width 14 height 14
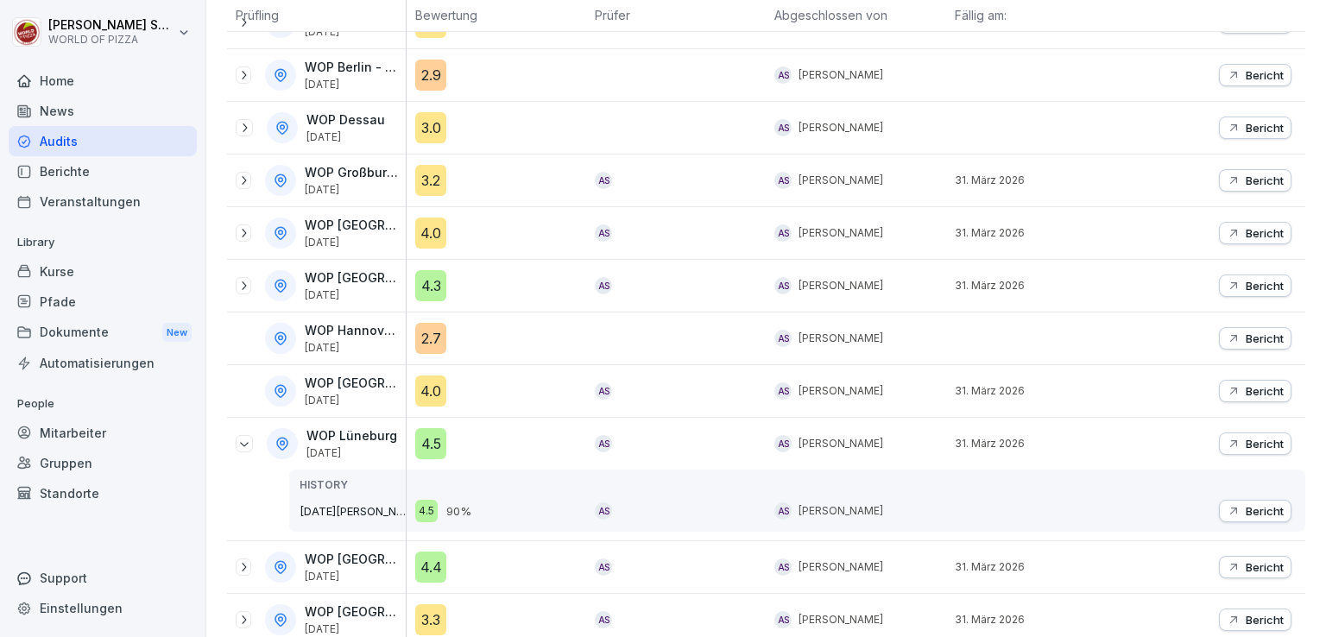
click at [247, 443] on icon at bounding box center [244, 445] width 9 height 4
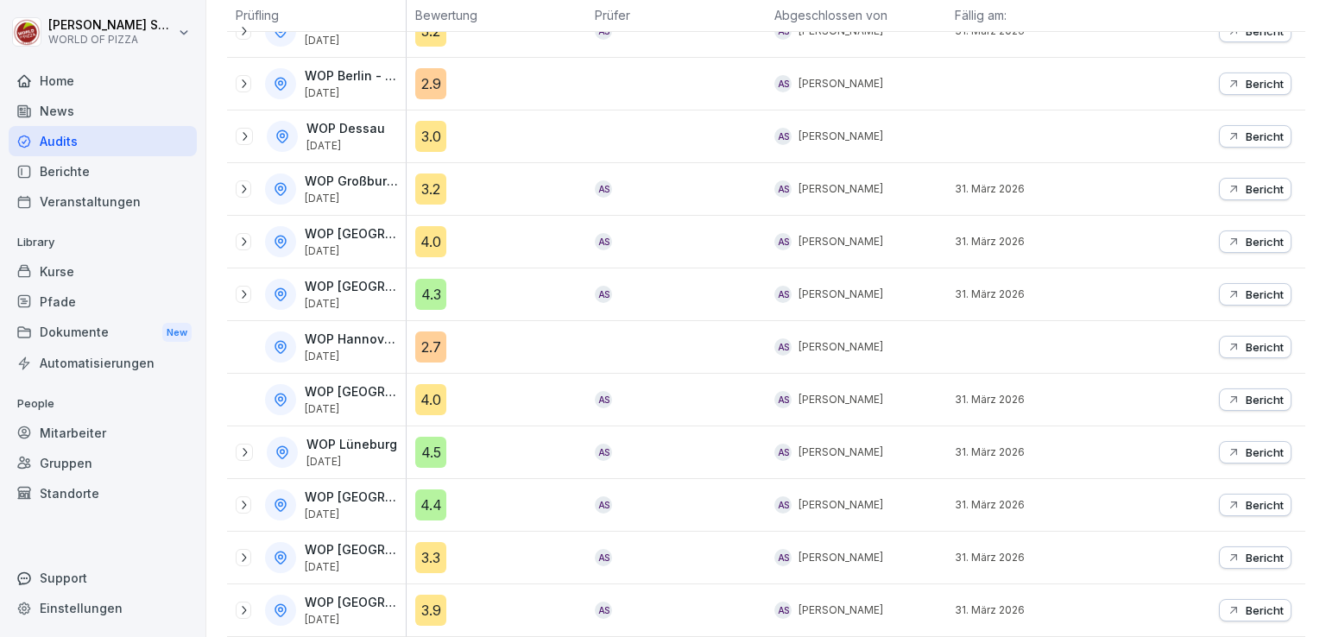
click at [242, 498] on icon at bounding box center [244, 505] width 14 height 14
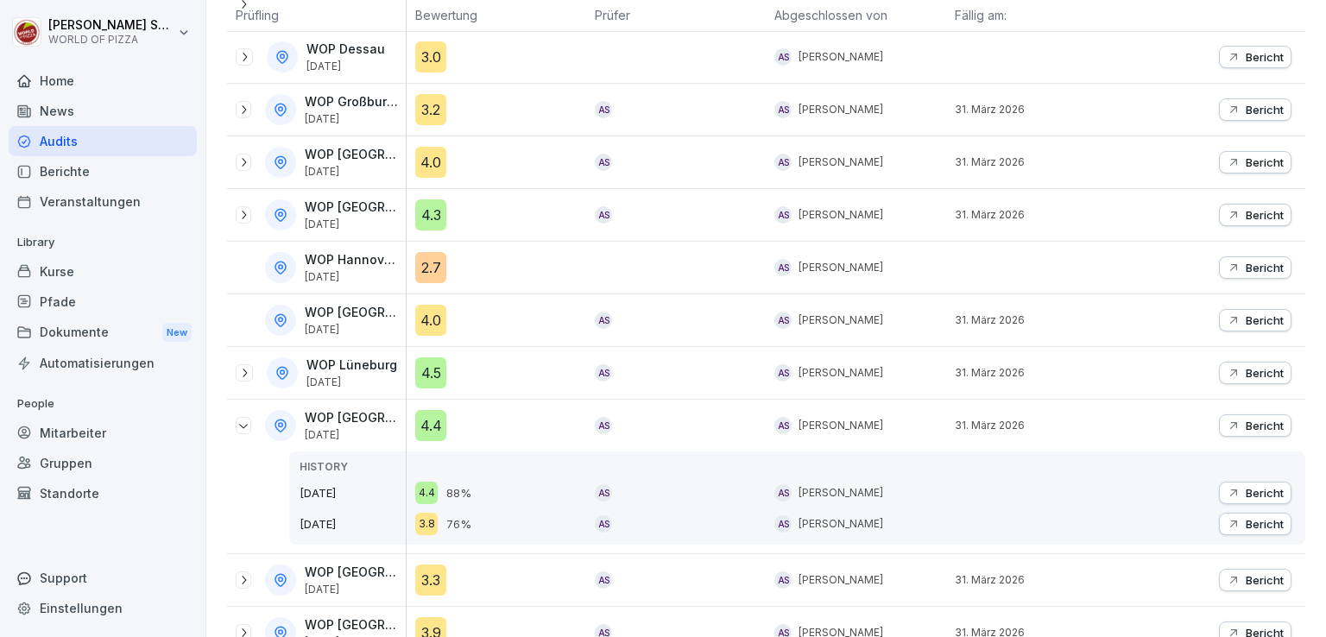
scroll to position [680, 0]
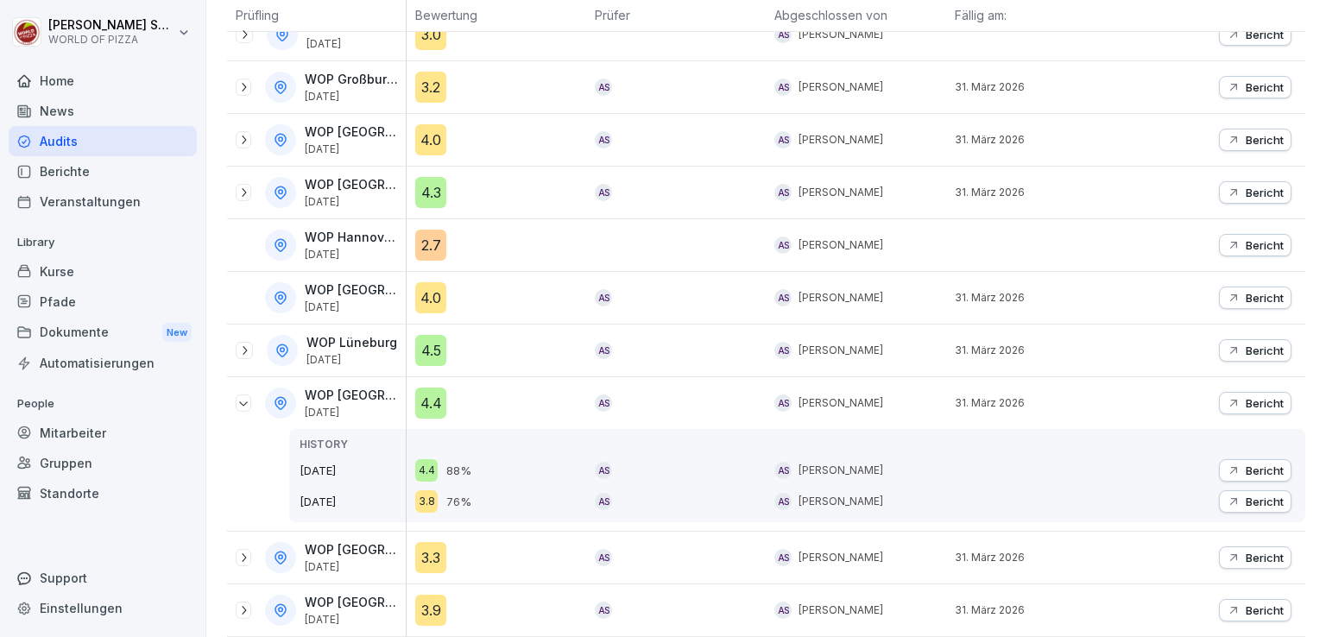
click at [245, 399] on icon at bounding box center [244, 403] width 14 height 14
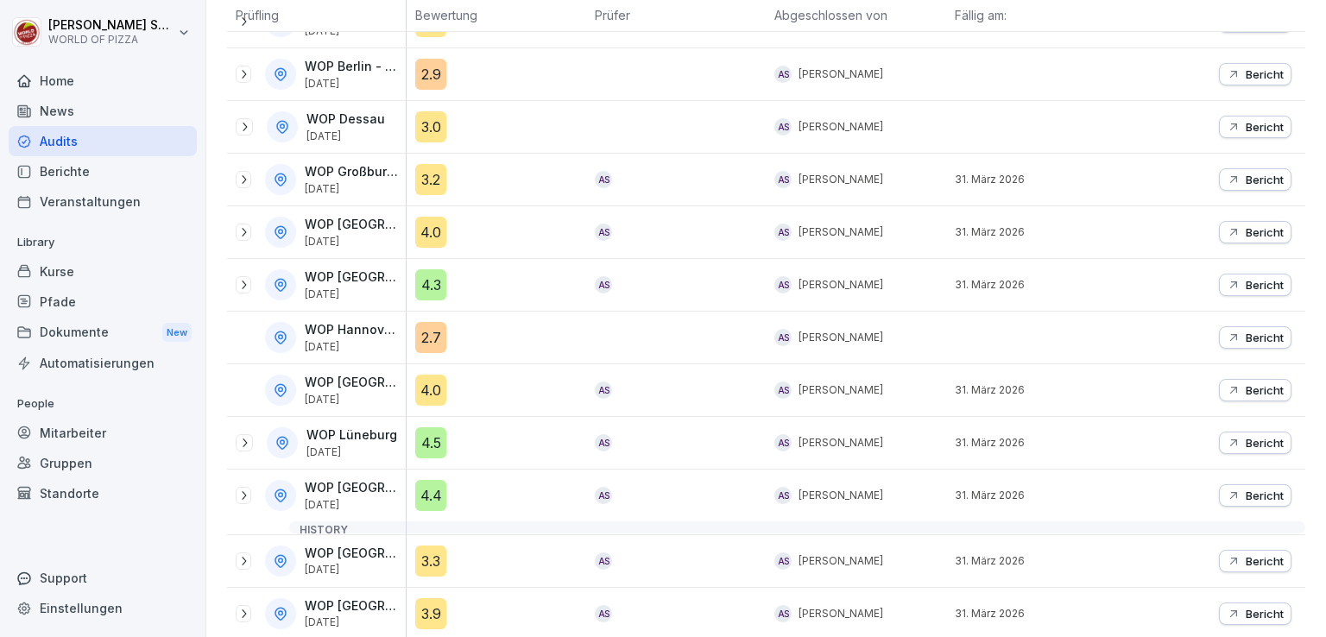
scroll to position [582, 0]
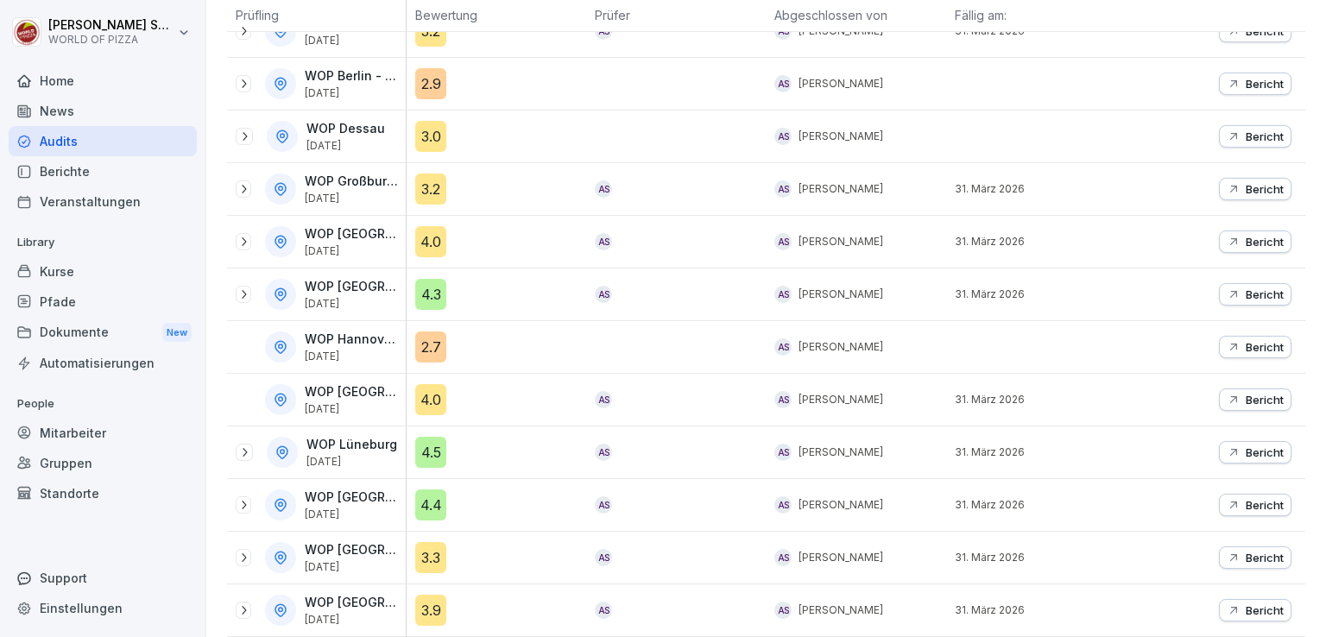
click at [248, 551] on icon at bounding box center [244, 558] width 14 height 14
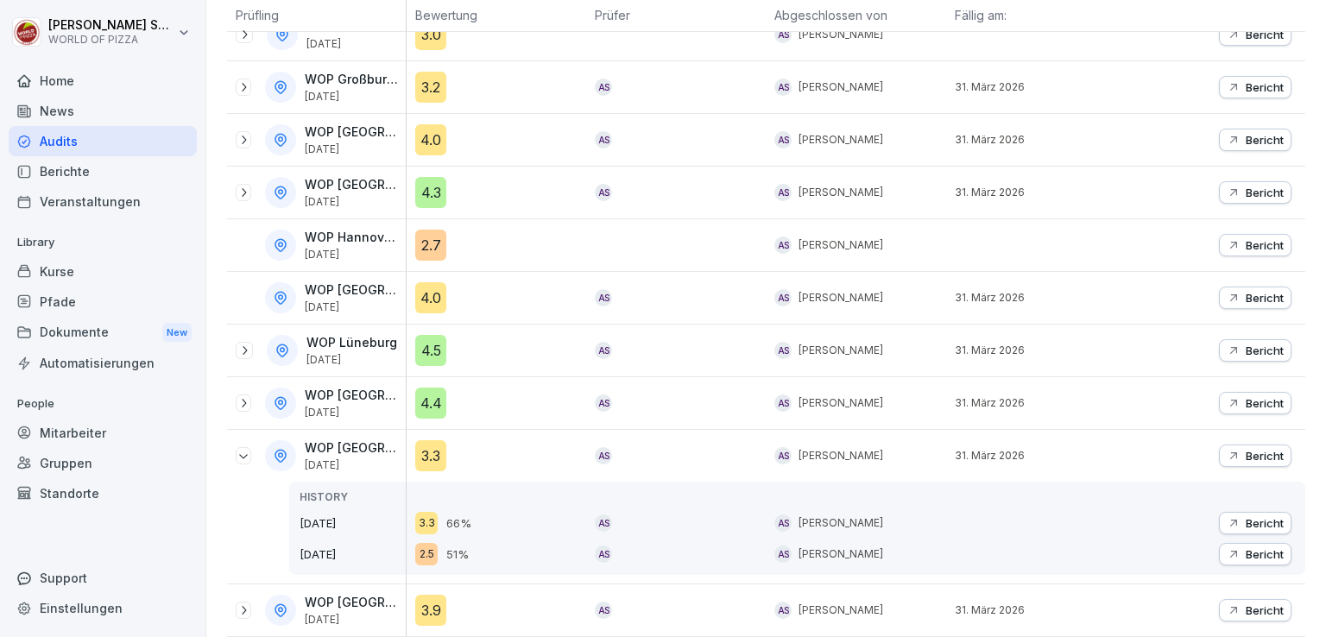
scroll to position [684, 0]
click at [241, 449] on icon at bounding box center [244, 456] width 14 height 14
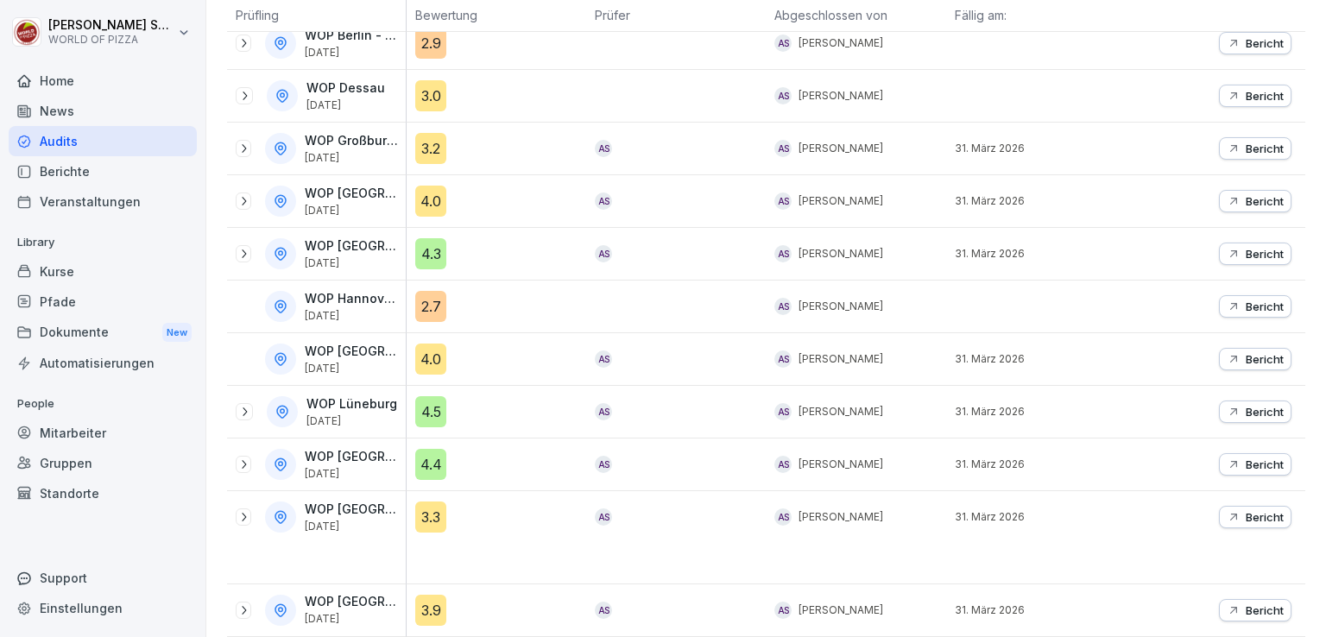
scroll to position [582, 0]
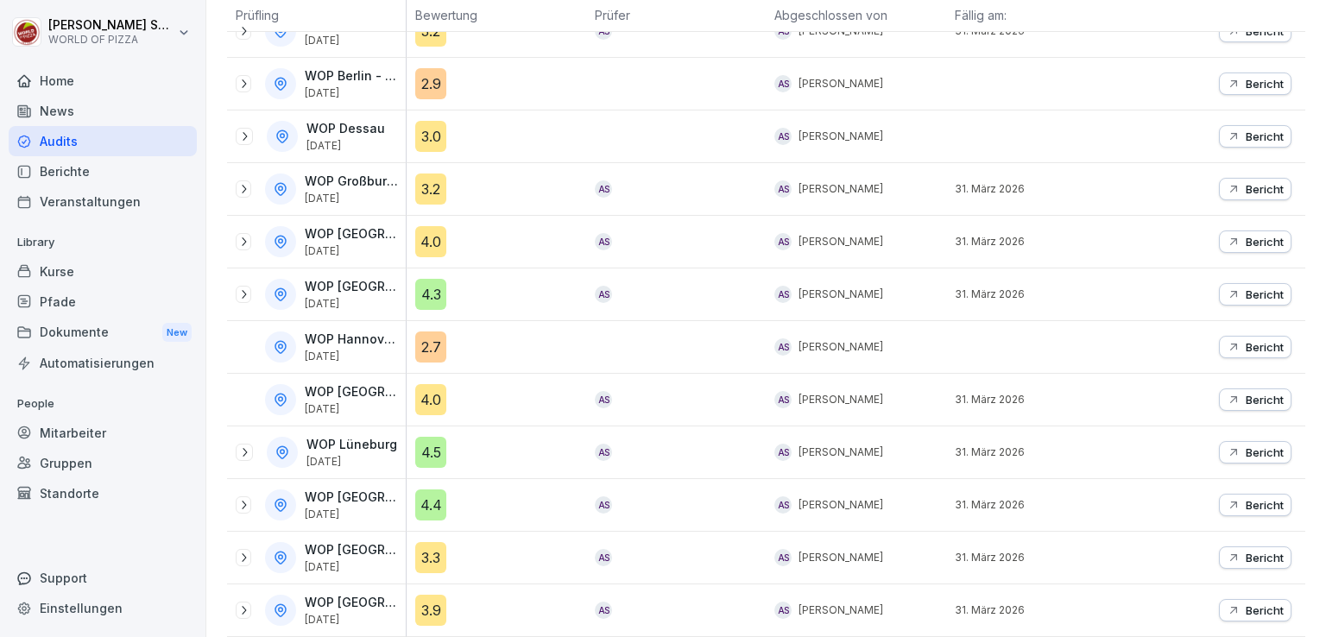
click at [249, 604] on icon at bounding box center [244, 611] width 14 height 14
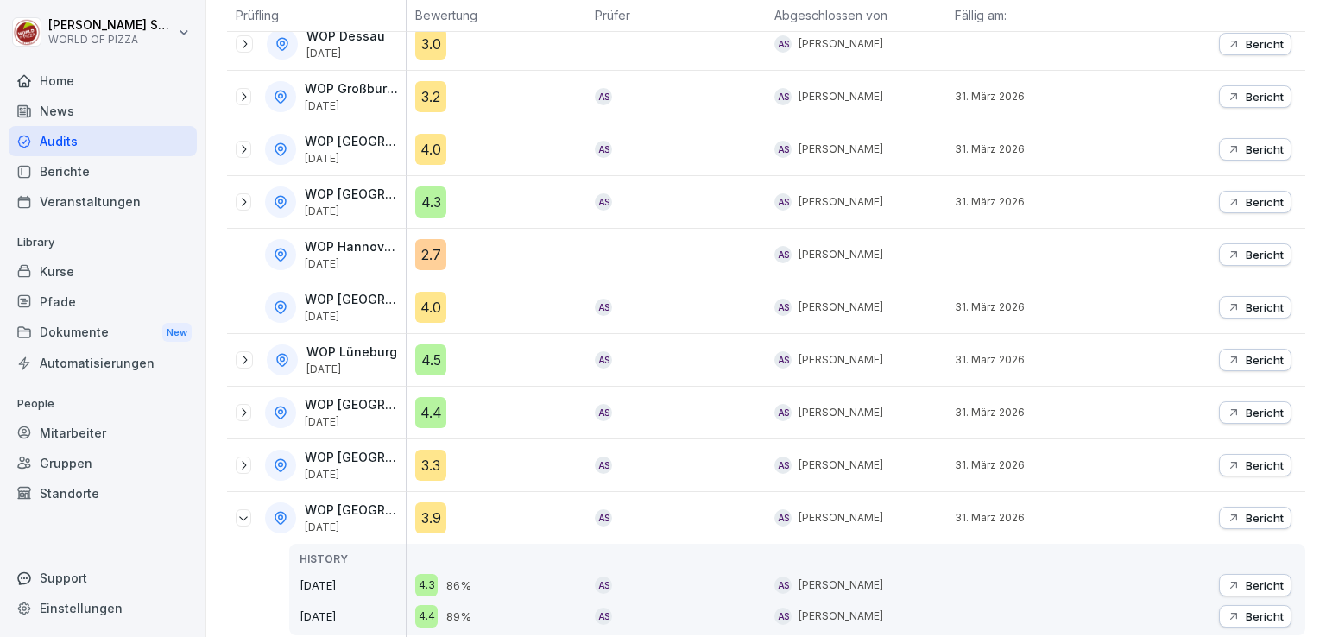
scroll to position [684, 0]
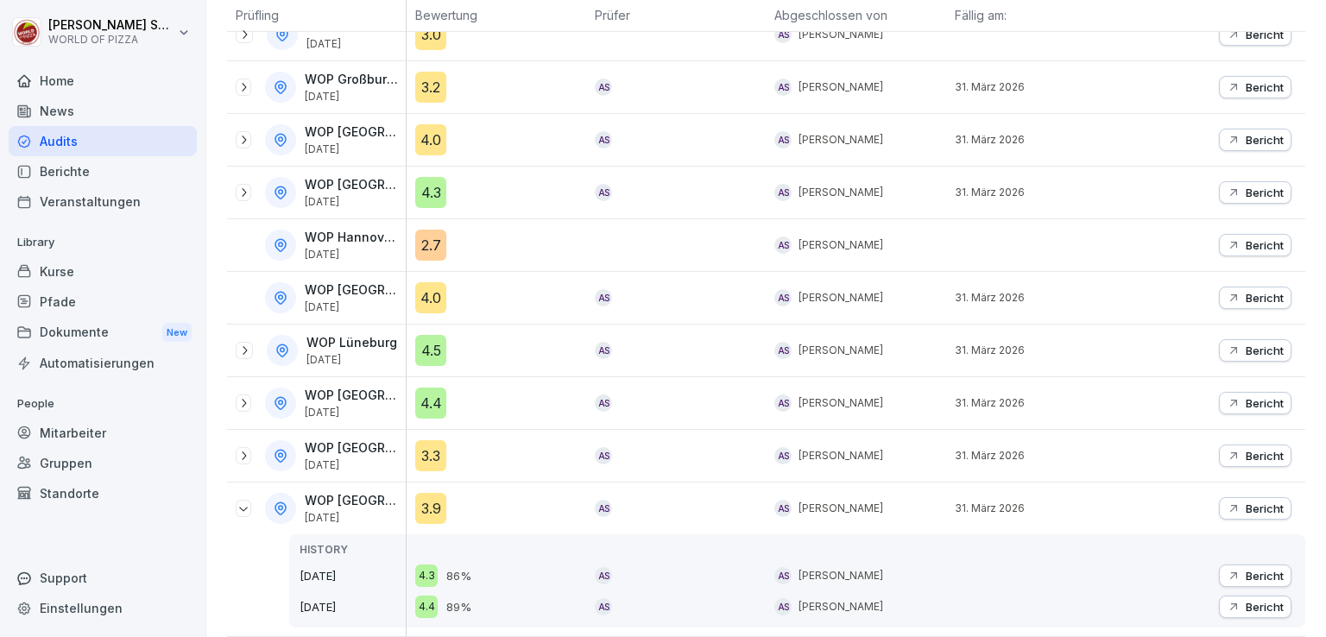
click at [242, 502] on icon at bounding box center [244, 509] width 14 height 14
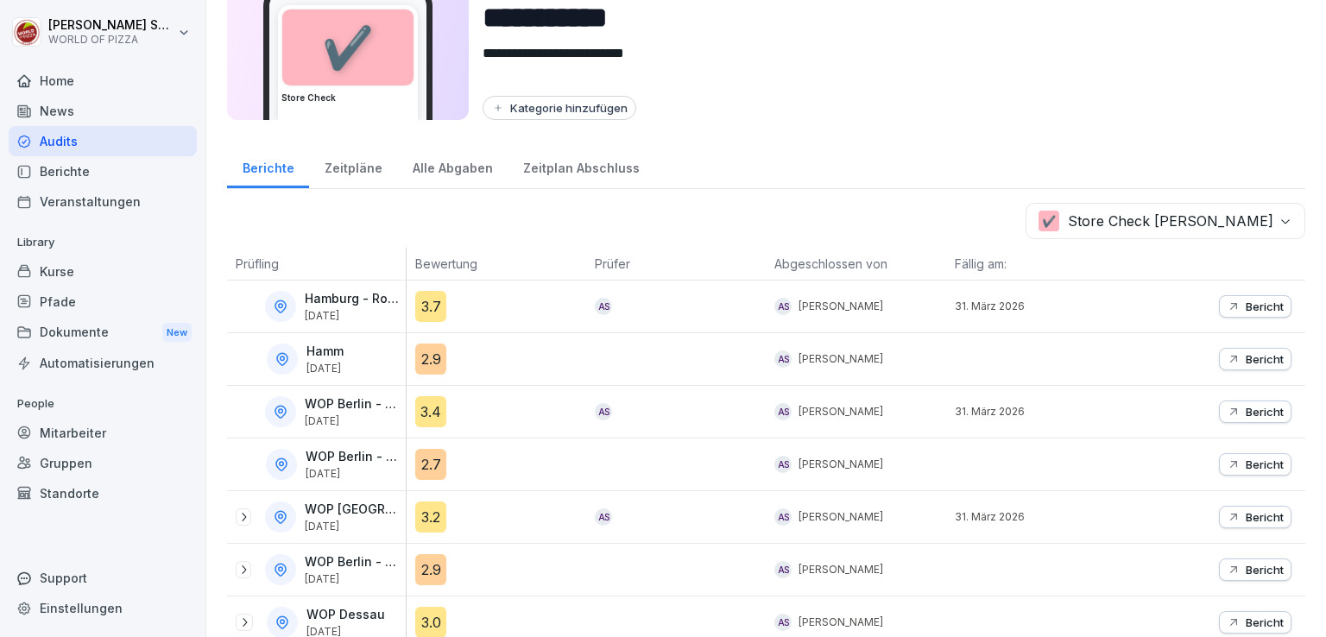
scroll to position [0, 0]
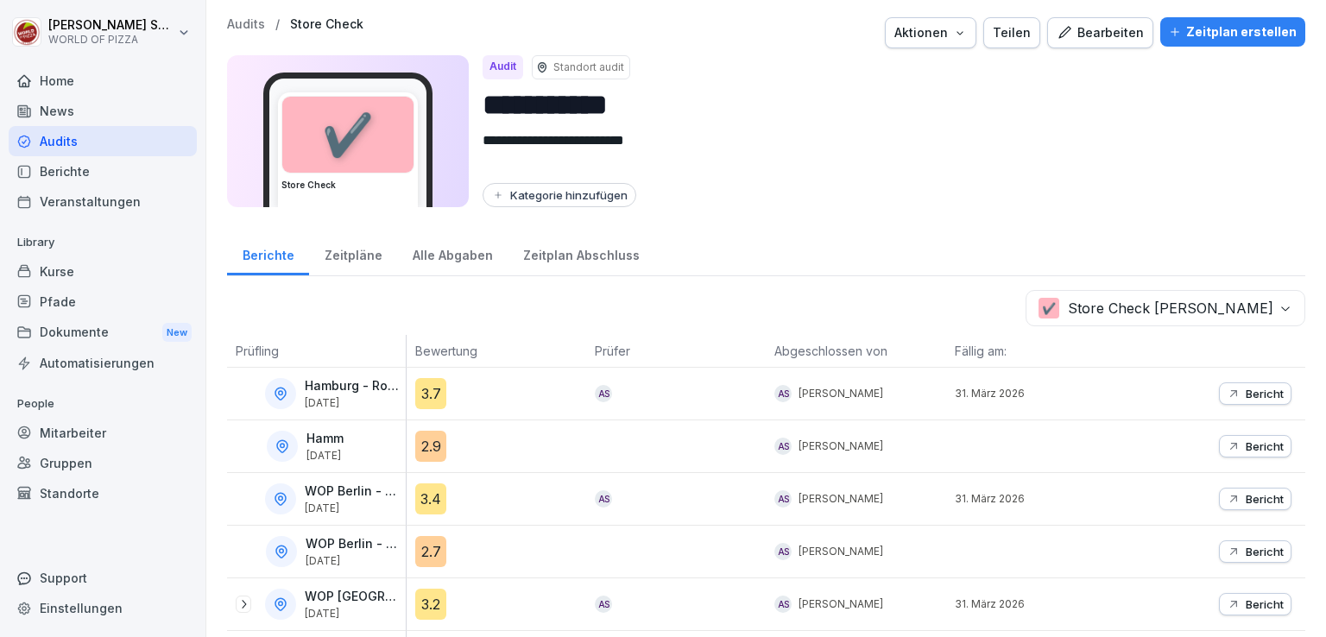
click at [252, 25] on p "Audits" at bounding box center [246, 24] width 38 height 15
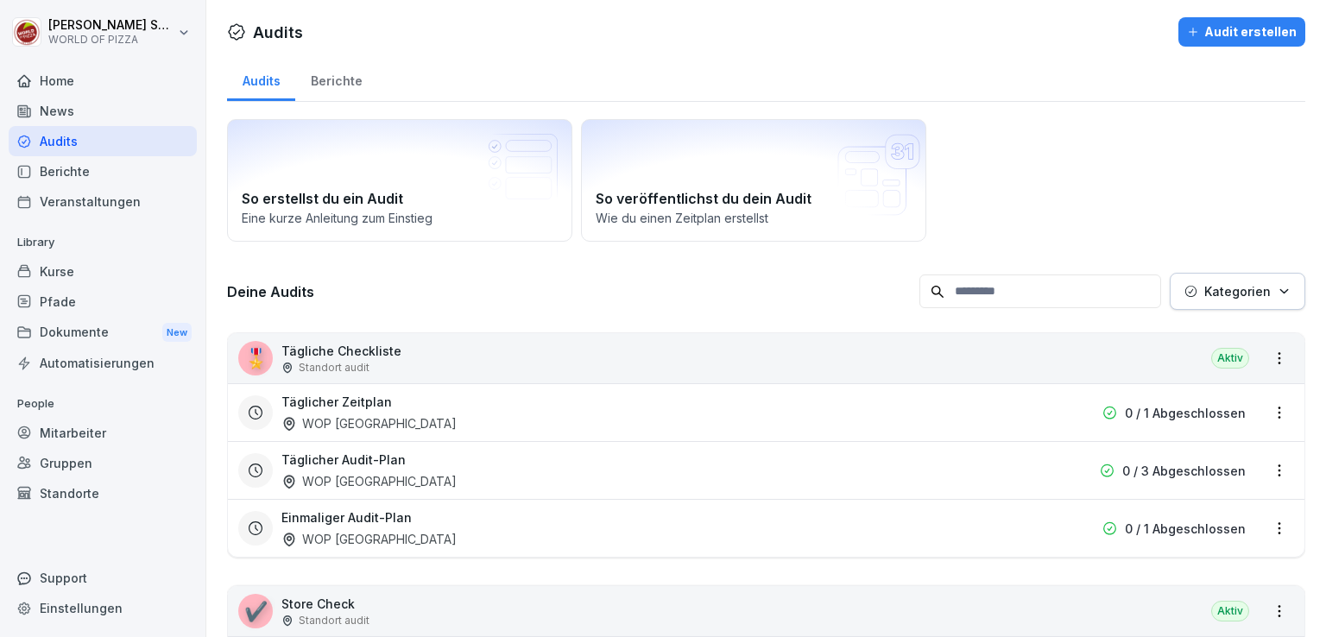
click at [349, 88] on div "Berichte" at bounding box center [336, 79] width 82 height 44
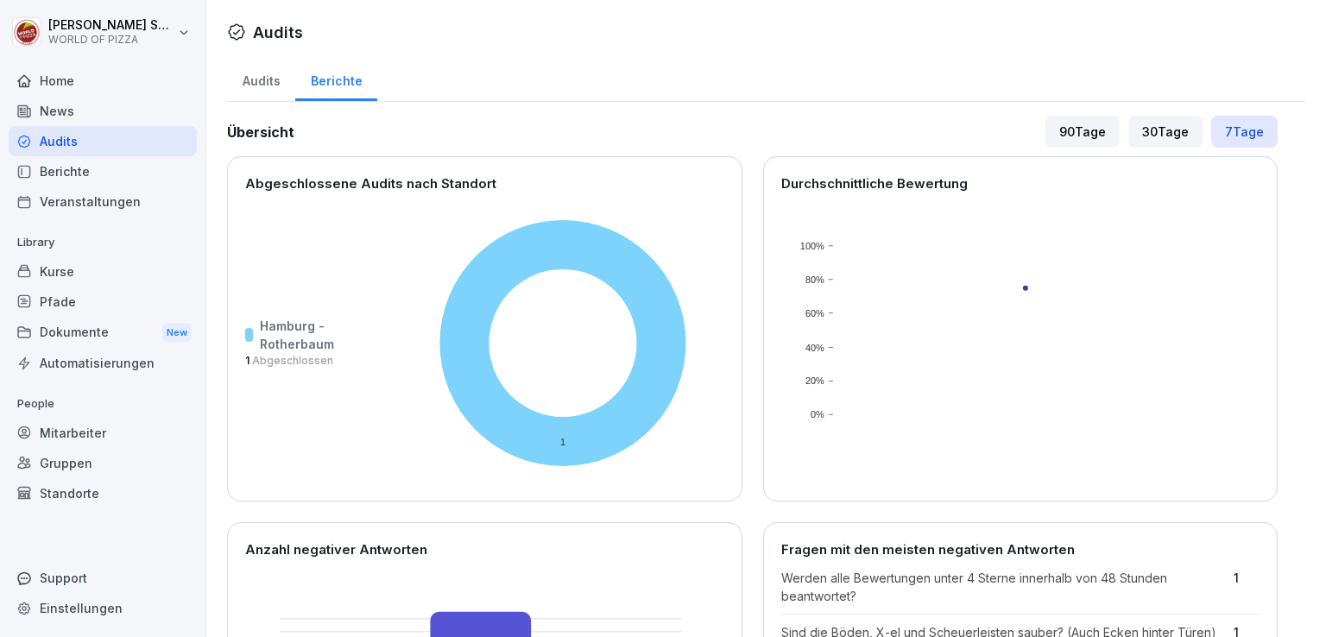
click at [273, 86] on div "Audits" at bounding box center [261, 79] width 68 height 44
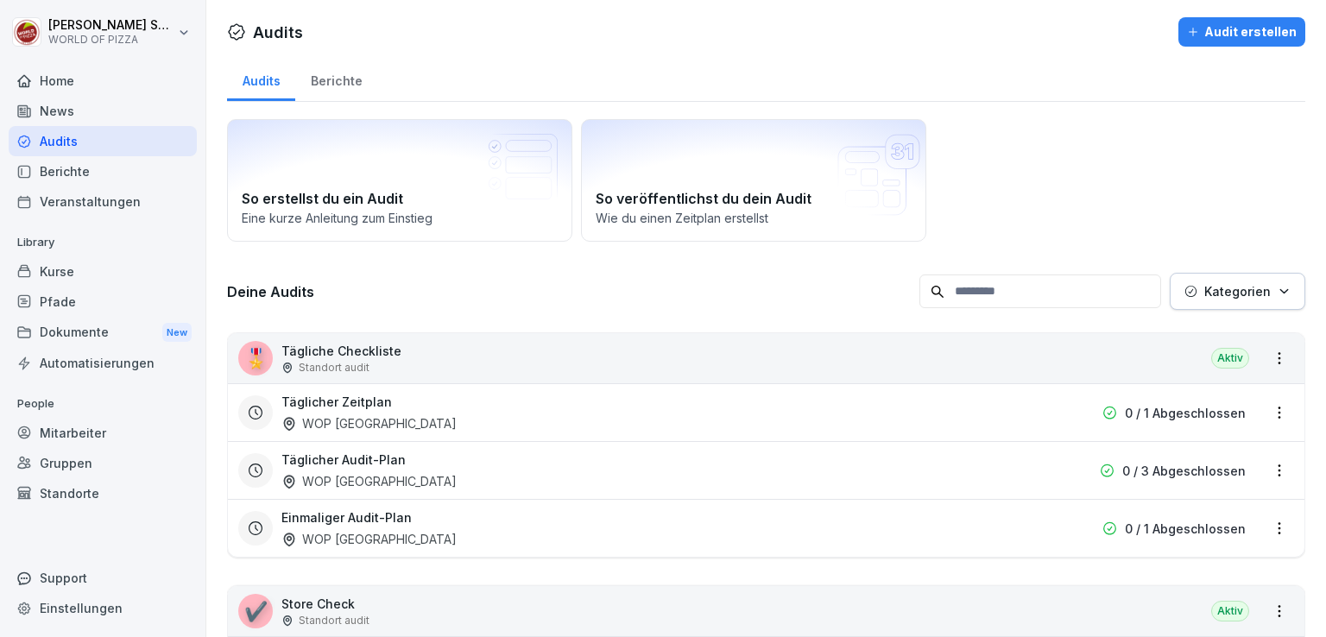
click at [314, 86] on div "Berichte" at bounding box center [336, 79] width 82 height 44
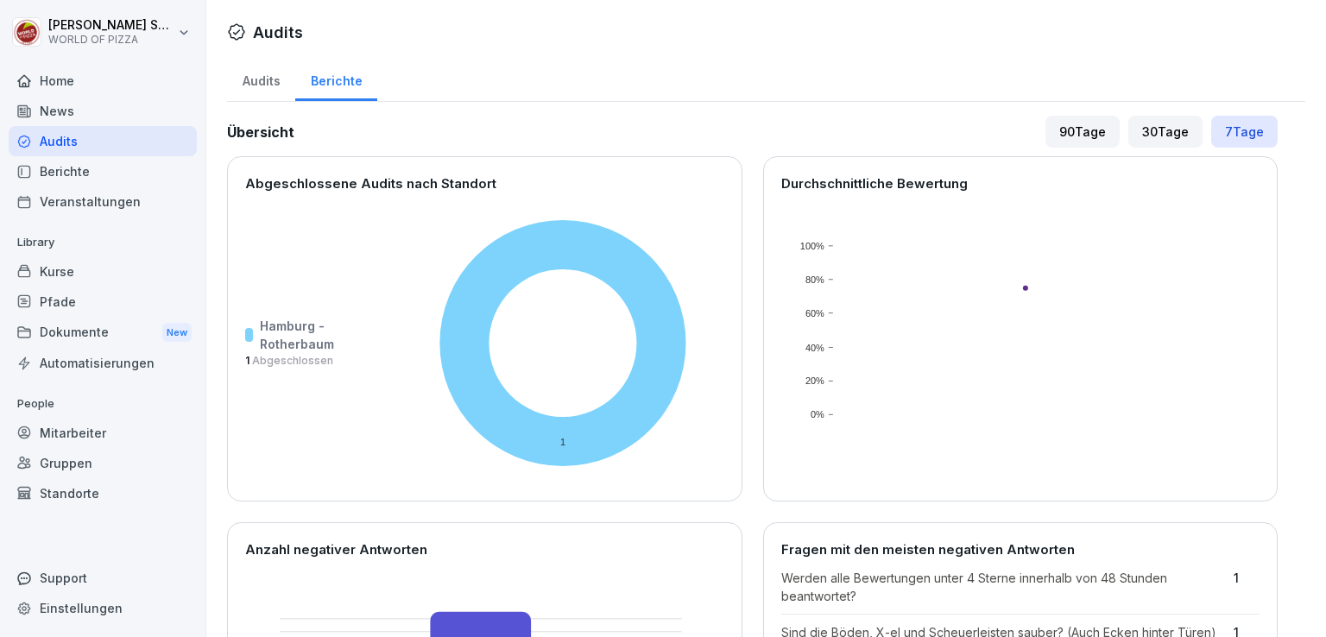
click at [1133, 142] on div "30 Tage" at bounding box center [1165, 132] width 74 height 32
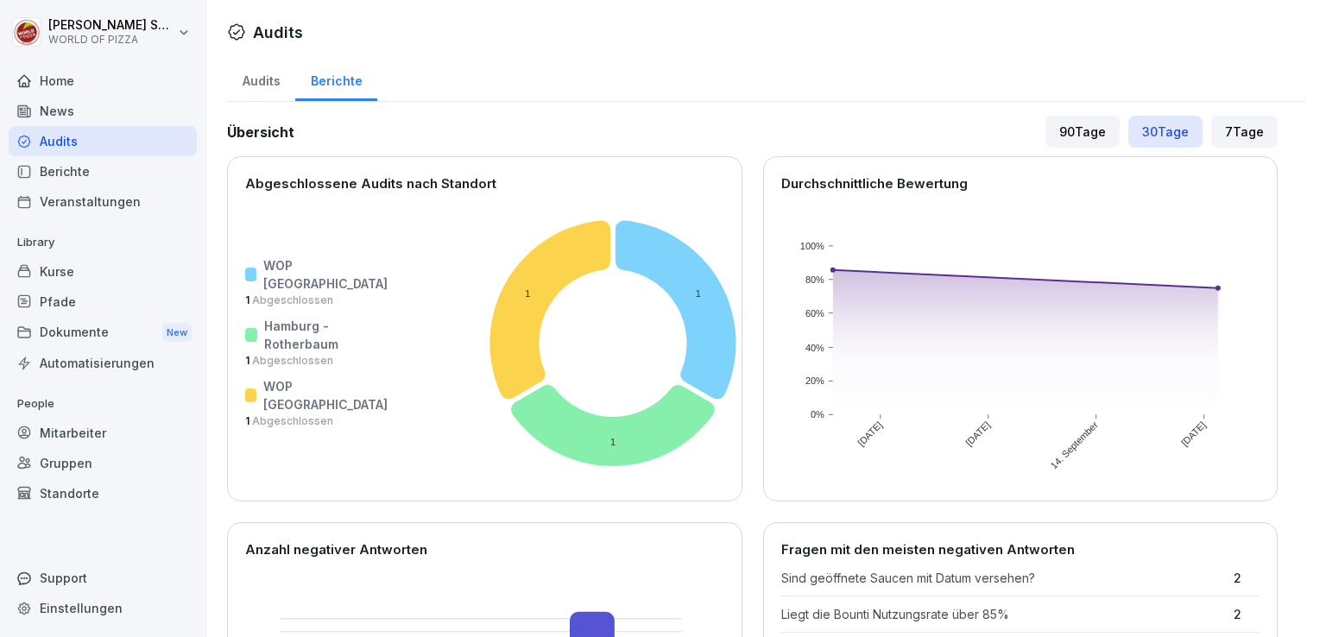
click at [255, 90] on div "Audits" at bounding box center [261, 79] width 68 height 44
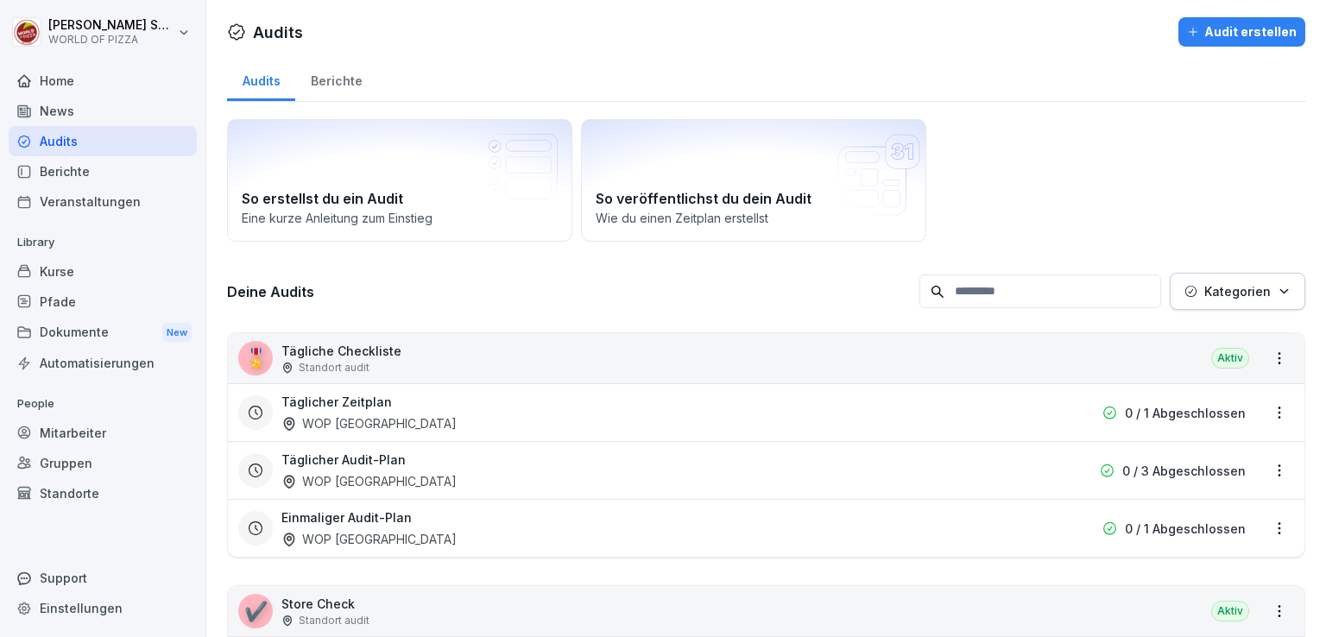
click at [345, 77] on div "Berichte" at bounding box center [336, 79] width 82 height 44
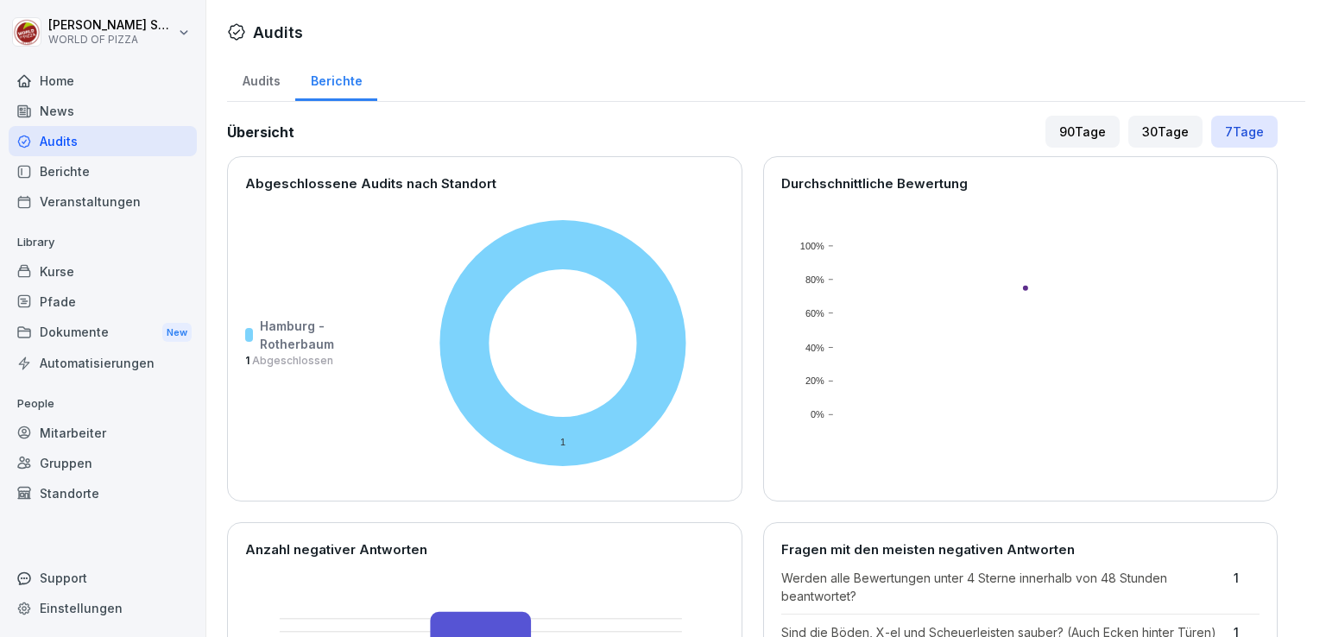
click at [259, 85] on div "Audits" at bounding box center [261, 79] width 68 height 44
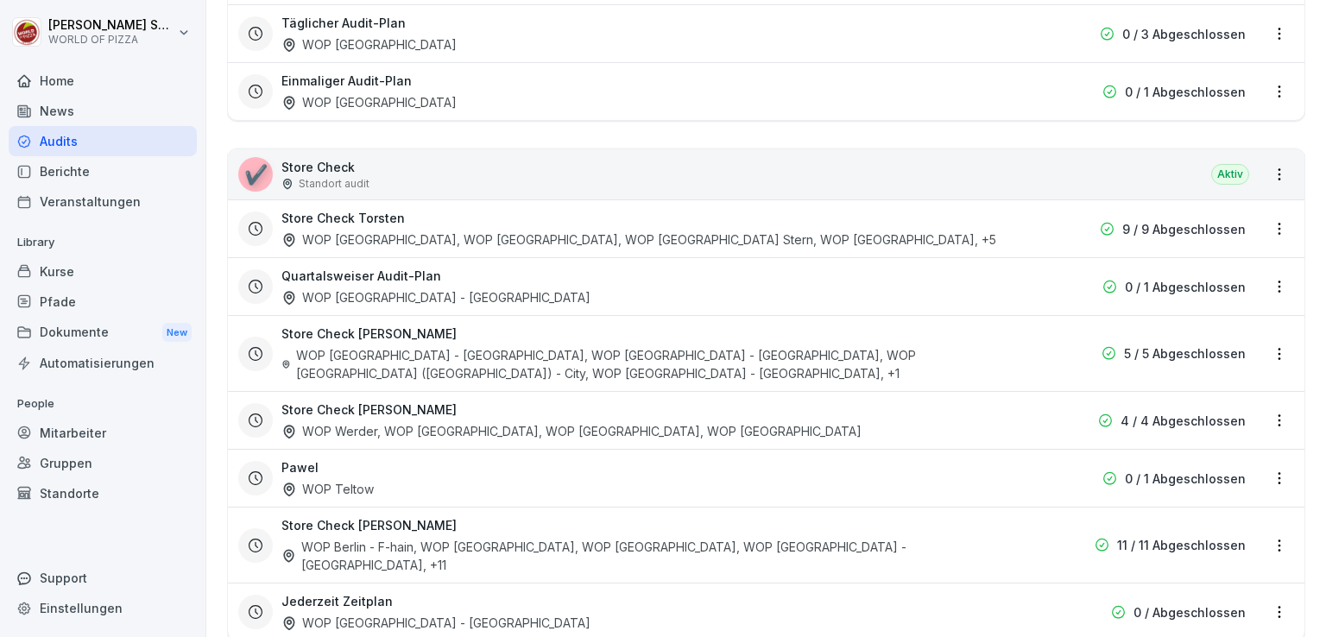
scroll to position [438, 0]
click at [370, 515] on h3 "Store Check [PERSON_NAME]" at bounding box center [368, 524] width 175 height 18
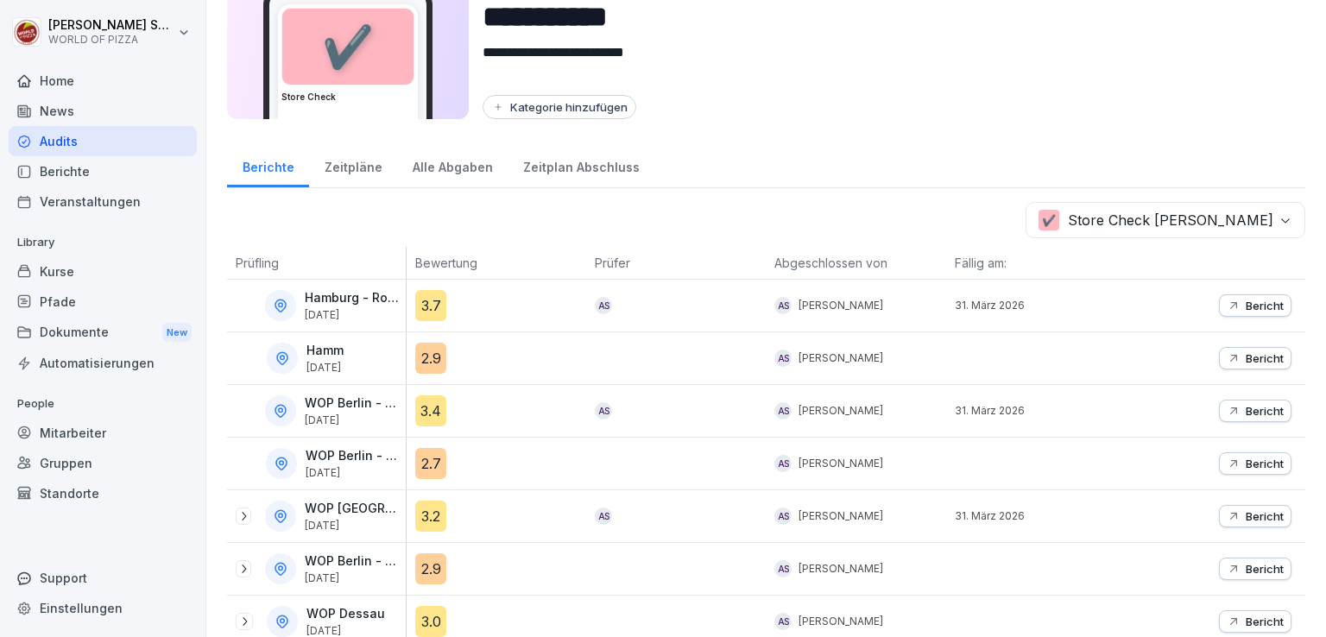
scroll to position [89, 0]
click at [352, 174] on div "Zeitpläne" at bounding box center [353, 164] width 88 height 44
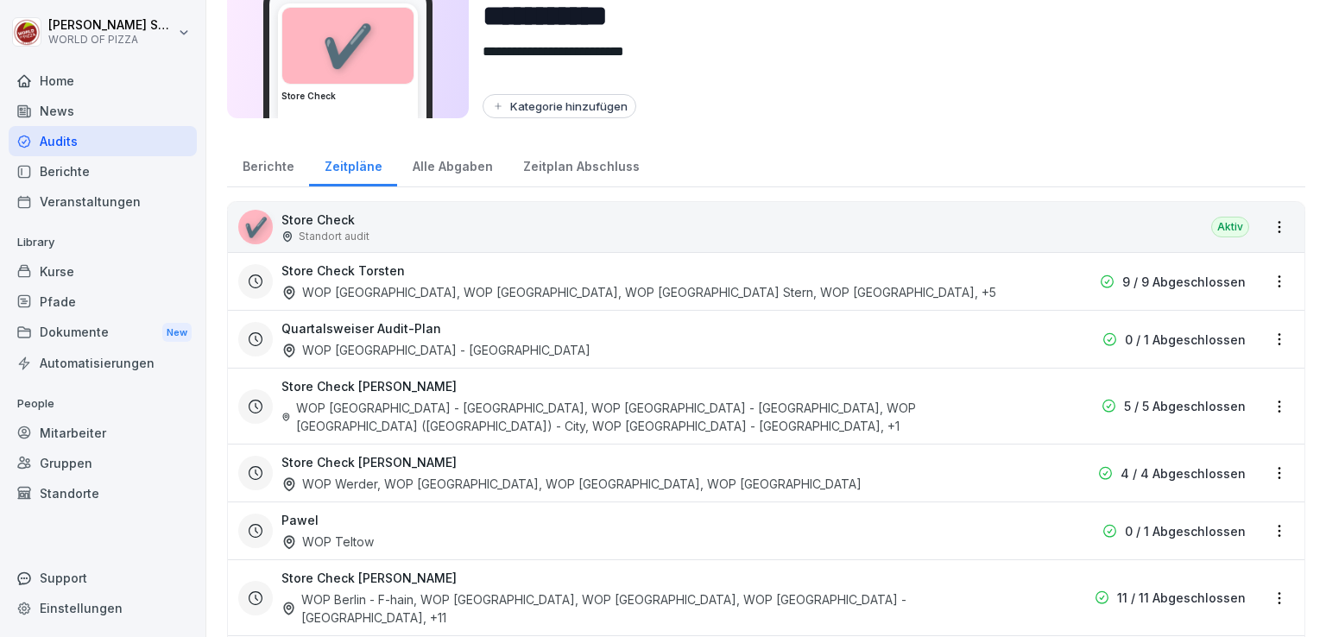
click at [454, 176] on div "Alle Abgaben" at bounding box center [452, 164] width 111 height 44
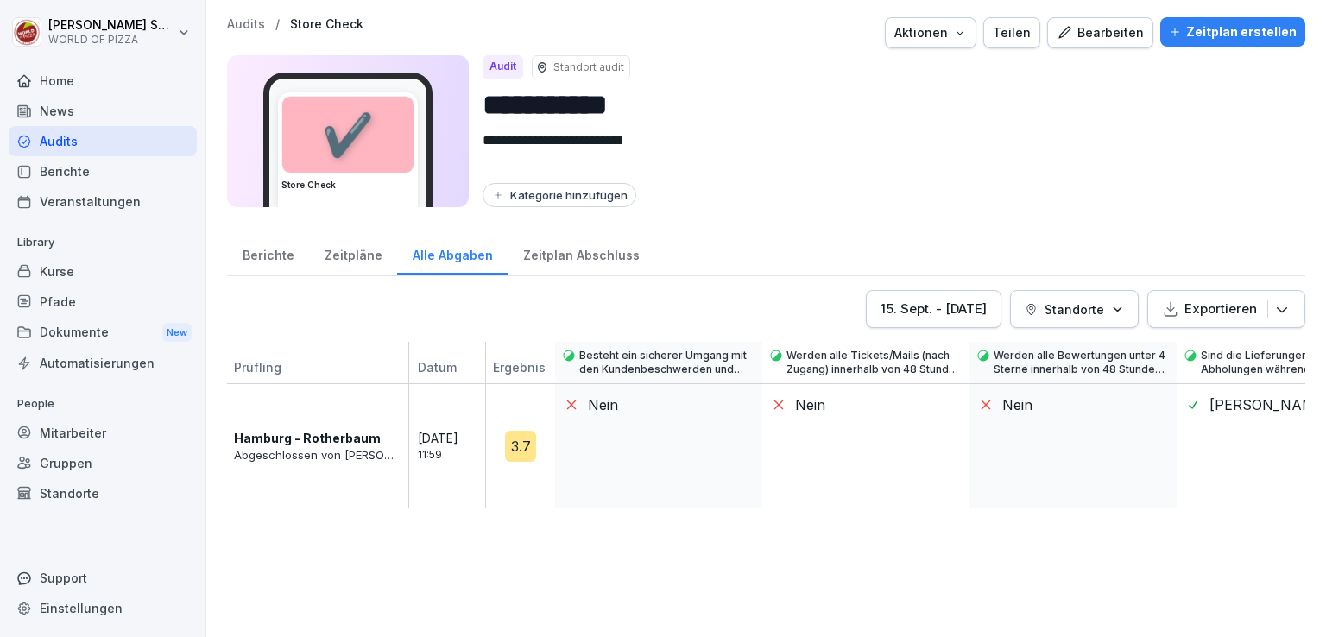
click at [247, 256] on div "Berichte" at bounding box center [268, 253] width 82 height 44
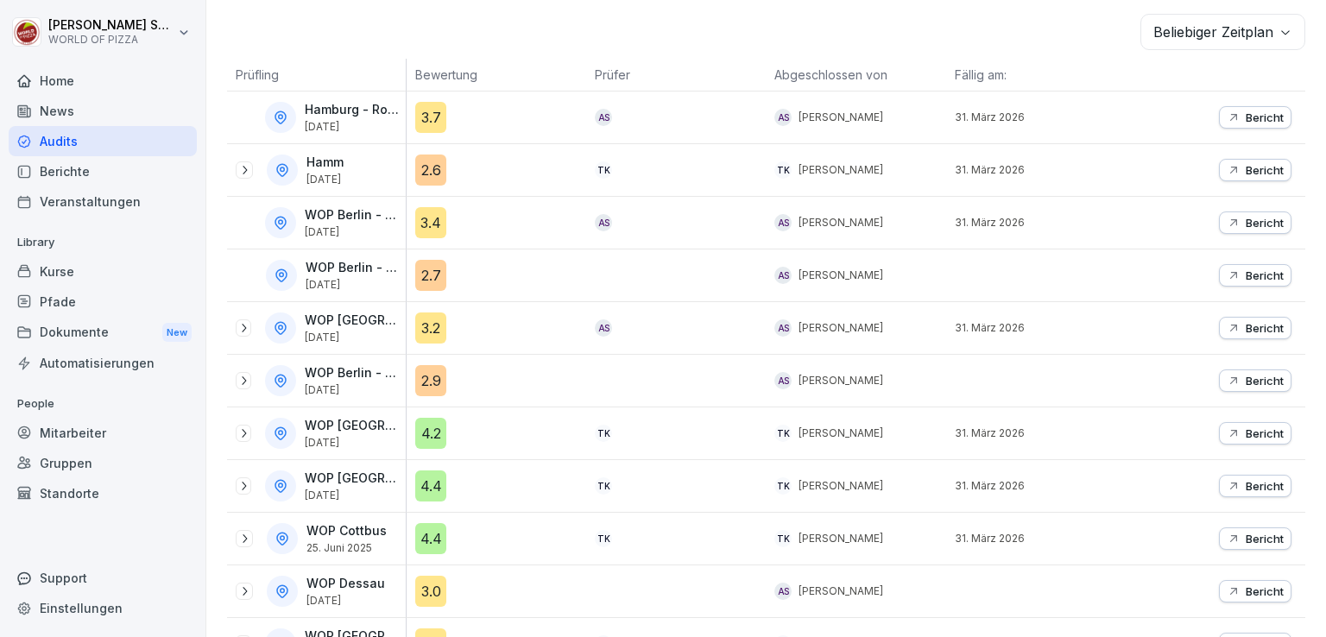
scroll to position [290, 0]
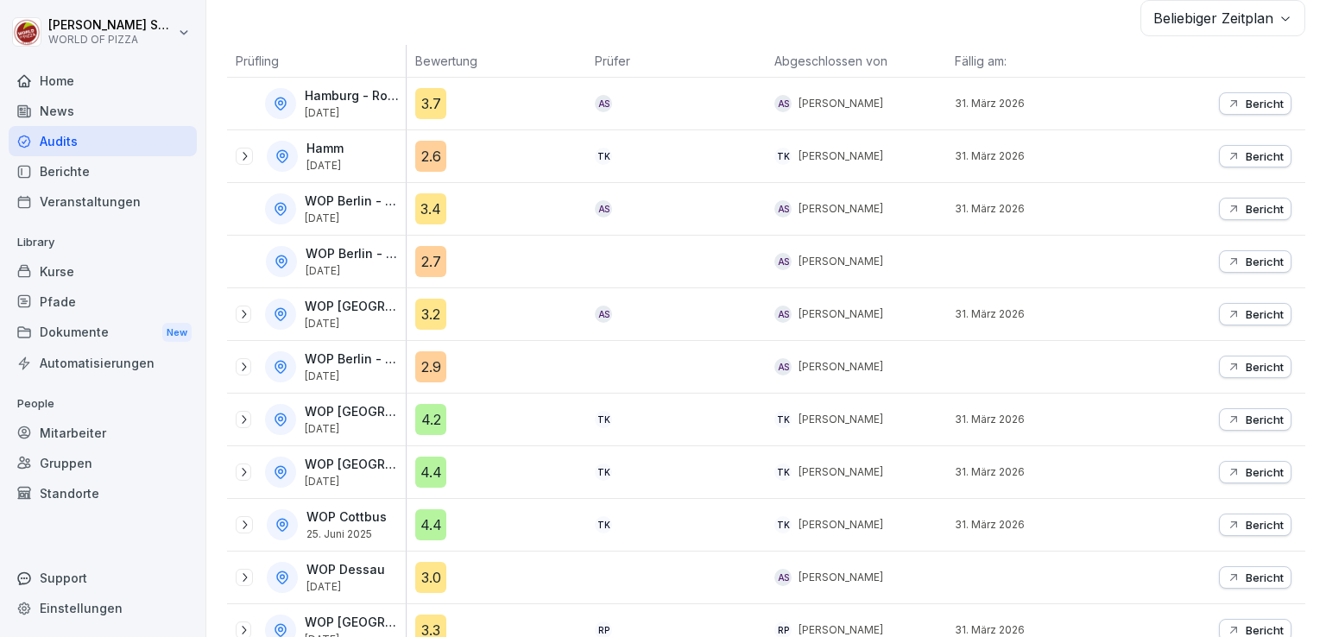
click at [245, 315] on icon at bounding box center [244, 314] width 14 height 14
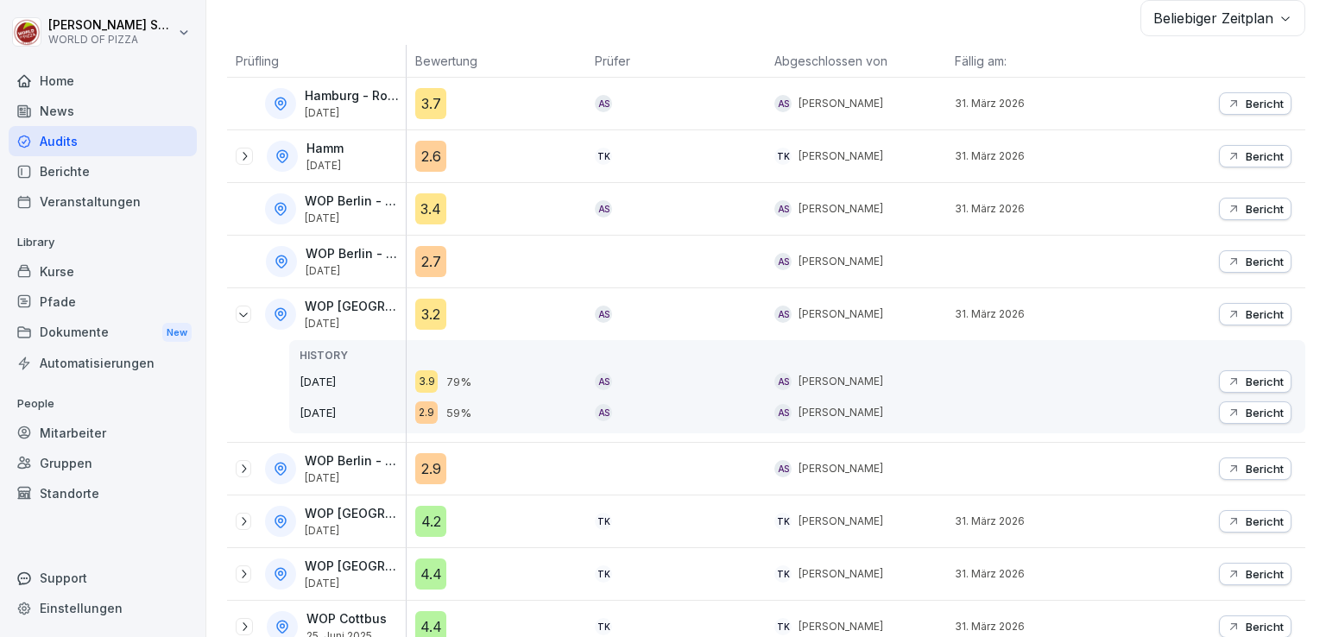
click at [245, 315] on icon at bounding box center [244, 314] width 14 height 14
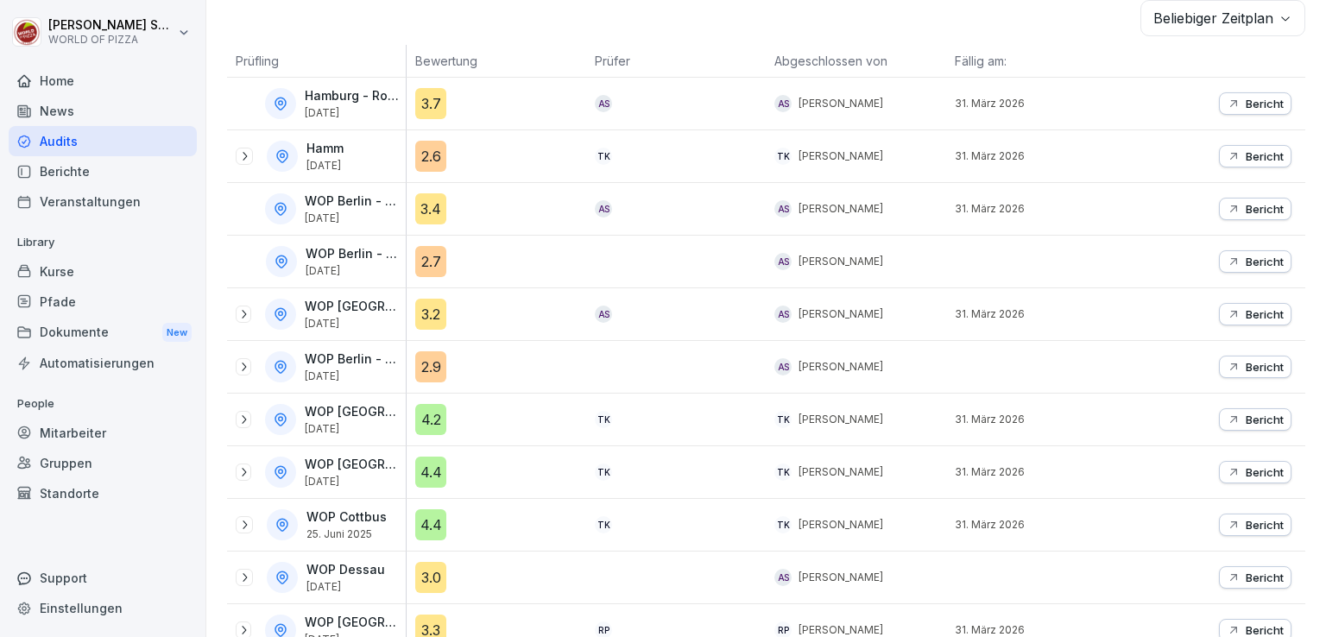
click at [249, 360] on icon at bounding box center [244, 367] width 14 height 14
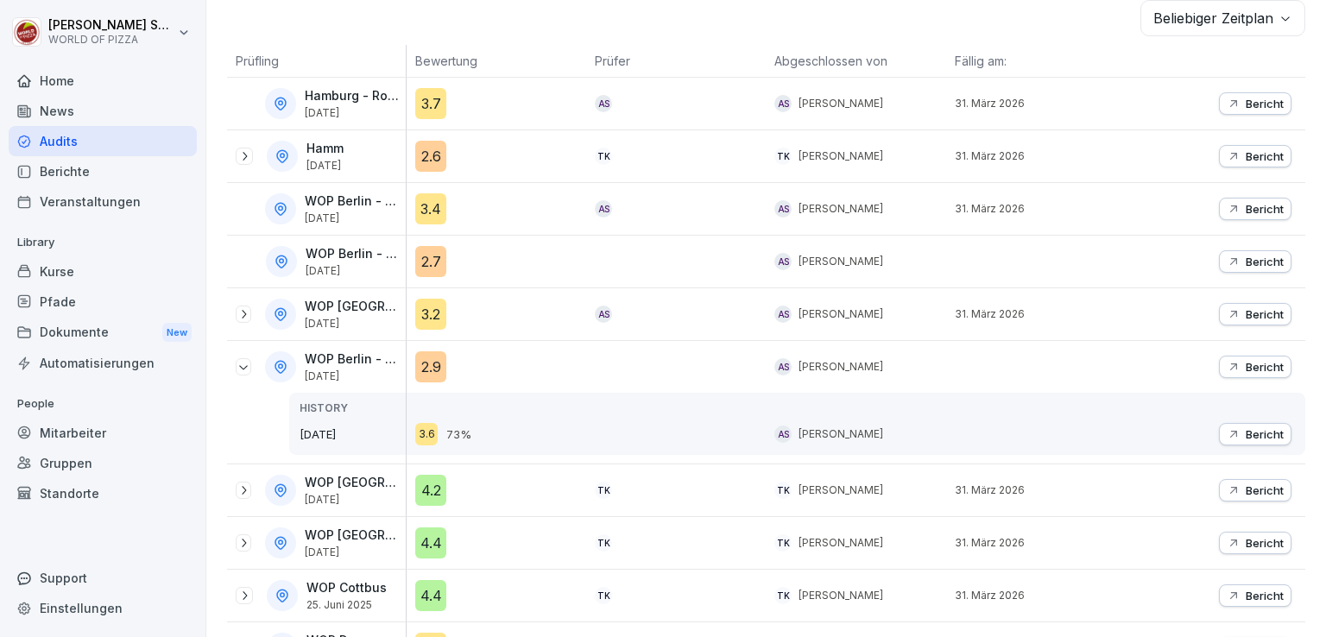
click at [249, 360] on icon at bounding box center [244, 367] width 14 height 14
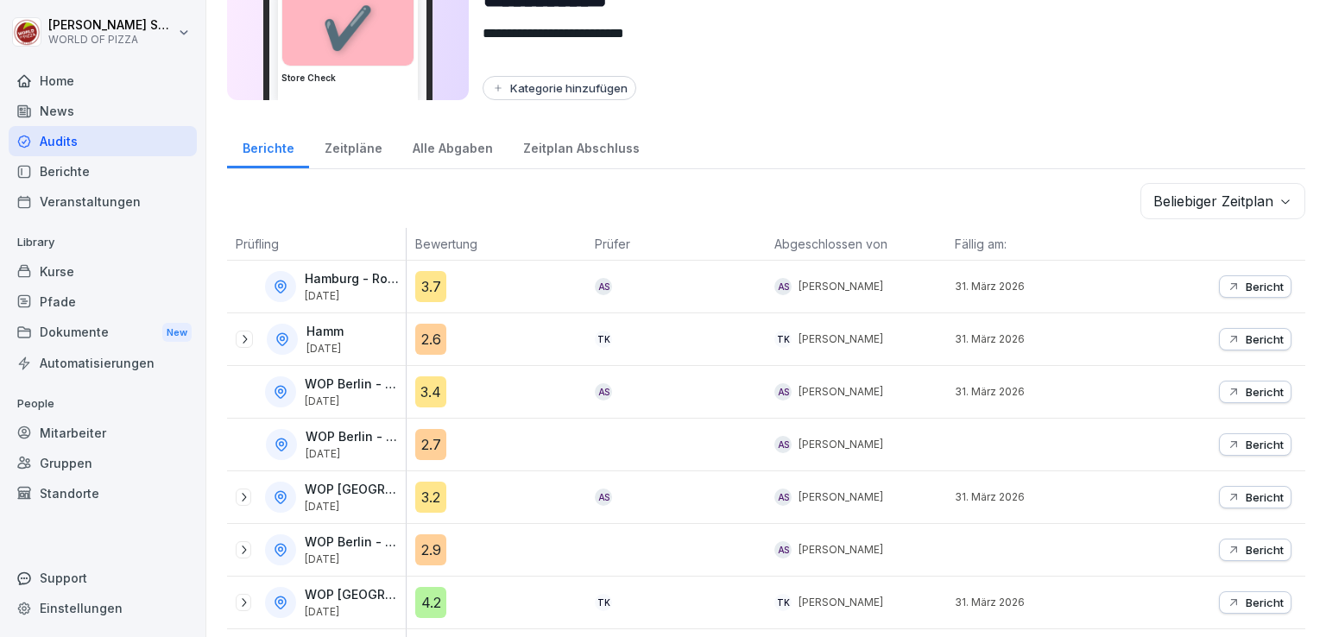
scroll to position [0, 0]
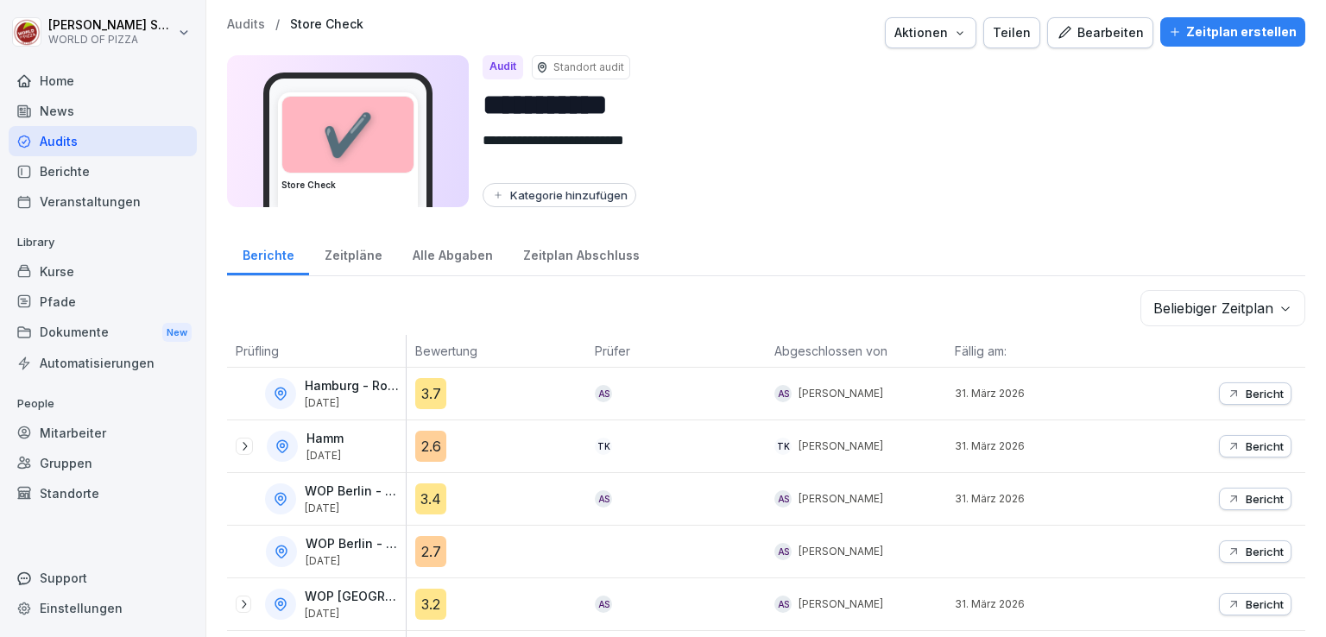
click at [250, 26] on p "Audits" at bounding box center [246, 24] width 38 height 15
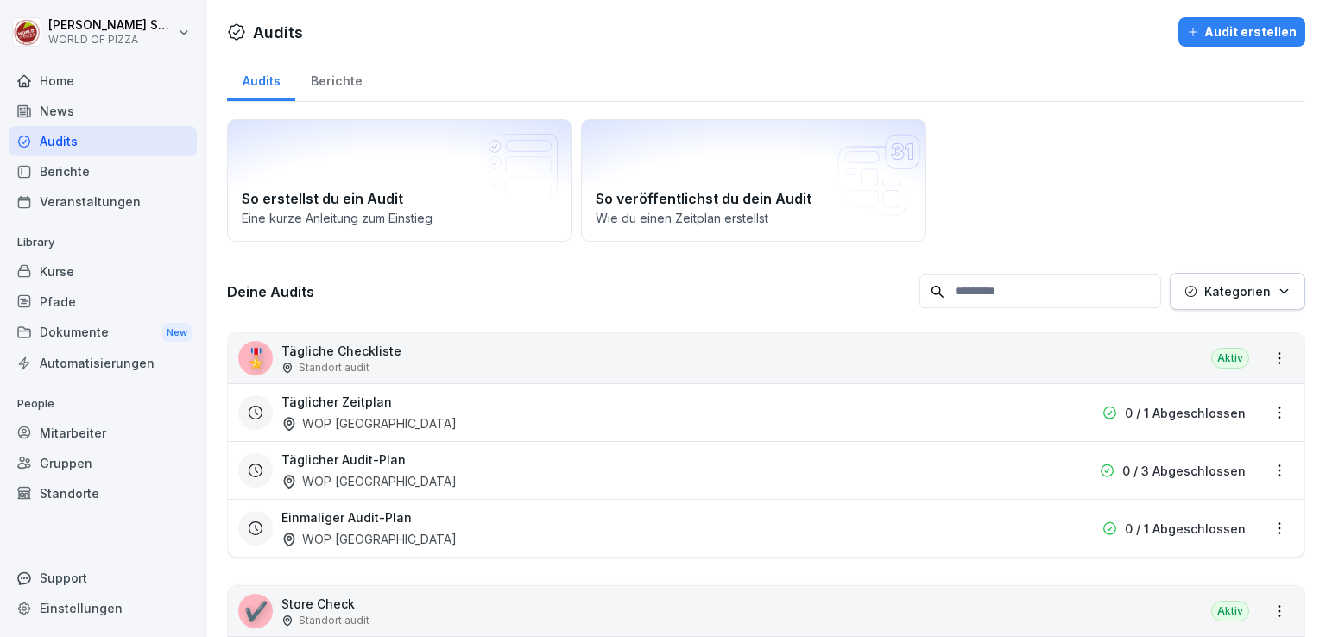
click at [355, 83] on div "Berichte" at bounding box center [336, 79] width 82 height 44
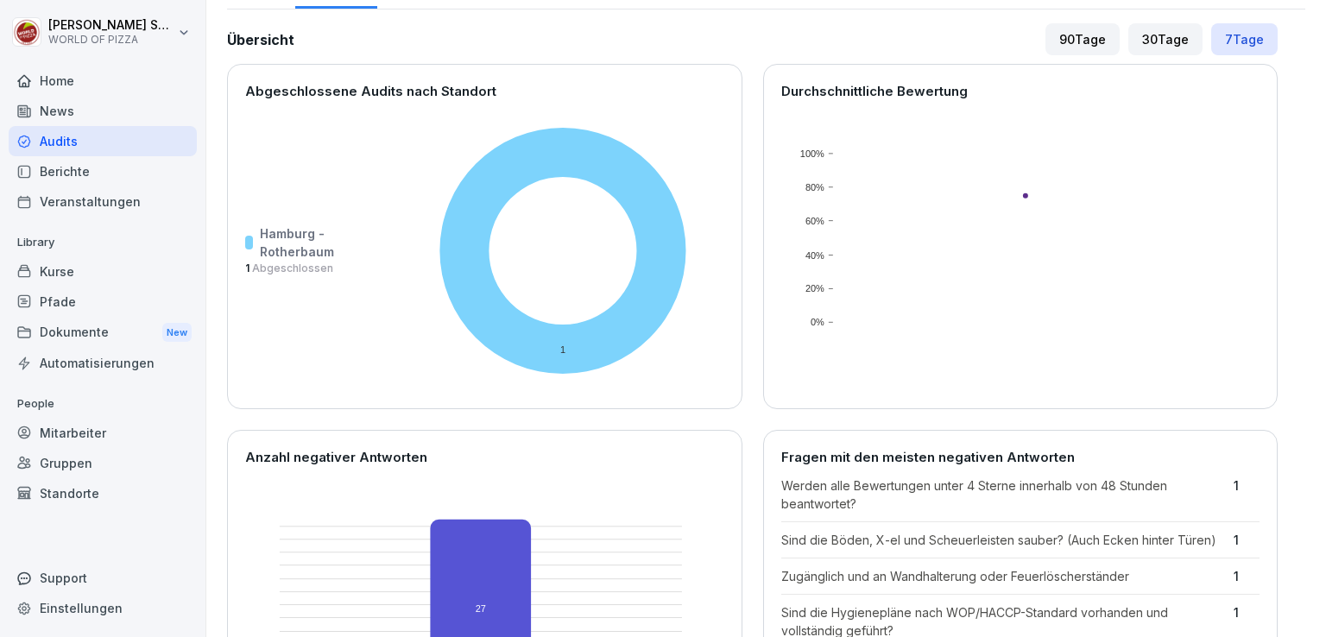
scroll to position [93, 0]
click at [458, 239] on icon at bounding box center [563, 250] width 247 height 247
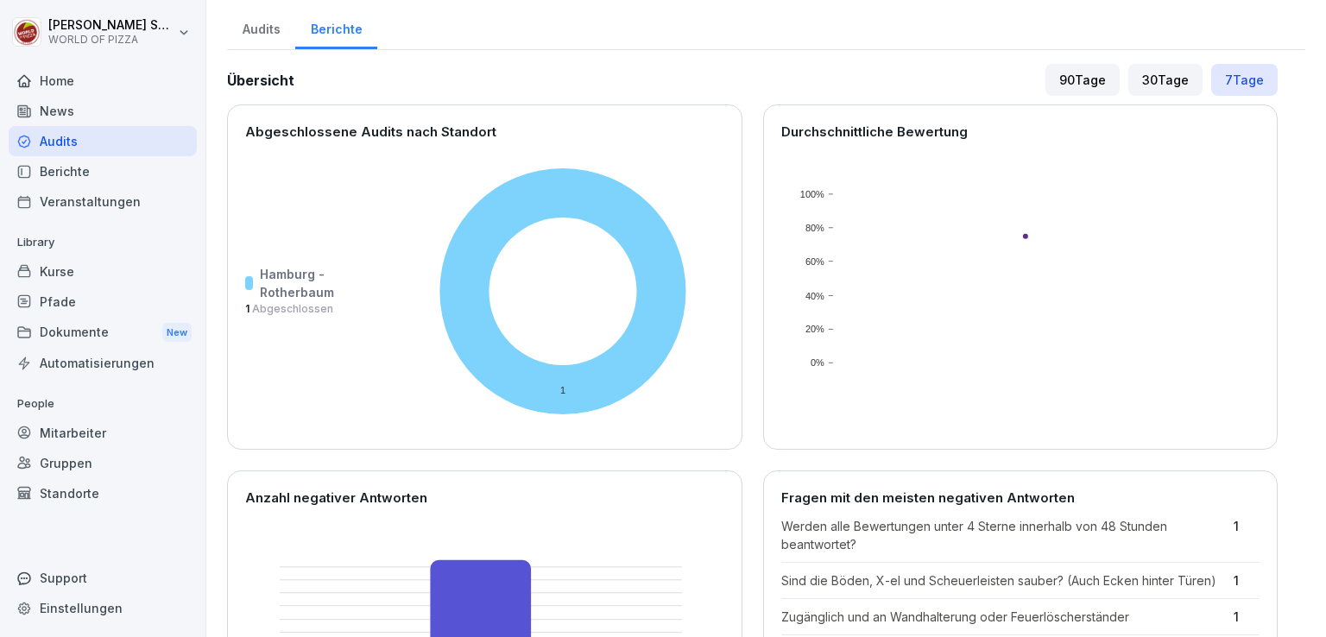
scroll to position [0, 0]
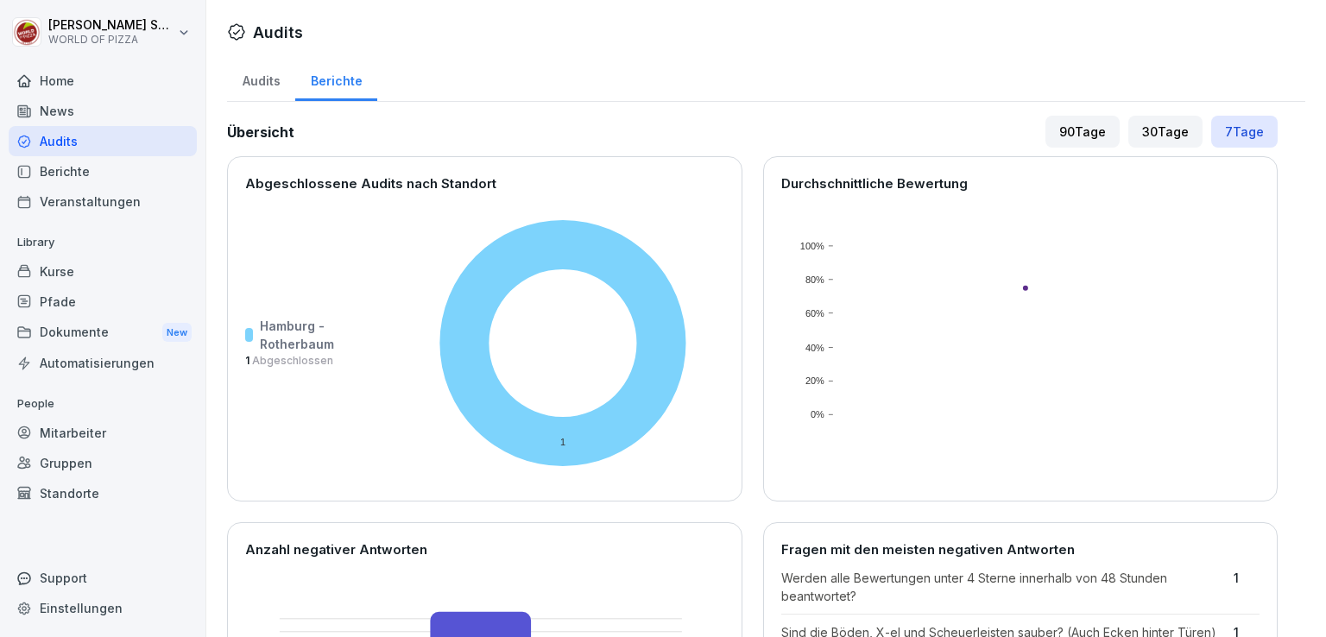
click at [1153, 123] on div "30 Tage" at bounding box center [1165, 132] width 74 height 32
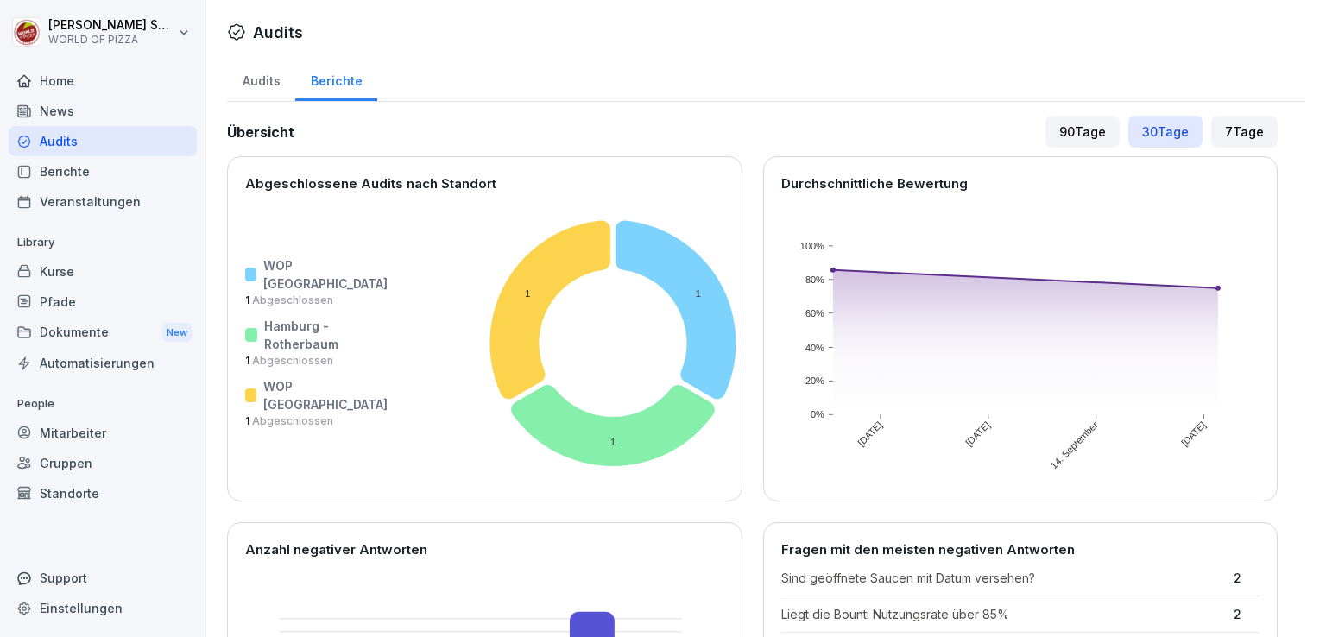
click at [1065, 132] on div "90 Tage" at bounding box center [1083, 132] width 74 height 32
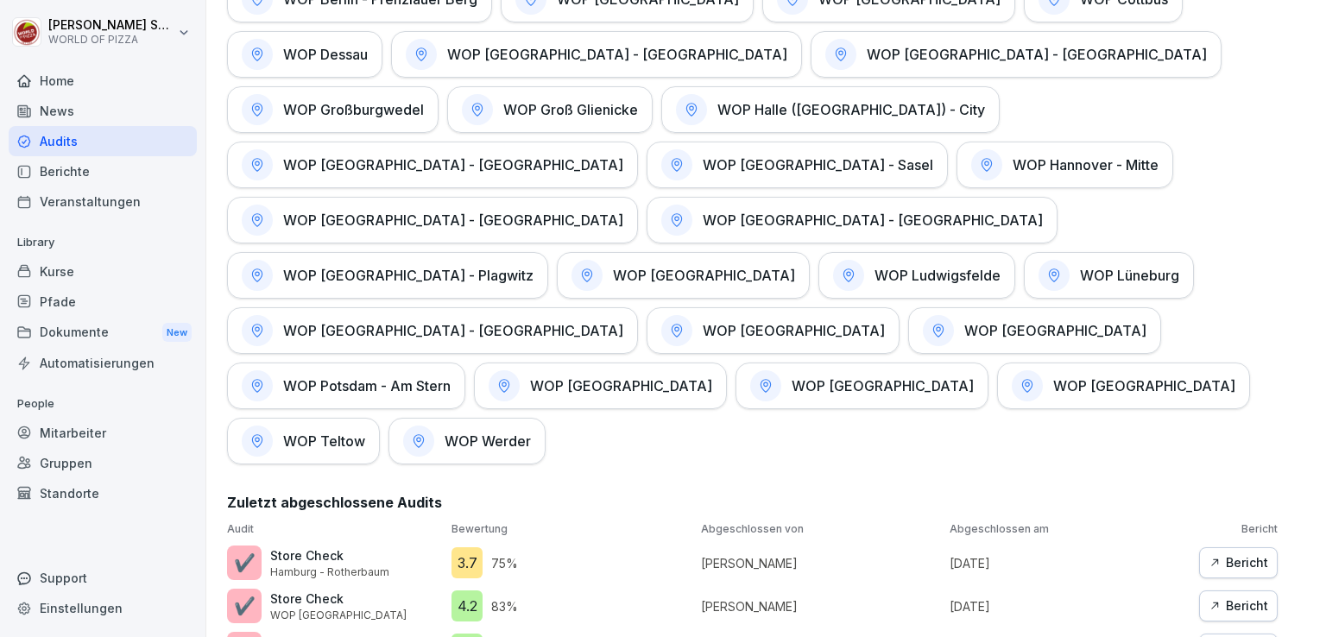
scroll to position [1022, 0]
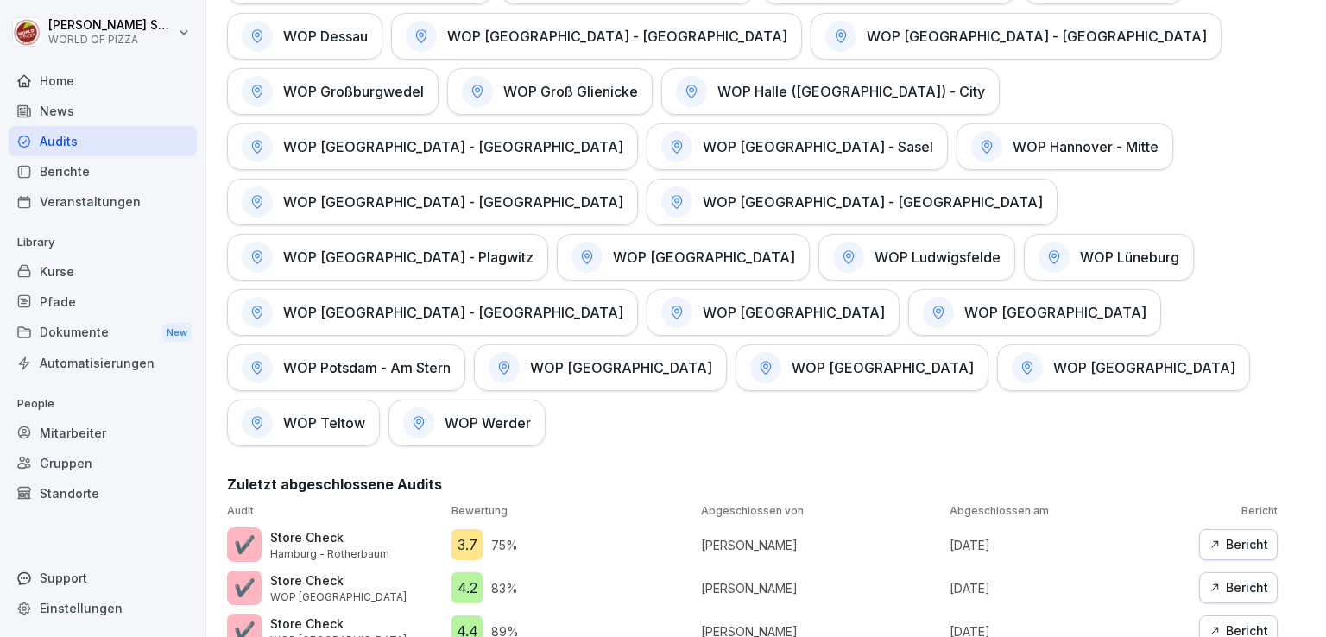
click at [1024, 234] on div "WOP Lüneburg" at bounding box center [1109, 257] width 170 height 47
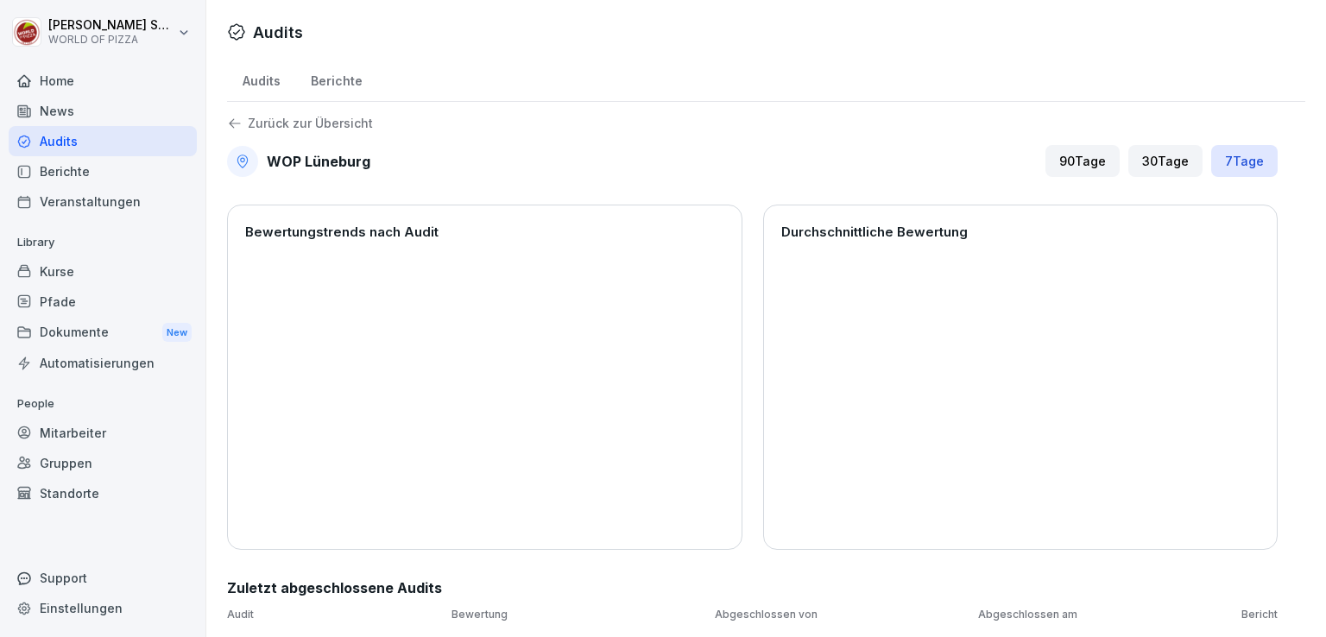
scroll to position [11, 0]
click at [1048, 152] on div "90 Tage" at bounding box center [1083, 161] width 74 height 32
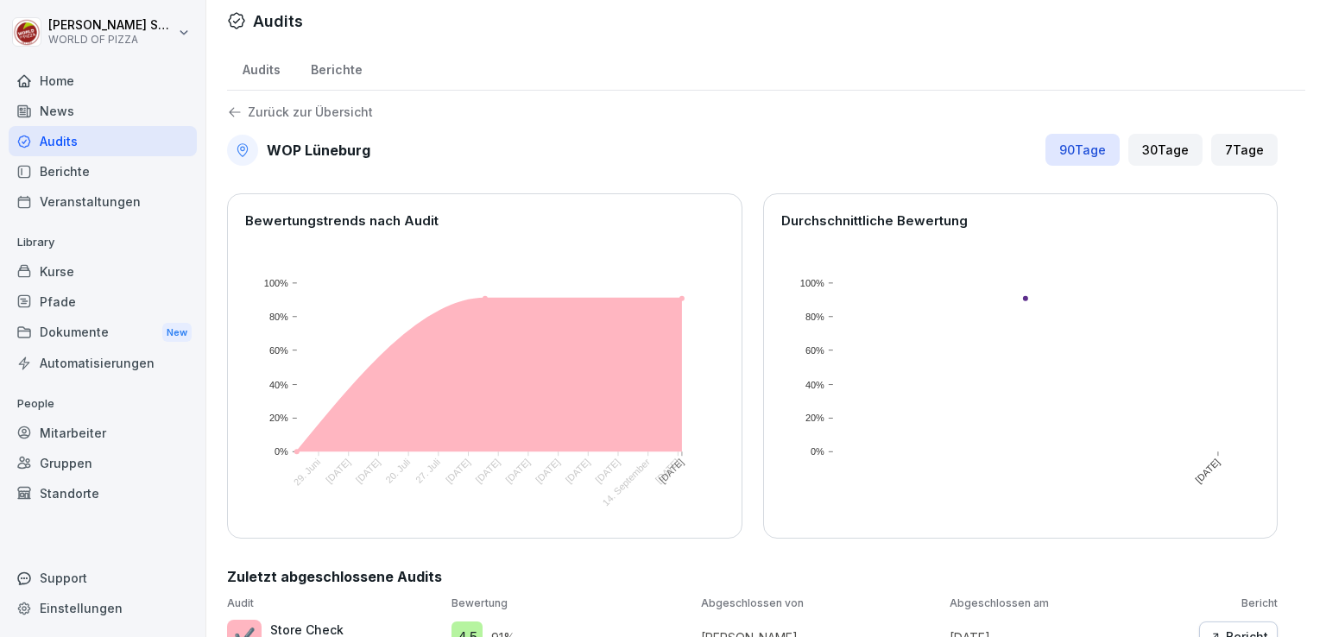
scroll to position [55, 0]
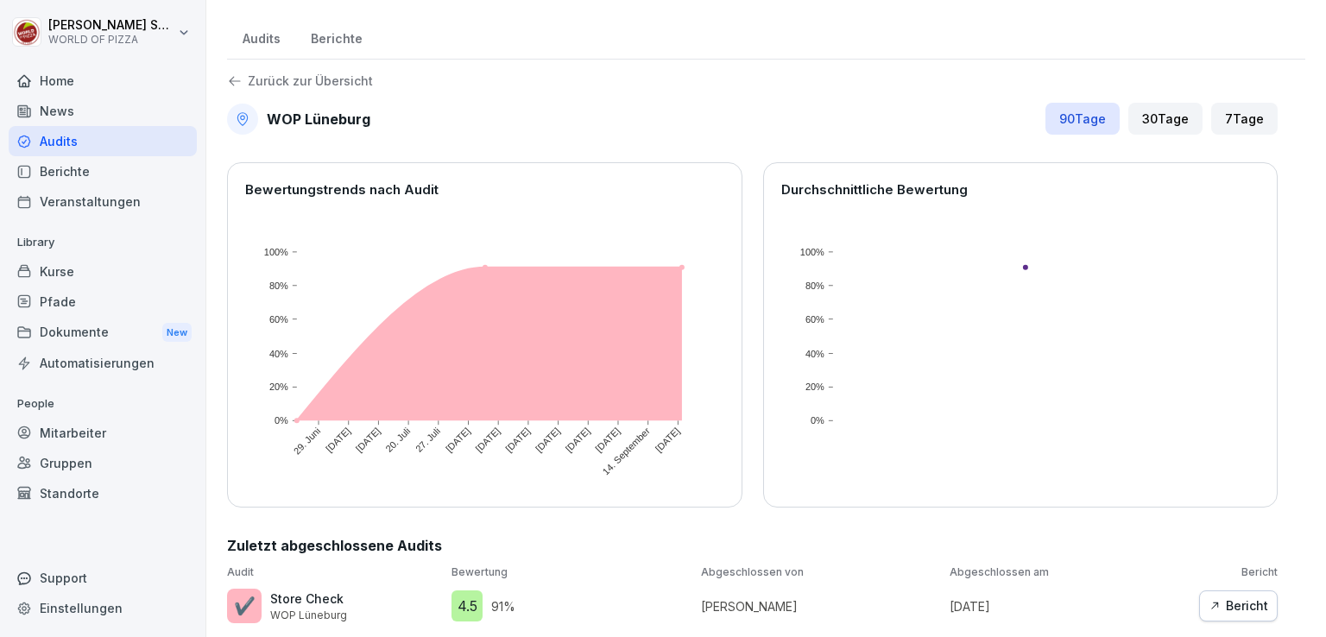
click at [281, 81] on p "Zurück zur Übersicht" at bounding box center [310, 81] width 125 height 0
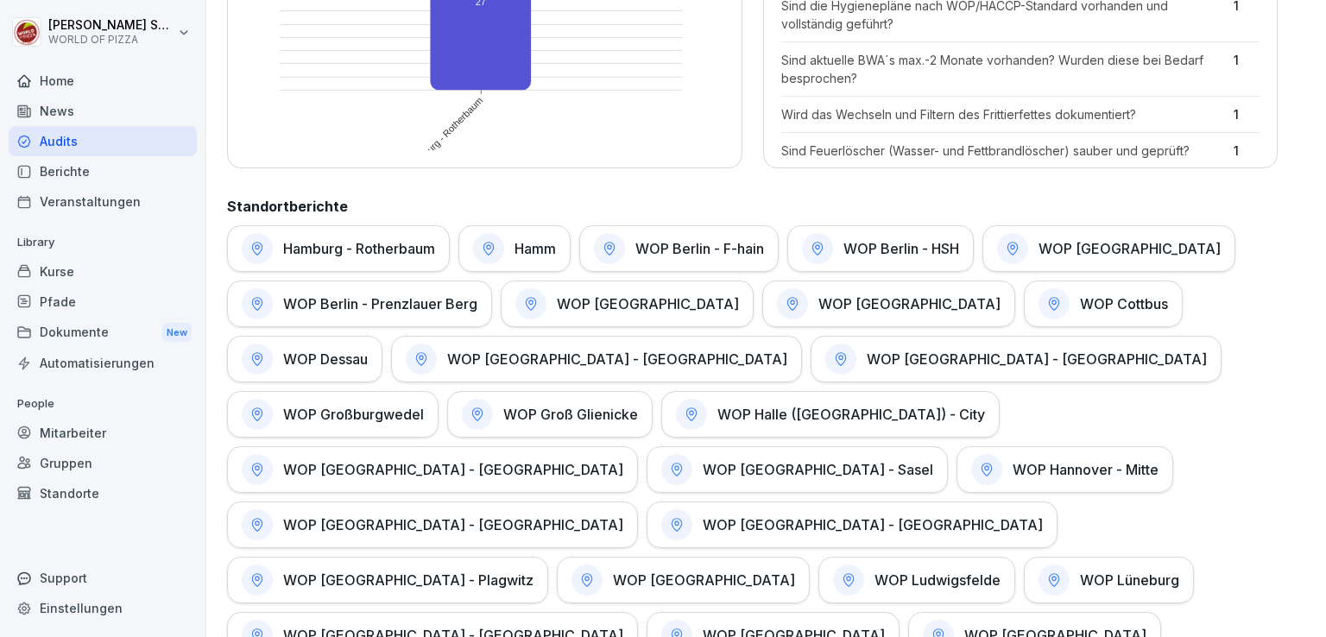
scroll to position [706, 0]
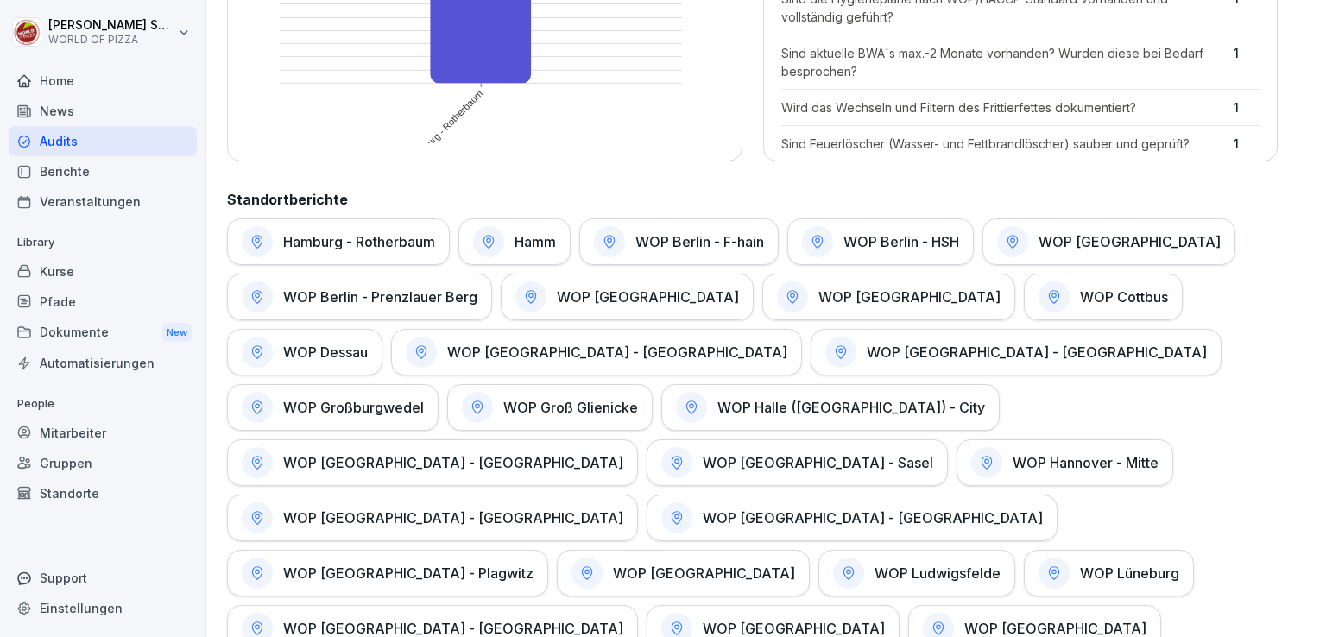
click at [948, 439] on div "WOP [GEOGRAPHIC_DATA] - Sasel" at bounding box center [797, 462] width 301 height 47
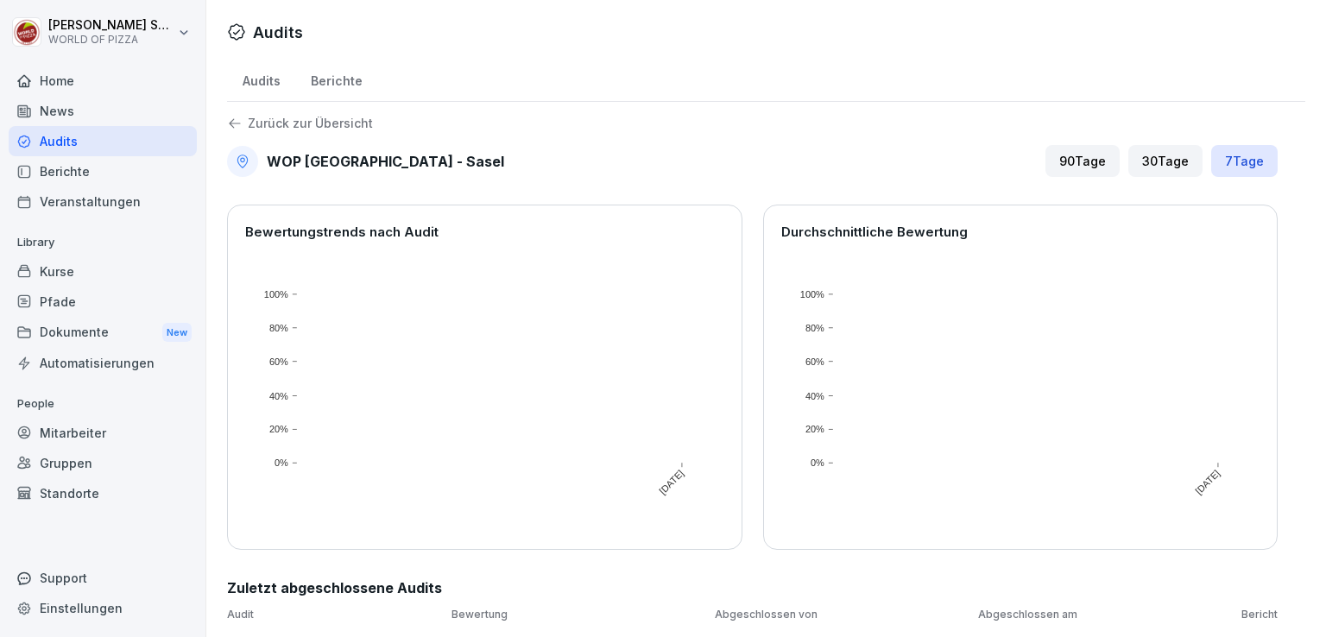
click at [1062, 172] on div "Zurück zur Übersicht WOP Hamburg - Sasel 90 Tage 30 Tage 7 Tage Bewertungstrend…" at bounding box center [766, 369] width 1078 height 507
click at [1060, 156] on div "90 Tage" at bounding box center [1083, 161] width 74 height 32
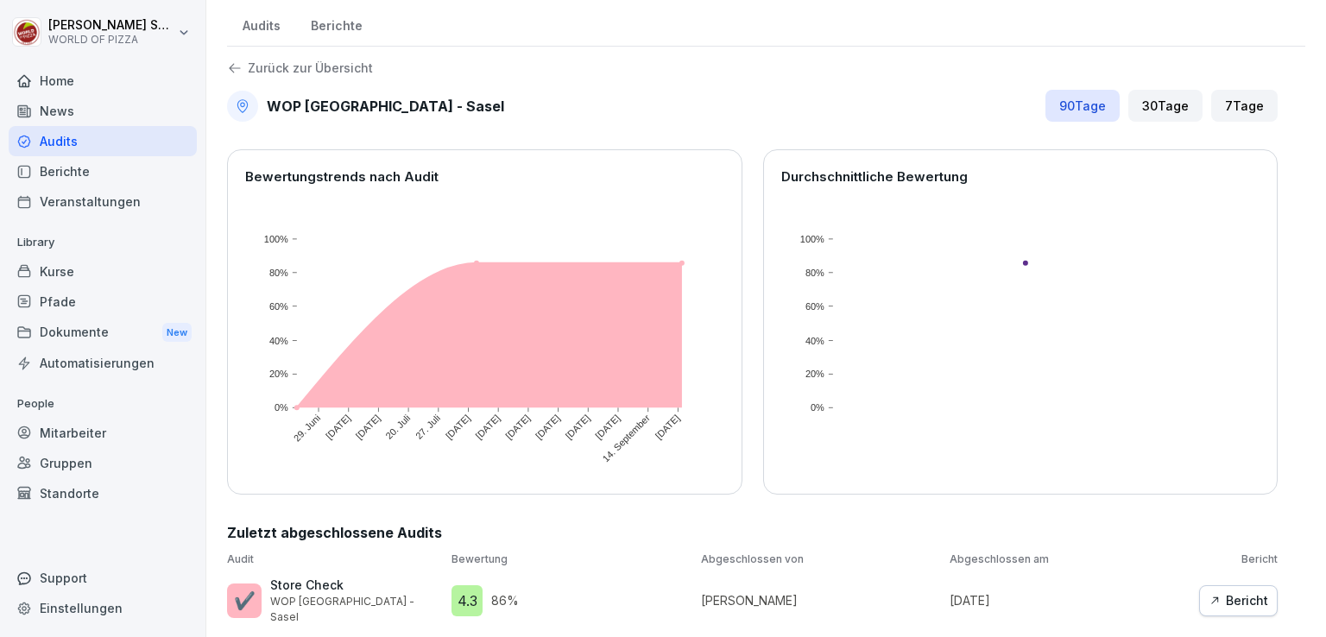
scroll to position [0, 0]
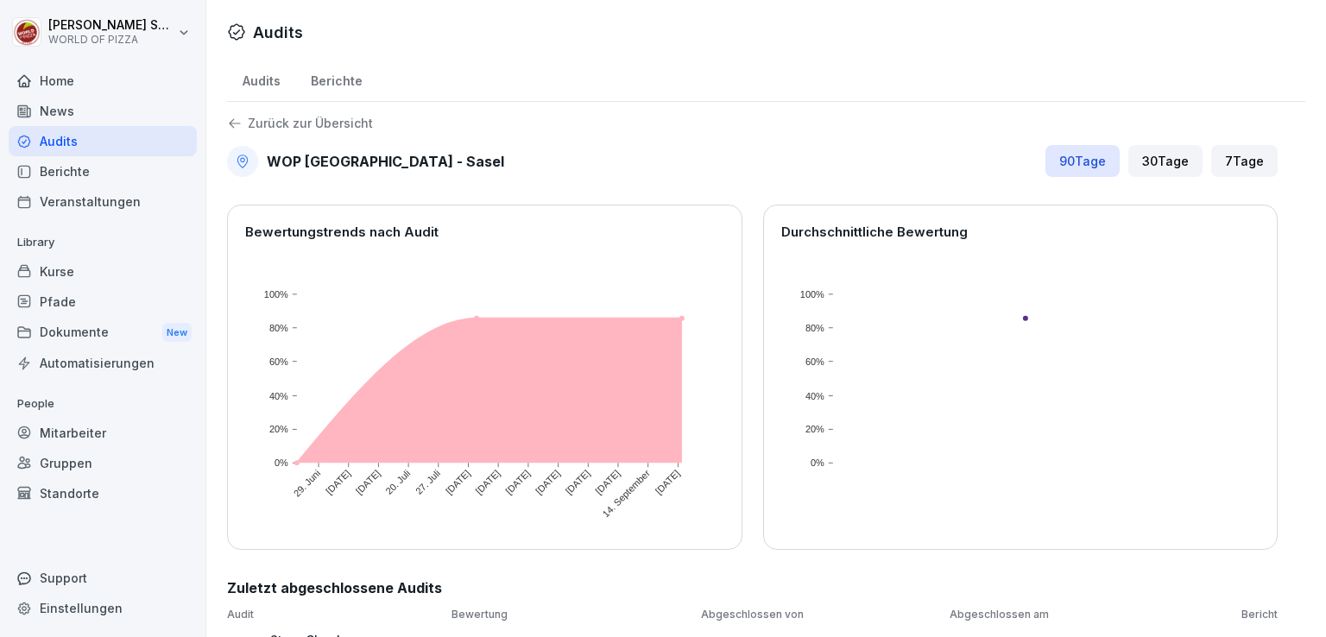
click at [252, 79] on div "Audits" at bounding box center [261, 79] width 68 height 44
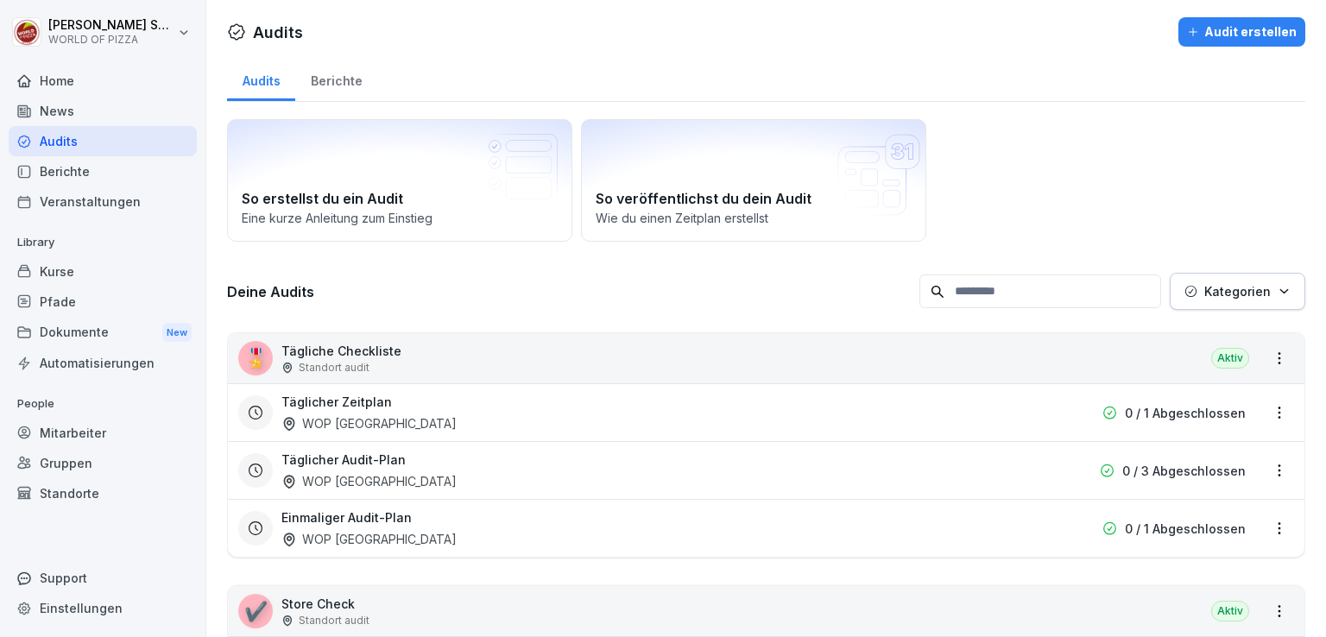
click at [335, 88] on div "Berichte" at bounding box center [336, 79] width 82 height 44
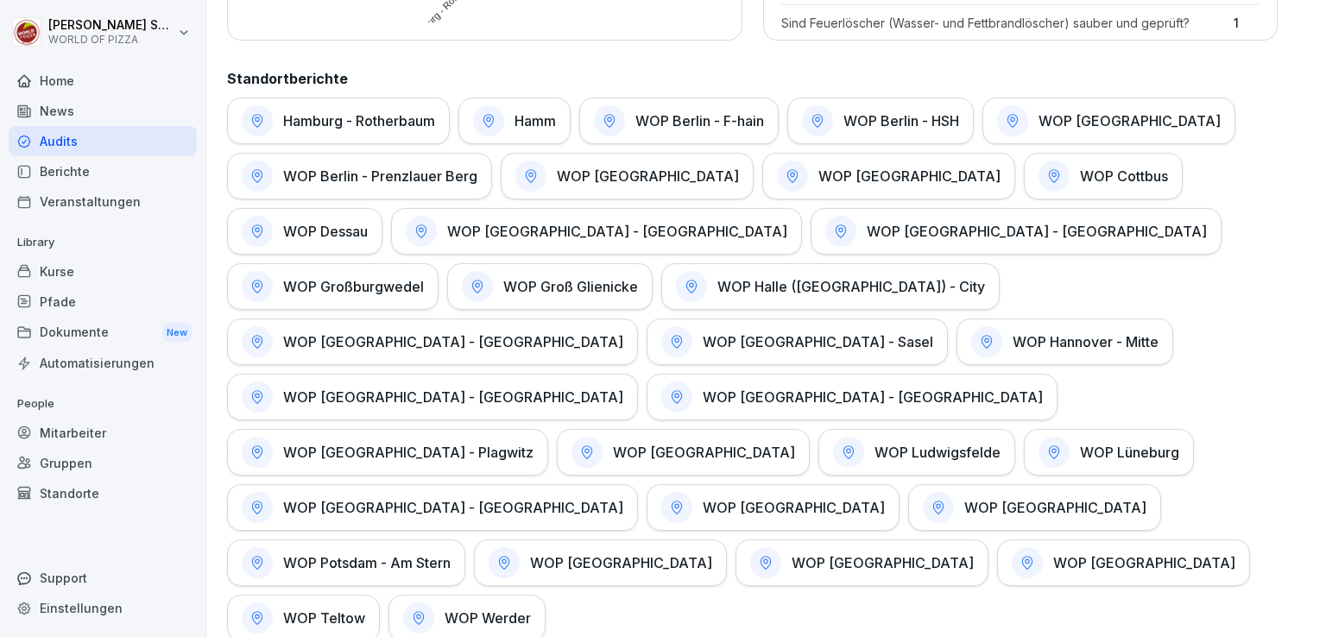
scroll to position [860, 0]
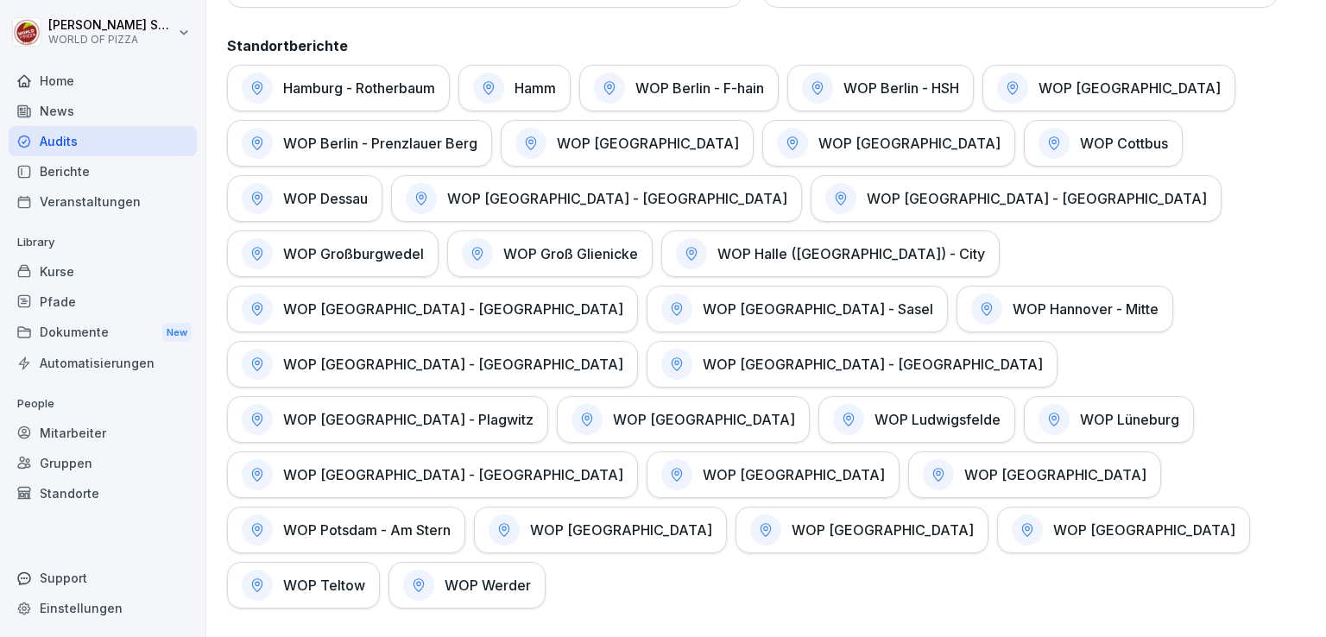
drag, startPoint x: 692, startPoint y: 367, endPoint x: 660, endPoint y: 364, distance: 32.1
click at [1080, 411] on h1 "WOP Lüneburg" at bounding box center [1129, 419] width 99 height 17
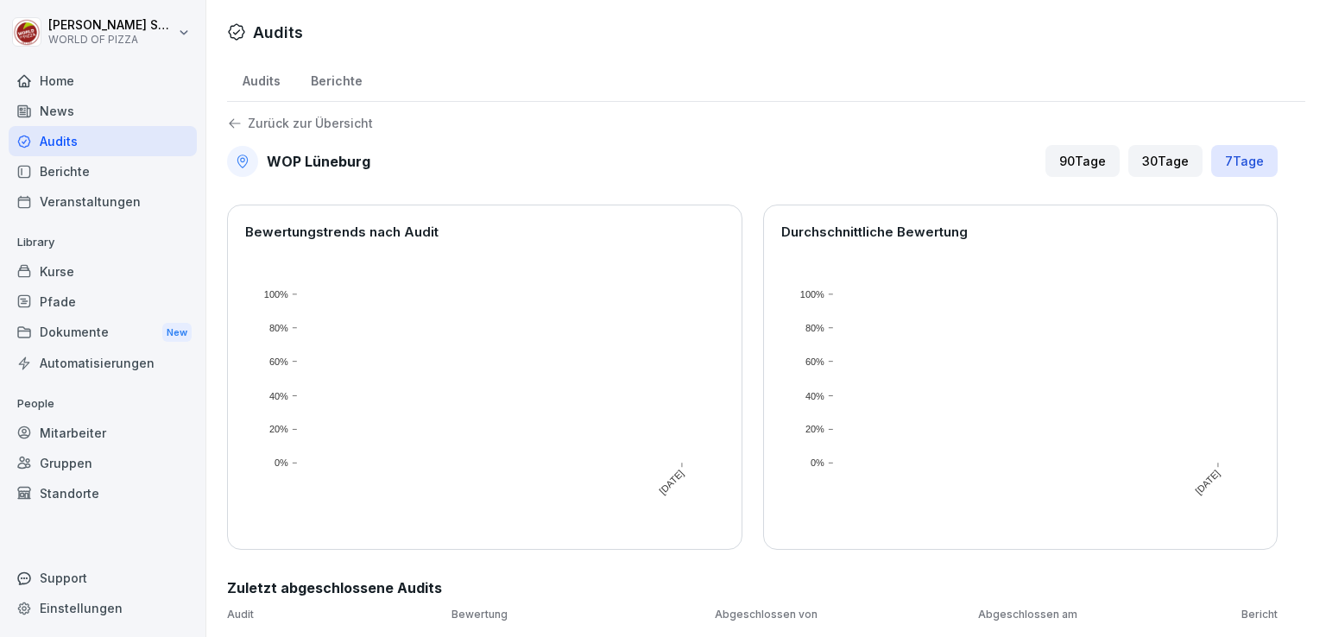
click at [1074, 145] on div "90 Tage" at bounding box center [1083, 161] width 74 height 32
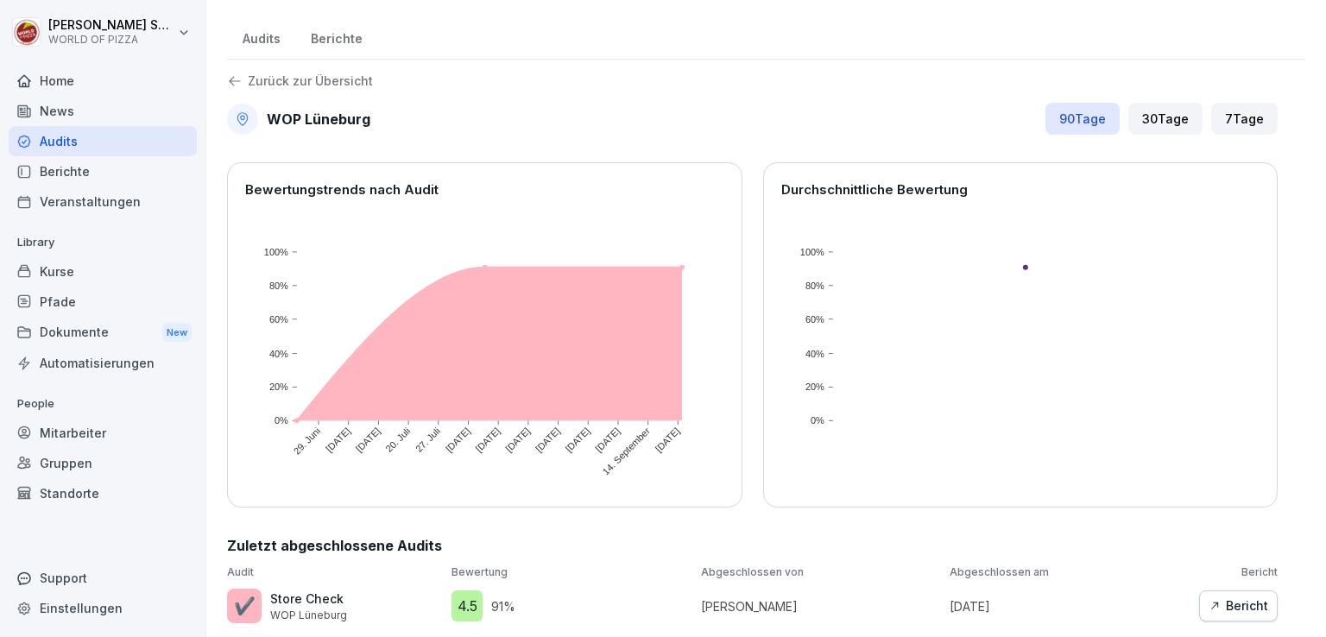
scroll to position [0, 0]
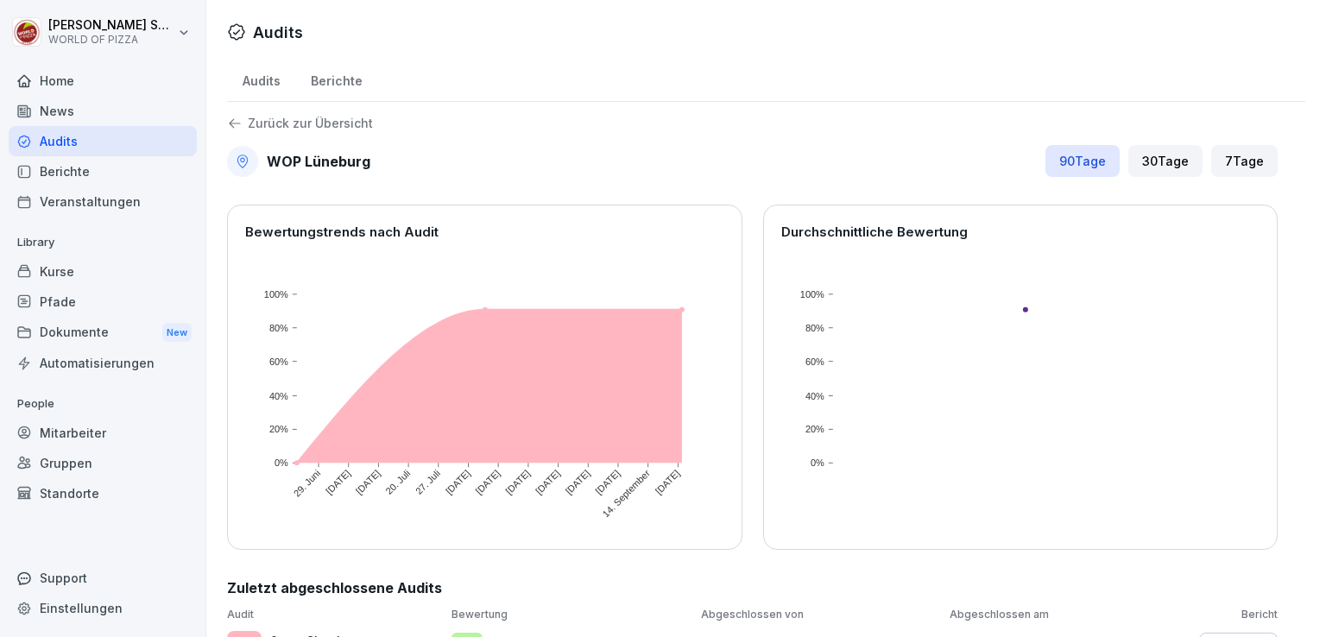
click at [265, 123] on p "Zurück zur Übersicht" at bounding box center [310, 123] width 125 height 0
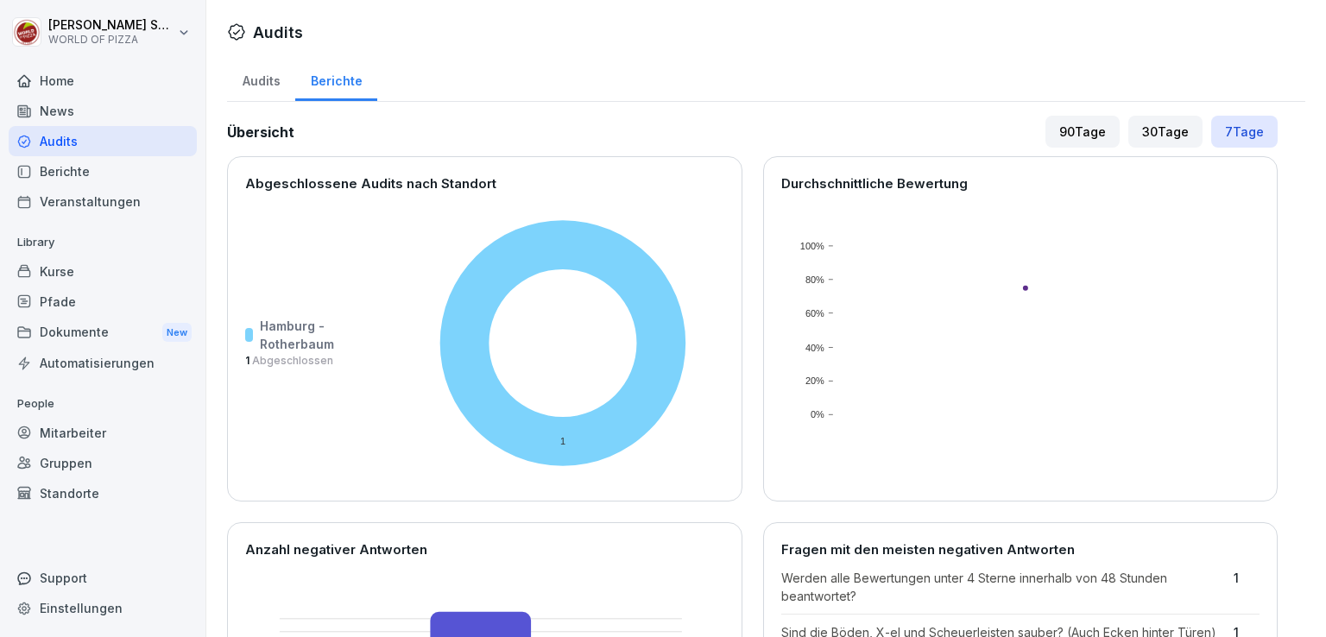
click at [252, 91] on div "Audits" at bounding box center [261, 79] width 68 height 44
